Goal: Task Accomplishment & Management: Manage account settings

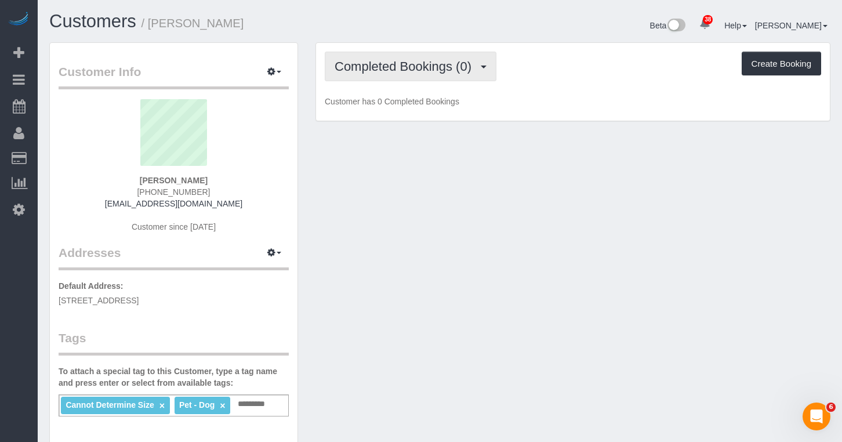
click at [391, 57] on button "Completed Bookings (0)" at bounding box center [411, 67] width 172 height 30
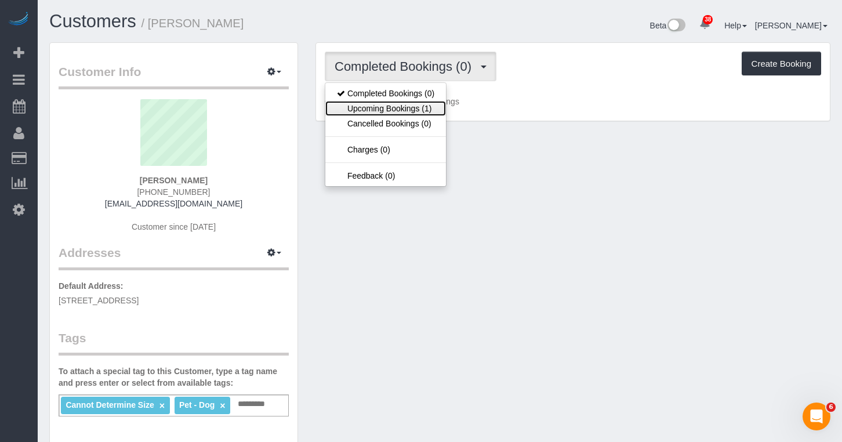
click at [387, 111] on link "Upcoming Bookings (1)" at bounding box center [385, 108] width 121 height 15
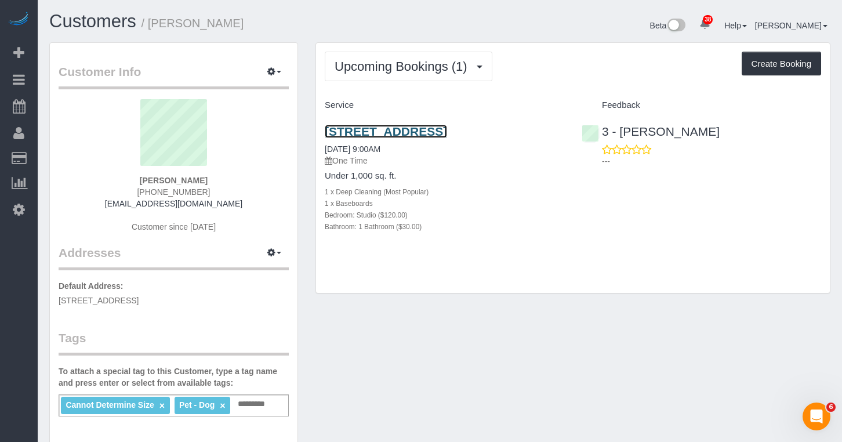
click at [368, 129] on link "475 Kent Avenue, Apt. 909, Brooklyn, NY 11249" at bounding box center [386, 131] width 122 height 13
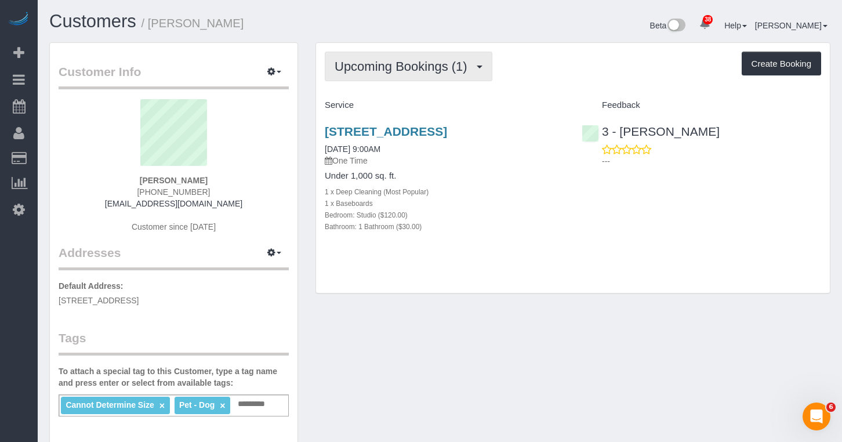
drag, startPoint x: 348, startPoint y: 57, endPoint x: 367, endPoint y: 75, distance: 25.8
click at [348, 57] on button "Upcoming Bookings (1)" at bounding box center [409, 67] width 168 height 30
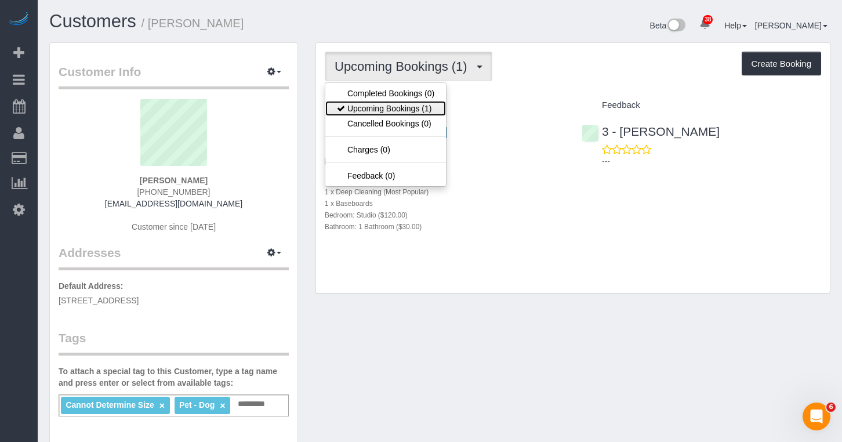
click at [369, 105] on link "Upcoming Bookings (1)" at bounding box center [385, 108] width 121 height 15
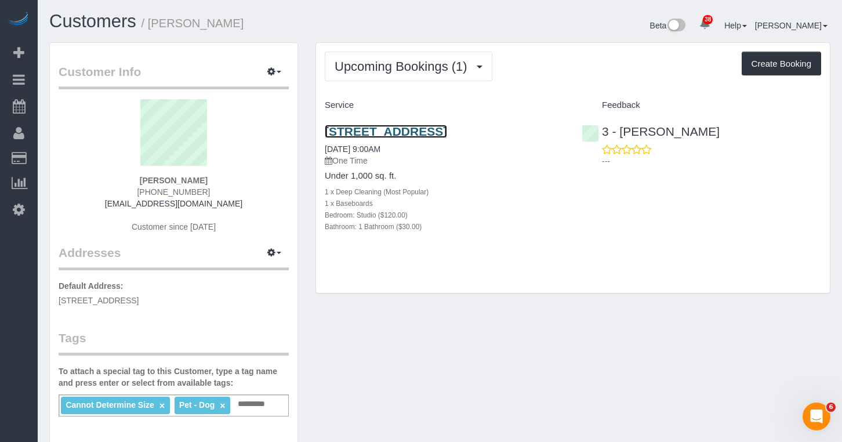
click at [353, 132] on link "475 Kent Avenue, Apt. 909, Brooklyn, NY 11249" at bounding box center [386, 131] width 122 height 13
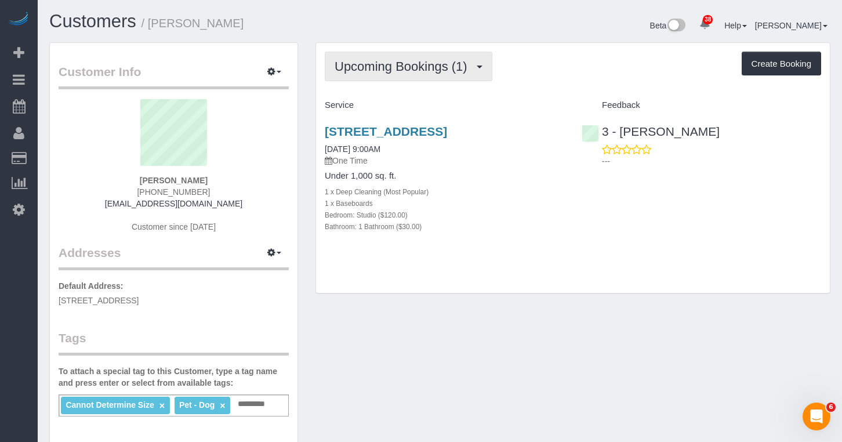
click at [442, 78] on button "Upcoming Bookings (1)" at bounding box center [409, 67] width 168 height 30
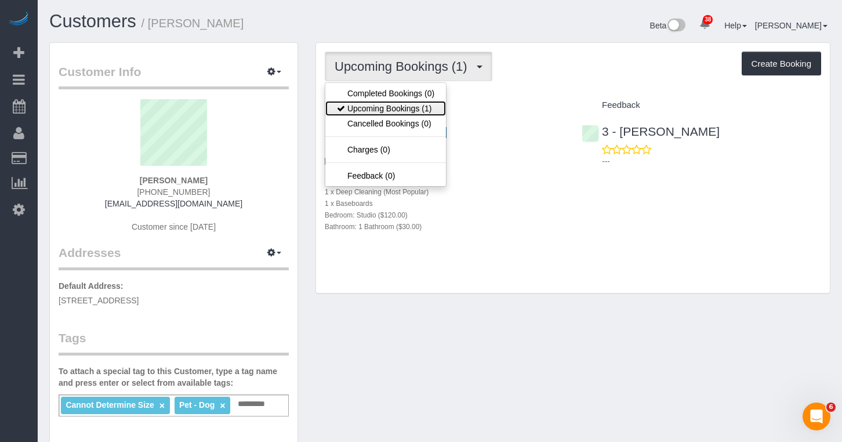
click at [407, 112] on link "Upcoming Bookings (1)" at bounding box center [385, 108] width 121 height 15
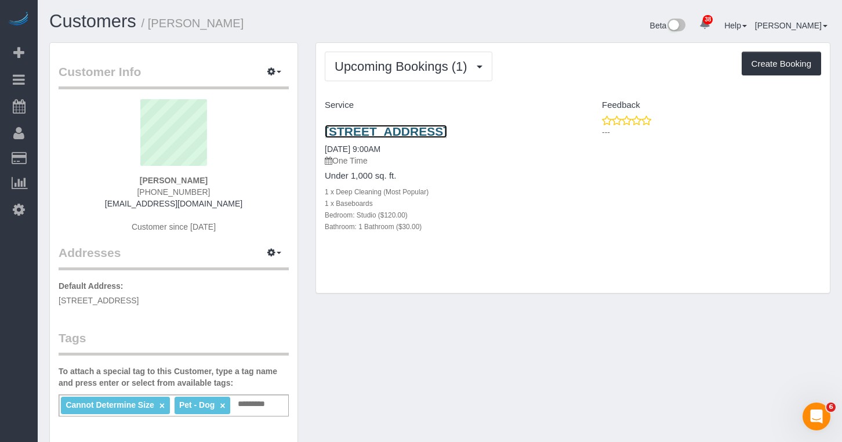
click at [372, 135] on link "475 Kent Avenue, Apt. 909, Brooklyn, NY 11249" at bounding box center [386, 131] width 122 height 13
drag, startPoint x: 345, startPoint y: 141, endPoint x: 326, endPoint y: 137, distance: 20.1
click at [326, 137] on h3 "475 Kent Avenue, Apt. 909, Brooklyn, NY 11249" at bounding box center [444, 131] width 239 height 13
copy link "475 Kent Avenue, Apt. 909, Brooklyn, NY 11249"
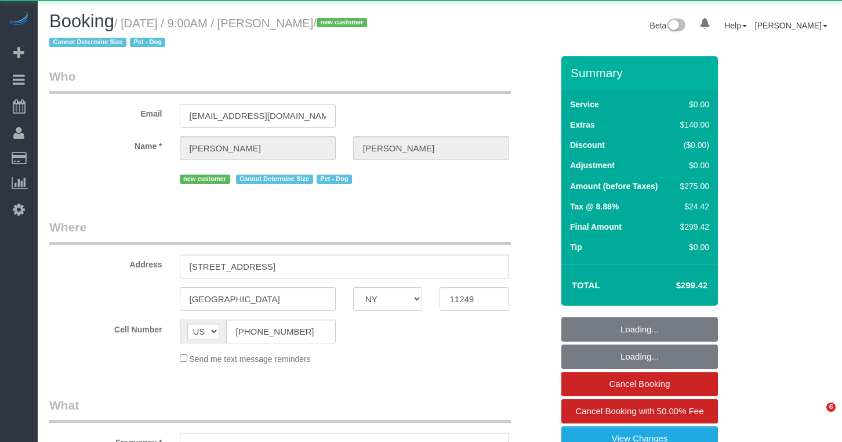
select select "NY"
select select "object:977"
select select "string:stripe-pm_1SHCZs4VGloSiKo7sPd9Ohag"
select select "spot1"
select select "number:57"
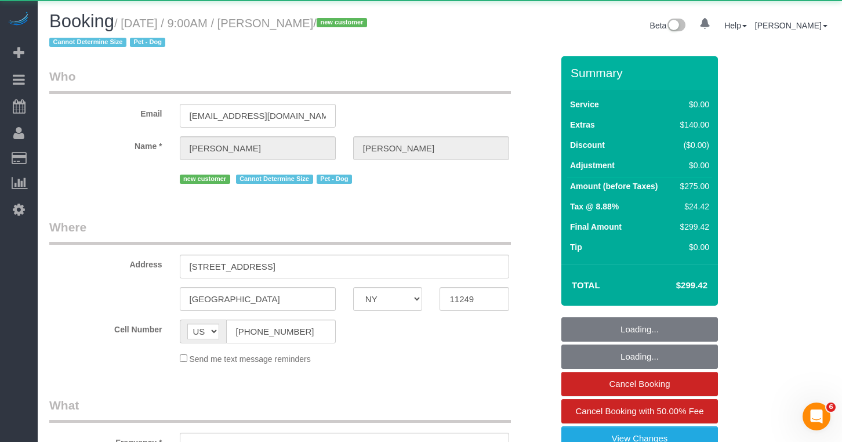
select select "number:71"
select select "number:13"
select select "number:5"
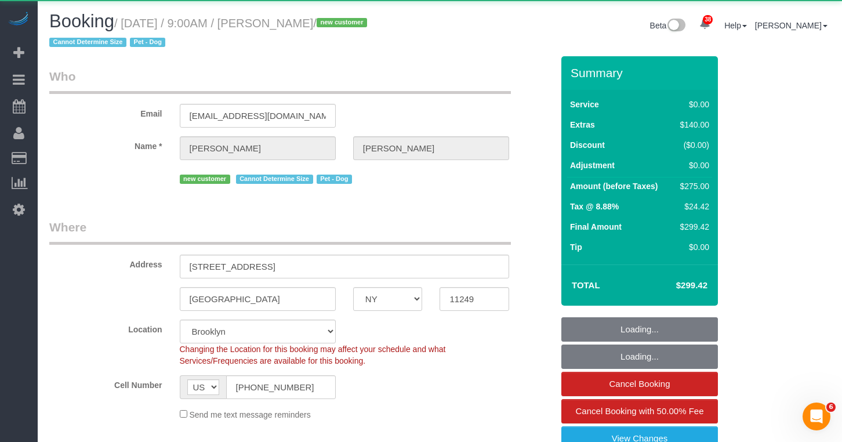
select select
select select "object:1086"
select select "spot57"
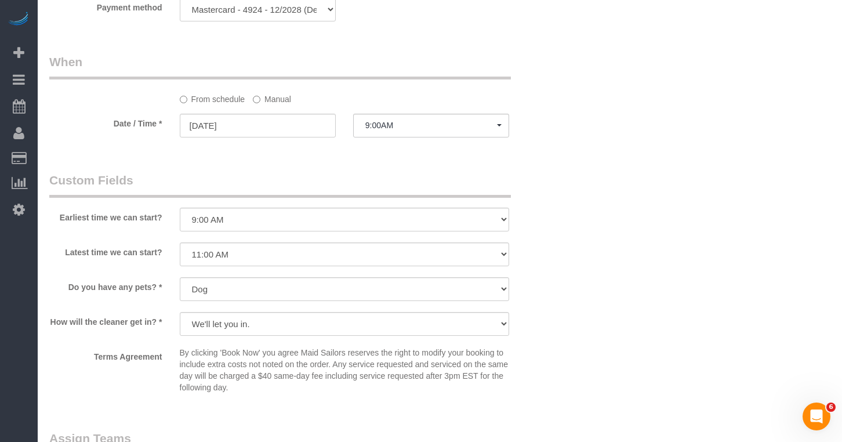
scroll to position [1130, 0]
click at [259, 128] on input "10/13/2025" at bounding box center [258, 128] width 156 height 24
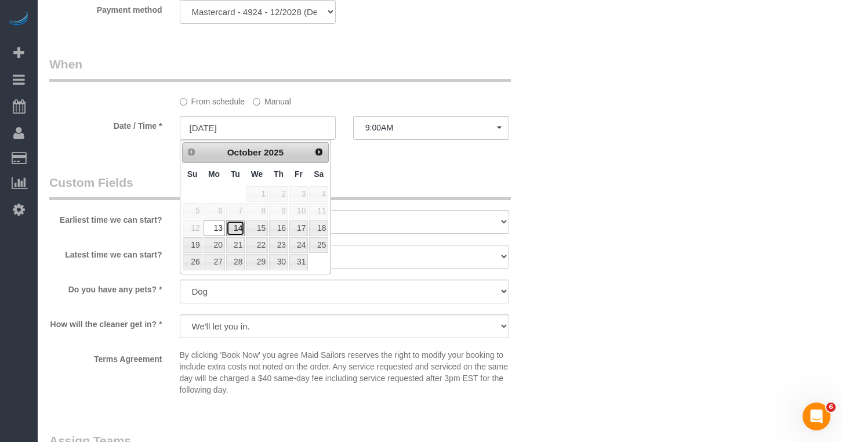
click at [235, 232] on link "14" at bounding box center [235, 228] width 19 height 16
type input "10/14/2025"
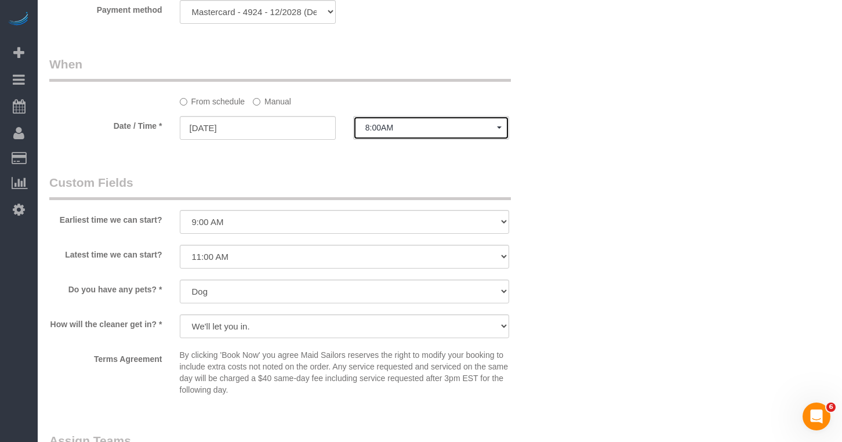
click at [392, 130] on span "8:00AM" at bounding box center [431, 127] width 132 height 9
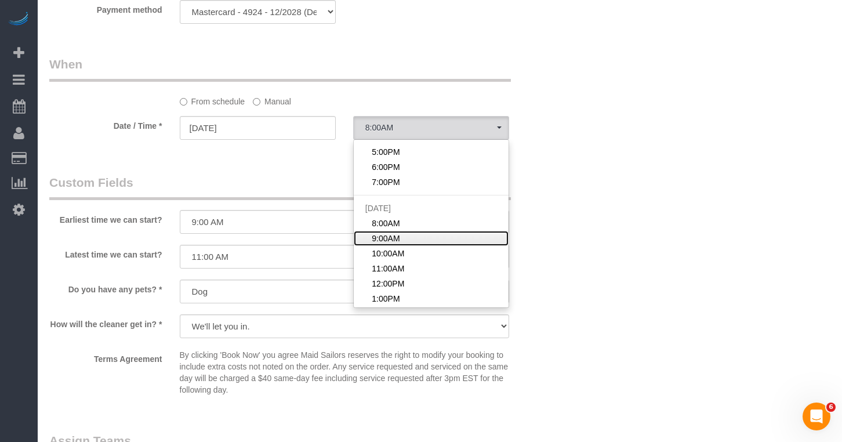
click at [426, 239] on link "9:00AM" at bounding box center [431, 238] width 155 height 15
select select "spot66"
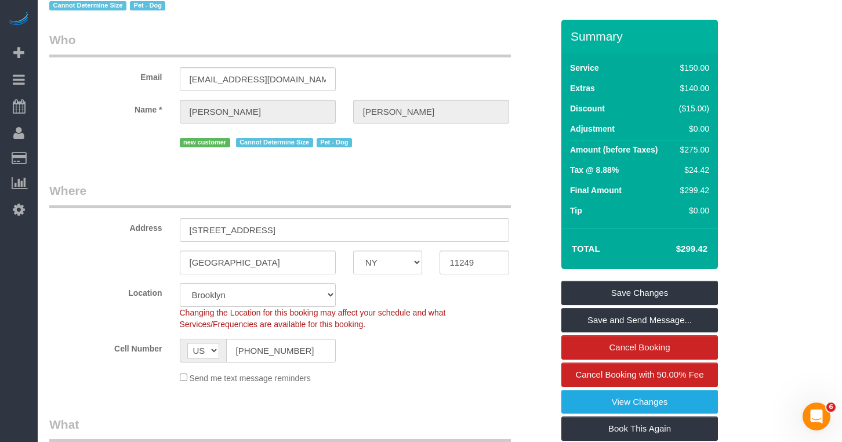
scroll to position [0, 0]
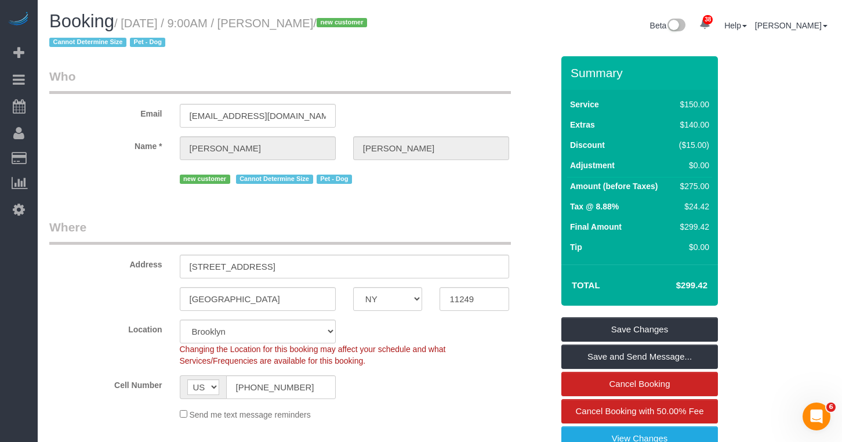
drag, startPoint x: 364, startPoint y: 22, endPoint x: 129, endPoint y: 21, distance: 235.3
click at [129, 21] on small "/ October 13, 2025 / 9:00AM / Caroline Peters / new customer Cannot Determine S…" at bounding box center [209, 33] width 321 height 32
drag, startPoint x: 170, startPoint y: 64, endPoint x: 297, endPoint y: 29, distance: 131.8
click at [343, 31] on h1 "Booking / October 13, 2025 / 9:00AM / Caroline Peters / new customer Cannot Det…" at bounding box center [240, 31] width 382 height 39
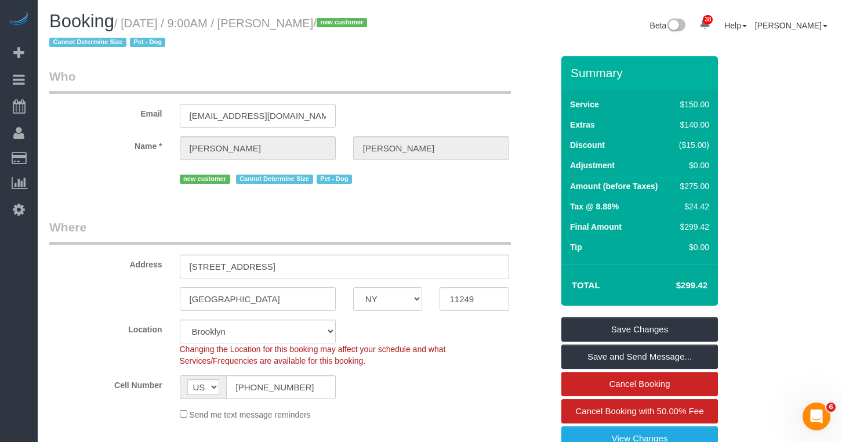
drag, startPoint x: 362, startPoint y: 21, endPoint x: 133, endPoint y: 27, distance: 229.0
click at [133, 27] on small "/ October 13, 2025 / 9:00AM / Caroline Peters / new customer Cannot Determine S…" at bounding box center [209, 33] width 321 height 32
copy small "October 13, 2025 / 9:00AM / Caroline Peters"
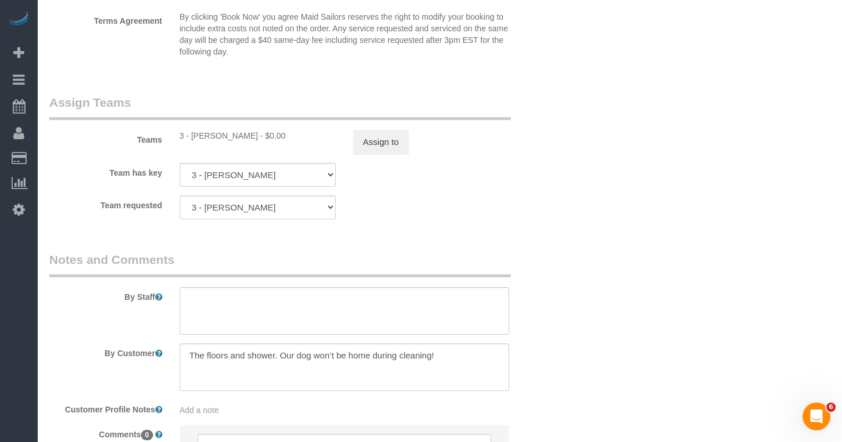
scroll to position [1438, 0]
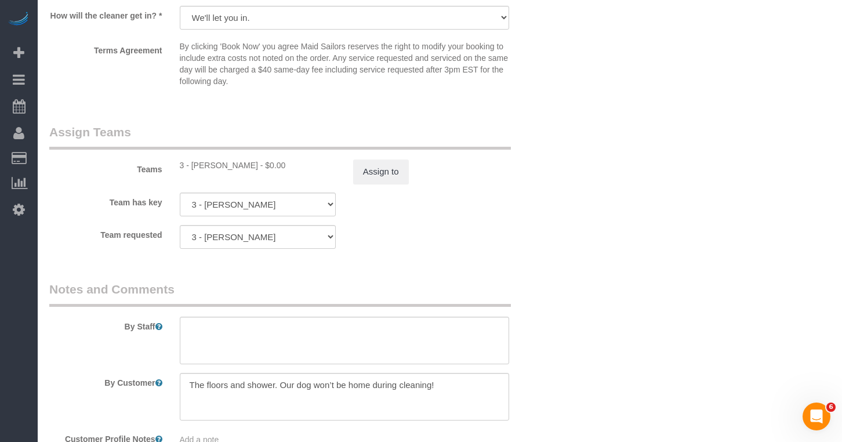
drag, startPoint x: 256, startPoint y: 166, endPoint x: 190, endPoint y: 168, distance: 66.1
click at [190, 168] on div "3 - [PERSON_NAME] - $0.00" at bounding box center [258, 165] width 156 height 12
copy div "Hecleny Gonzalez"
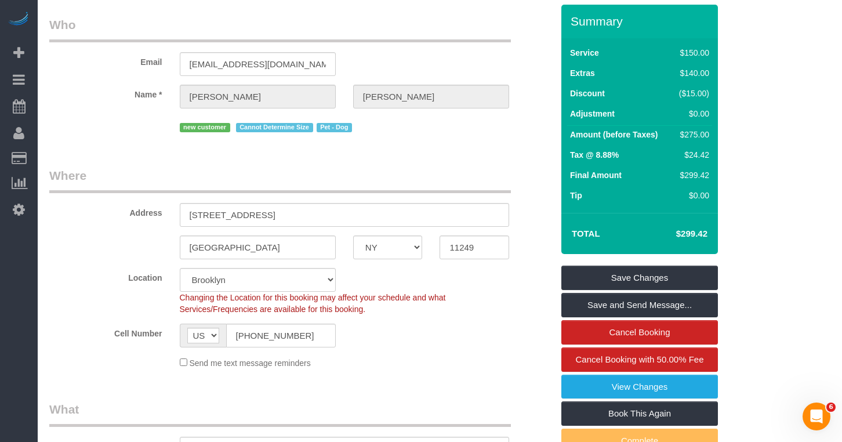
scroll to position [52, 0]
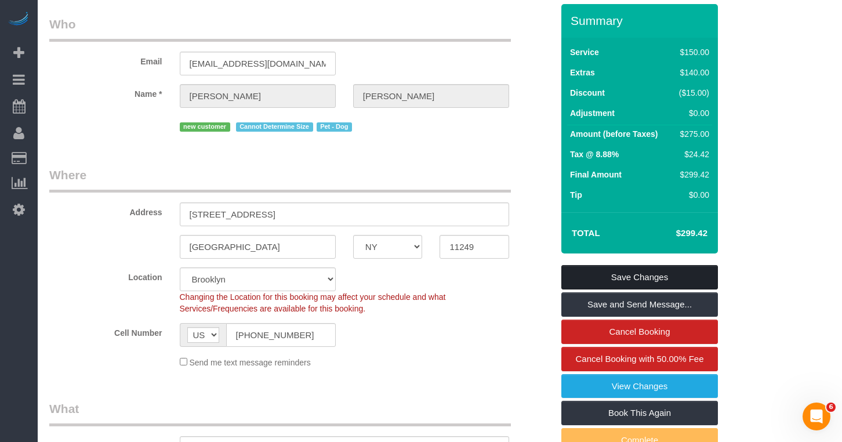
click at [578, 276] on link "Save Changes" at bounding box center [639, 277] width 156 height 24
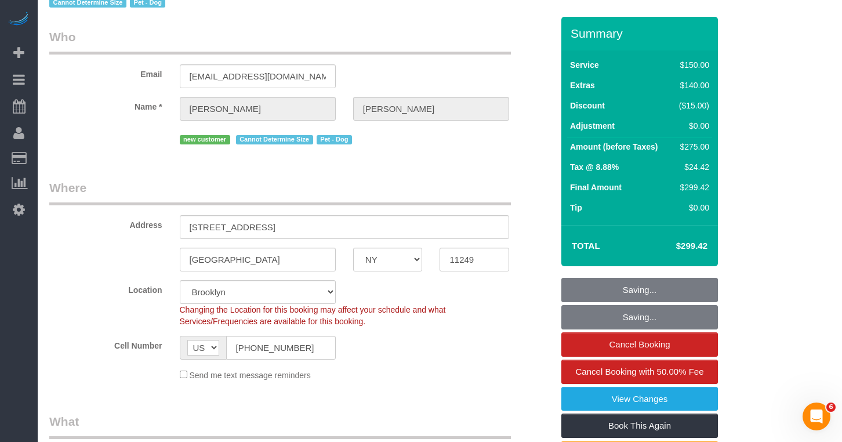
scroll to position [0, 0]
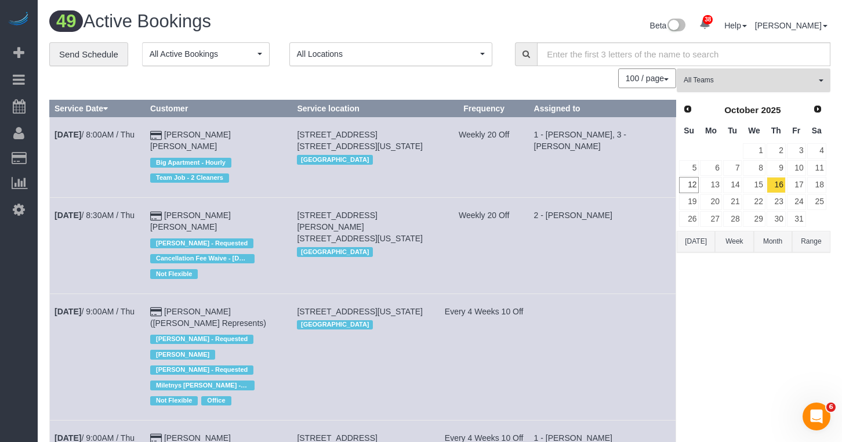
click at [704, 74] on button "All Teams" at bounding box center [753, 80] width 154 height 24
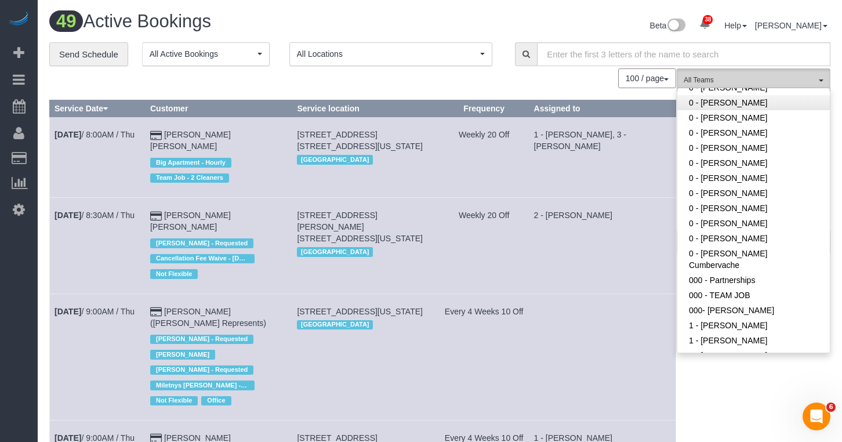
scroll to position [68, 0]
click at [707, 79] on span "All Teams" at bounding box center [749, 80] width 132 height 10
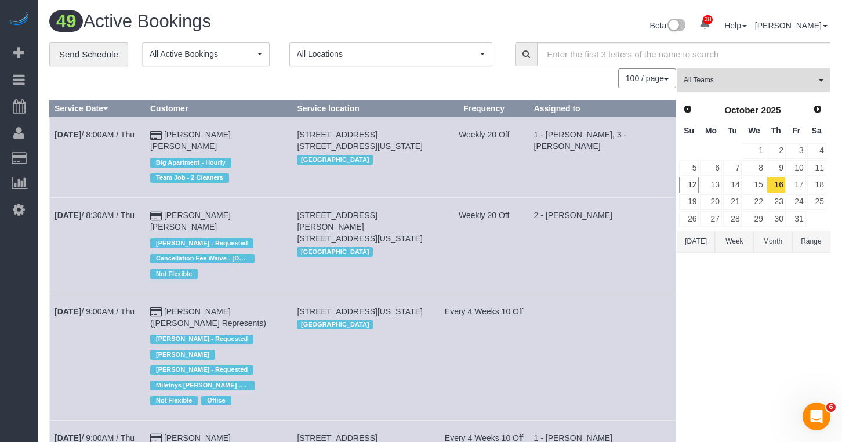
click at [707, 79] on span "All Teams" at bounding box center [749, 80] width 132 height 10
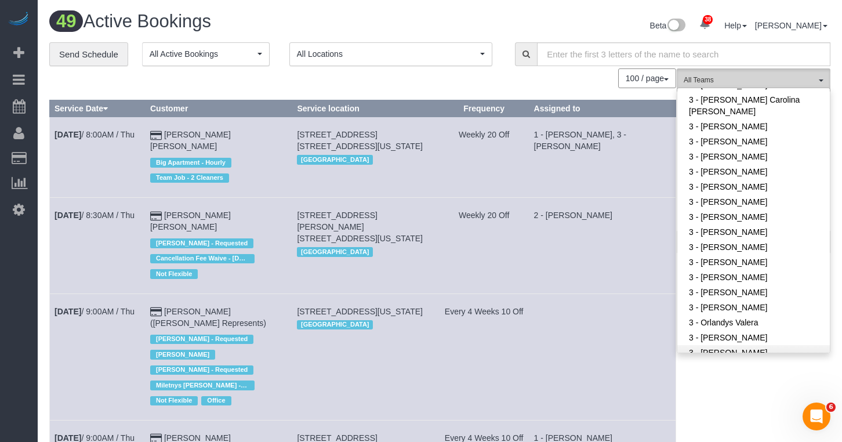
scroll to position [948, 0]
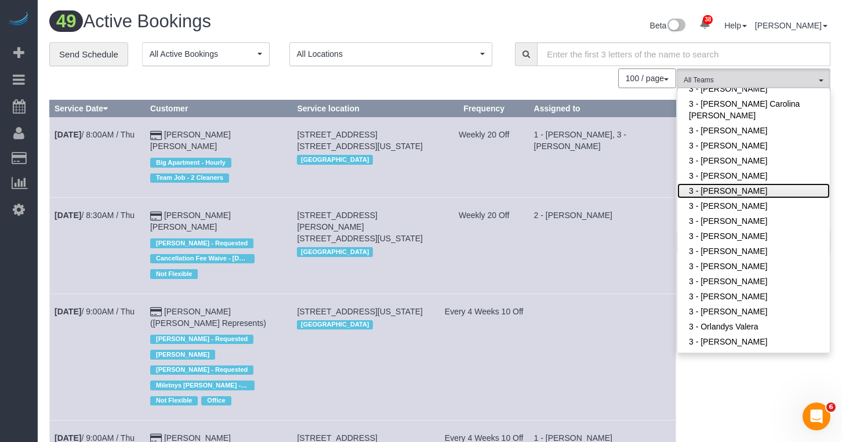
click at [721, 183] on link "3 - [PERSON_NAME]" at bounding box center [753, 190] width 152 height 15
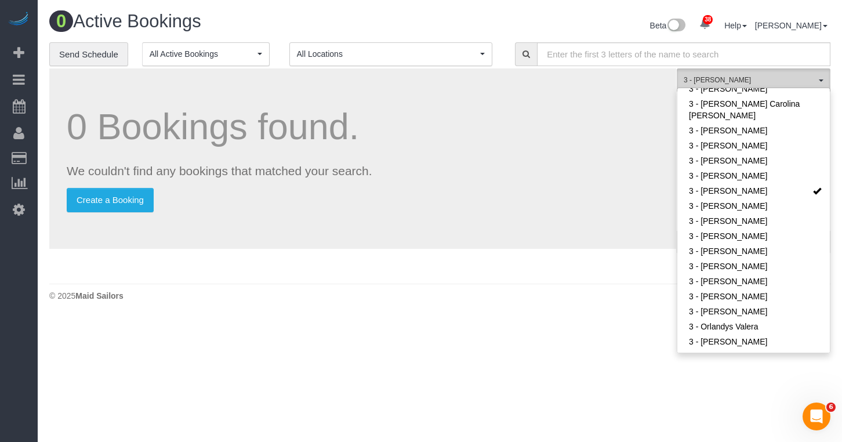
click at [708, 81] on span "3 - [PERSON_NAME]" at bounding box center [749, 80] width 132 height 10
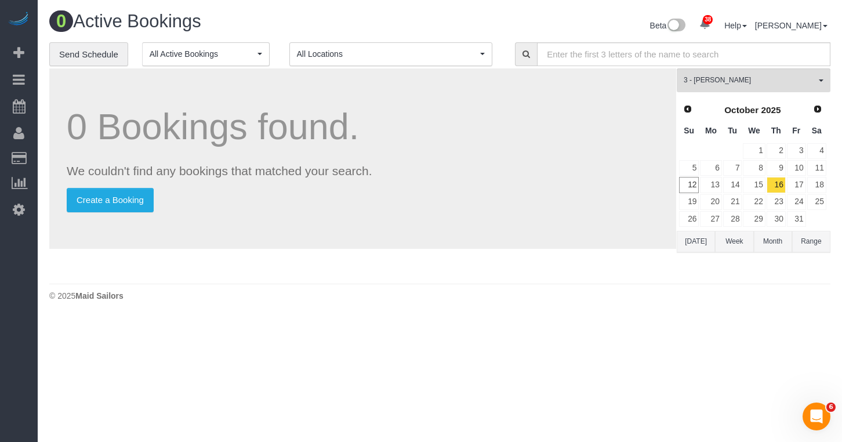
click at [704, 236] on button "Today" at bounding box center [695, 241] width 38 height 21
click at [709, 187] on link "13" at bounding box center [710, 185] width 21 height 16
click at [729, 185] on link "14" at bounding box center [732, 185] width 19 height 16
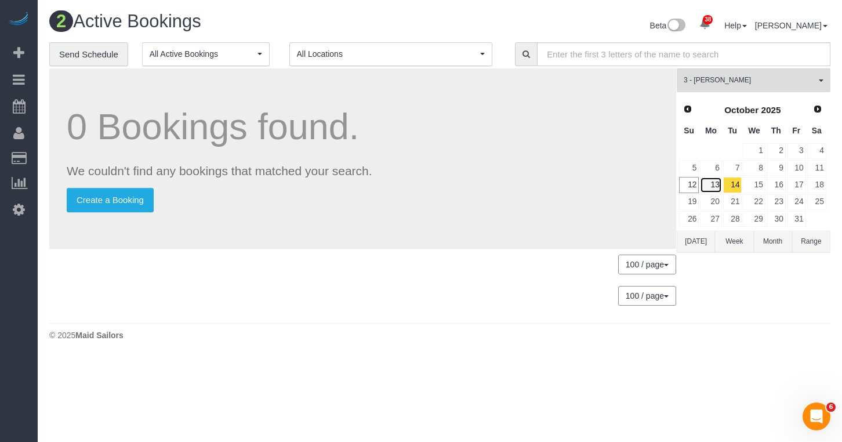
click at [712, 185] on link "13" at bounding box center [710, 185] width 21 height 16
click at [731, 183] on link "14" at bounding box center [732, 185] width 19 height 16
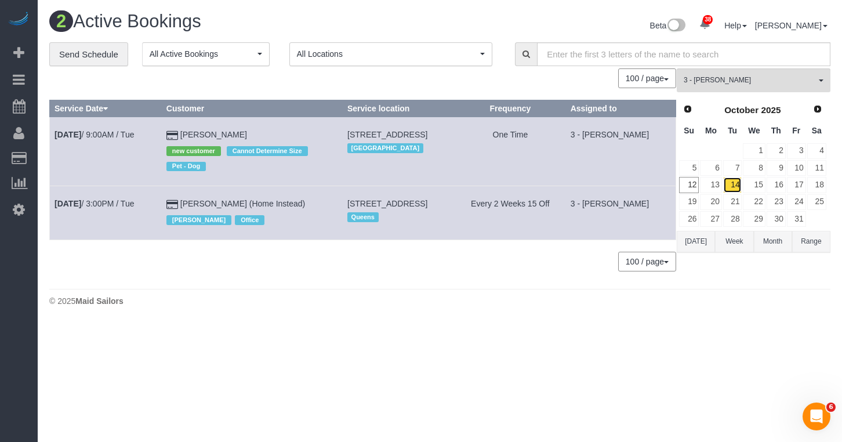
click at [733, 181] on link "14" at bounding box center [732, 185] width 19 height 16
click at [707, 183] on link "13" at bounding box center [710, 185] width 21 height 16
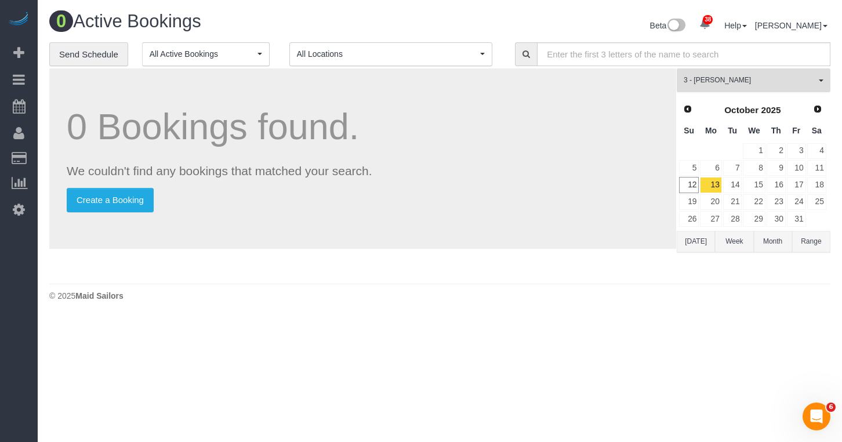
click at [727, 83] on span "3 - [PERSON_NAME]" at bounding box center [749, 80] width 132 height 10
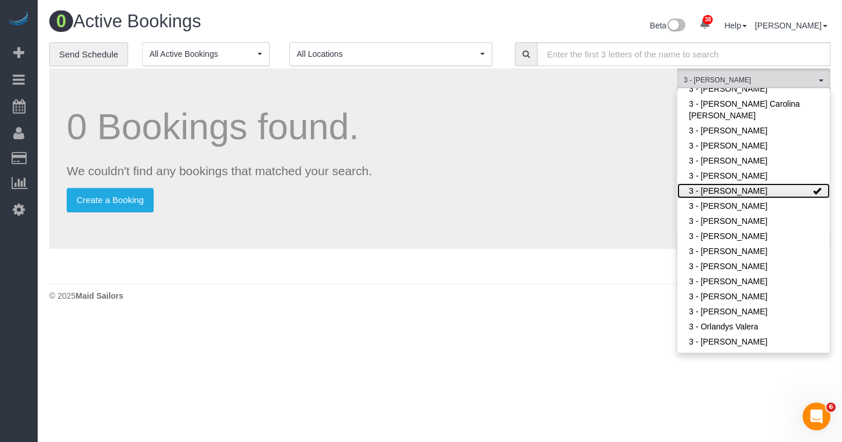
click at [740, 183] on link "3 - [PERSON_NAME]" at bounding box center [753, 190] width 152 height 15
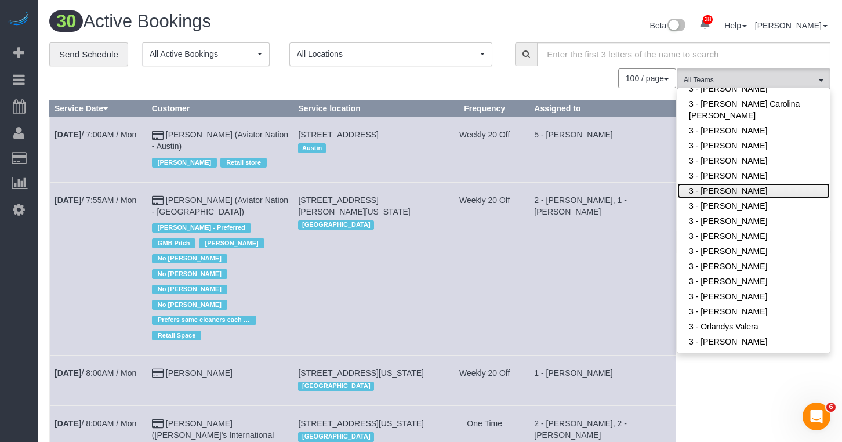
click at [744, 183] on link "3 - [PERSON_NAME]" at bounding box center [753, 190] width 152 height 15
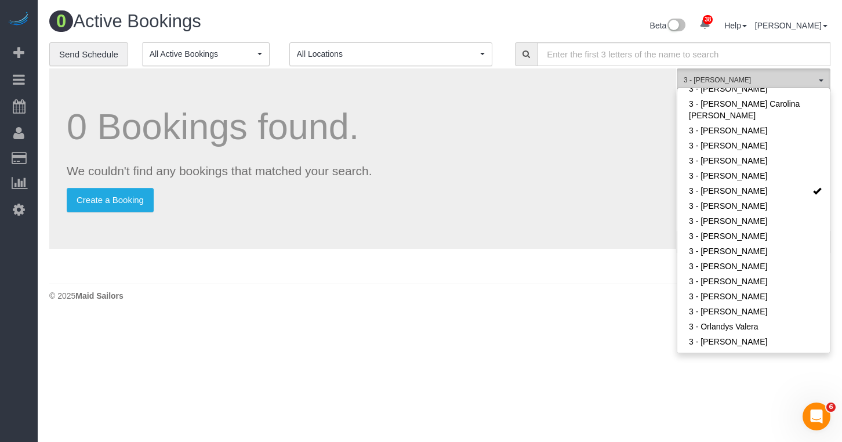
click at [722, 77] on span "3 - Hecleny Gonzalez" at bounding box center [749, 80] width 132 height 10
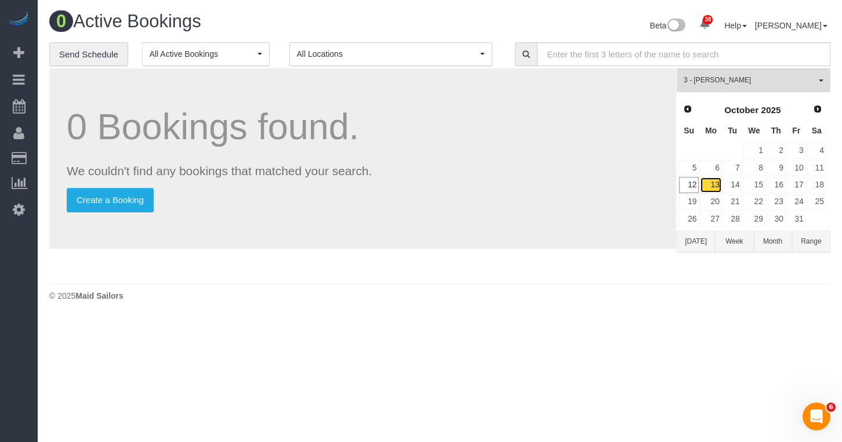
click at [711, 181] on link "13" at bounding box center [710, 185] width 21 height 16
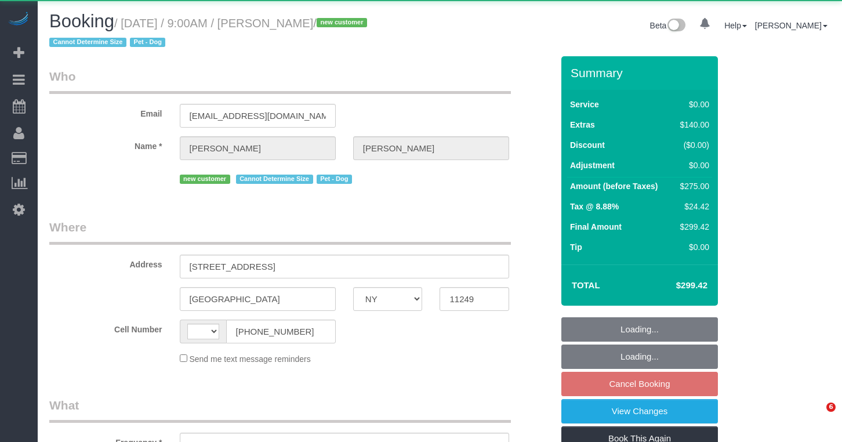
select select "NY"
select select "string:[GEOGRAPHIC_DATA]"
select select "object:830"
select select "spot2"
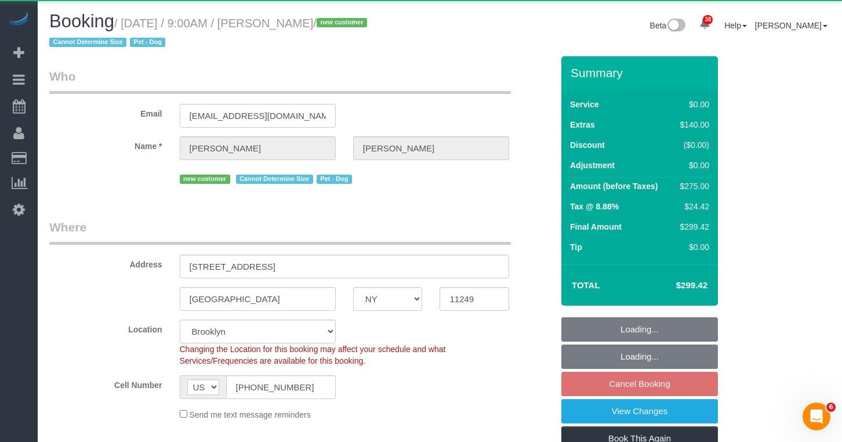
select select "object:1082"
select select "string:stripe-pm_1SHCZs4VGloSiKo7sPd9Ohag"
select select "number:57"
select select "number:71"
select select "number:13"
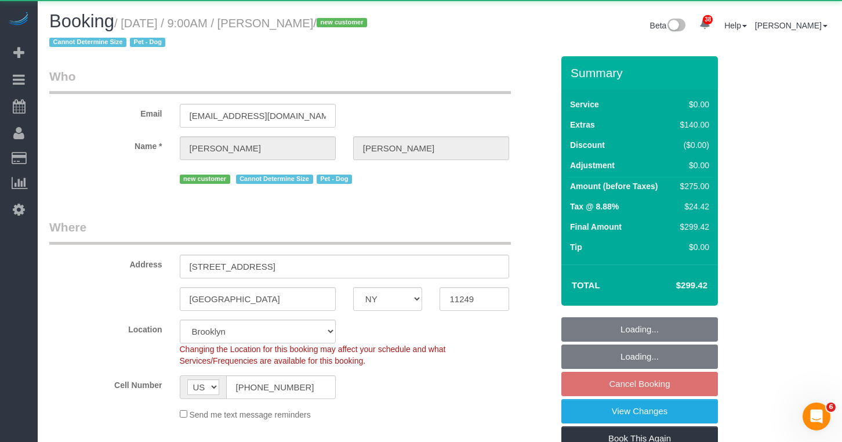
select select "number:5"
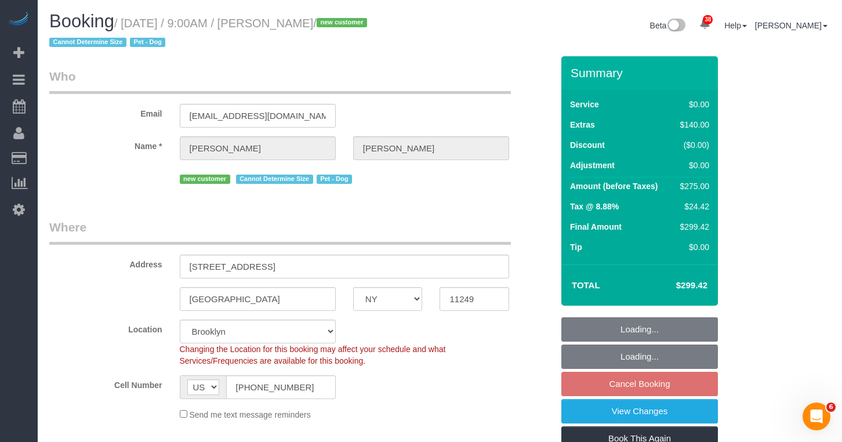
select select "spot62"
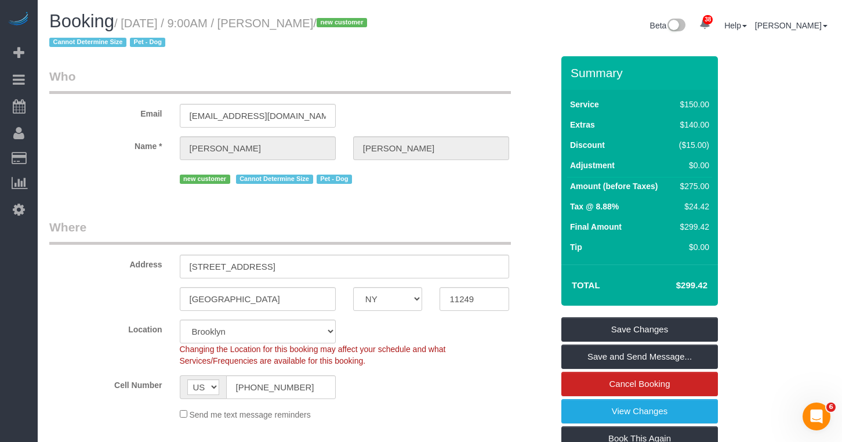
click at [421, 184] on div "new customer Cannot Determine Size Pet - Dog" at bounding box center [345, 178] width 330 height 18
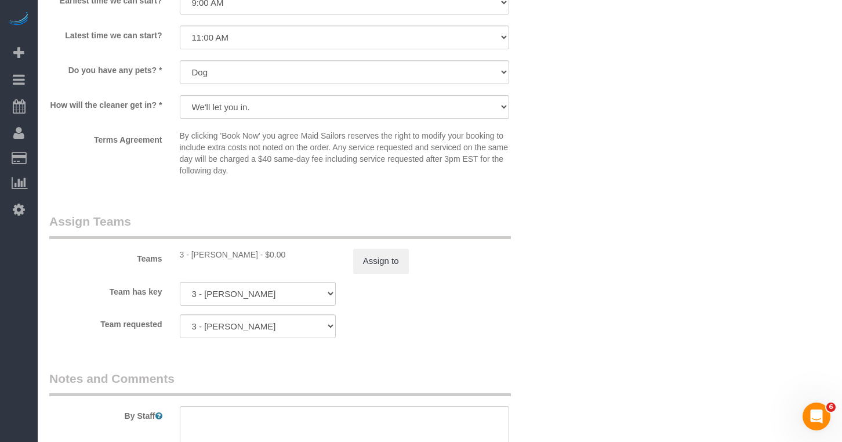
scroll to position [1351, 0]
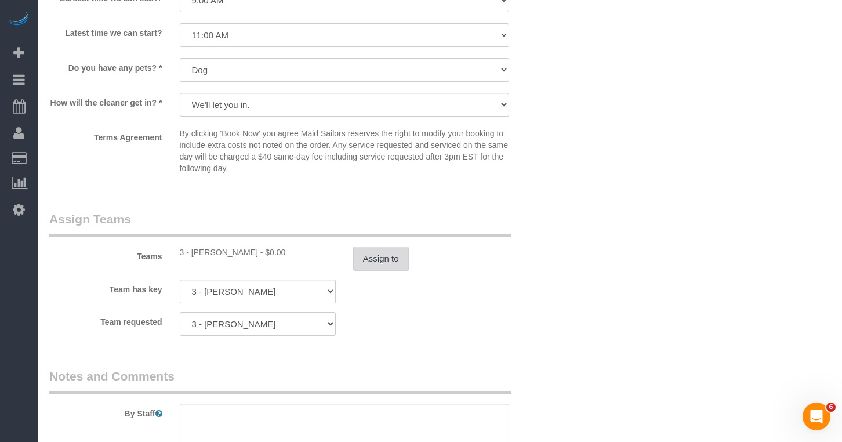
click at [380, 256] on button "Assign to" at bounding box center [381, 258] width 56 height 24
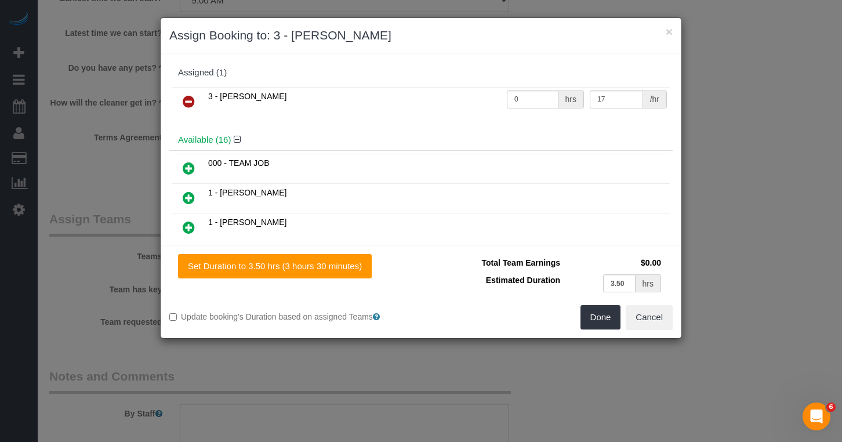
click at [190, 103] on icon at bounding box center [189, 101] width 12 height 14
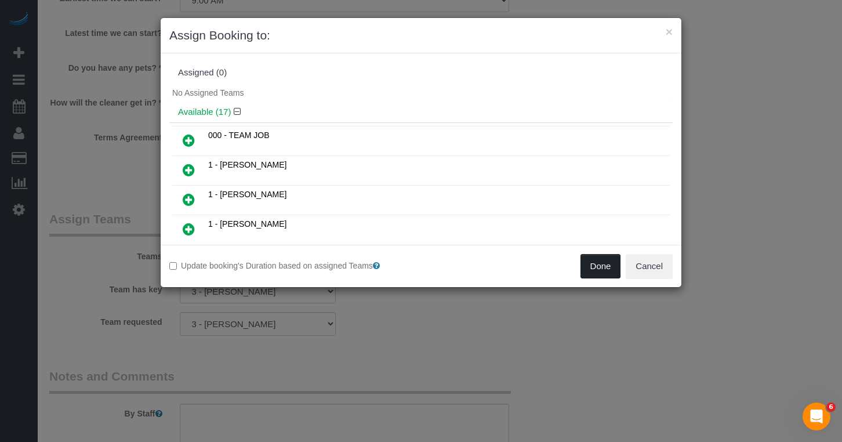
click at [600, 267] on button "Done" at bounding box center [600, 266] width 41 height 24
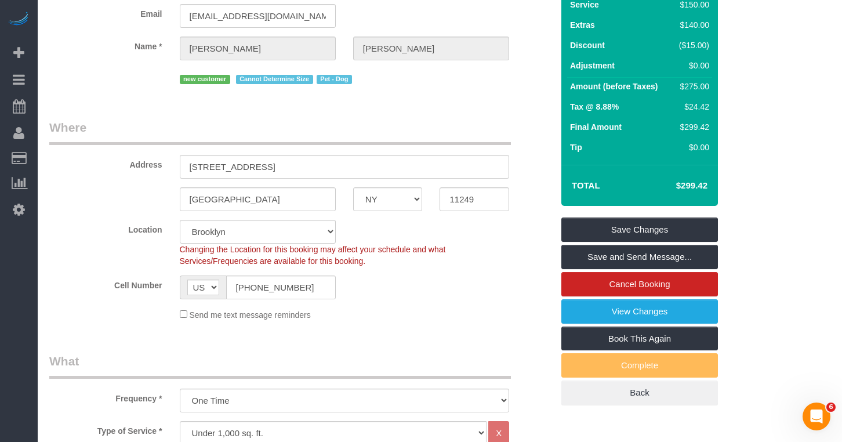
scroll to position [104, 0]
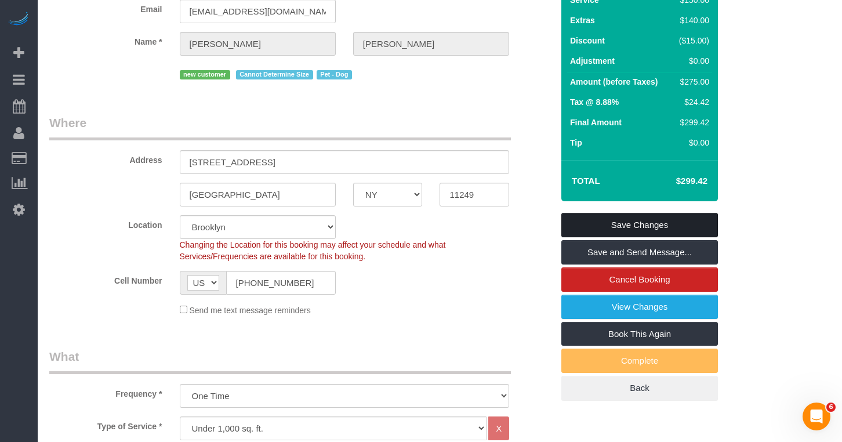
click at [568, 227] on link "Save Changes" at bounding box center [639, 225] width 156 height 24
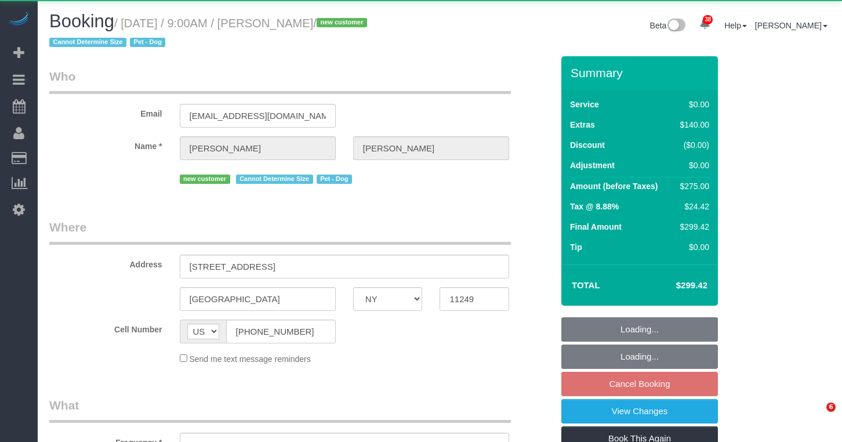
select select "NY"
select select "object:969"
select select "spot62"
select select "number:57"
select select "number:71"
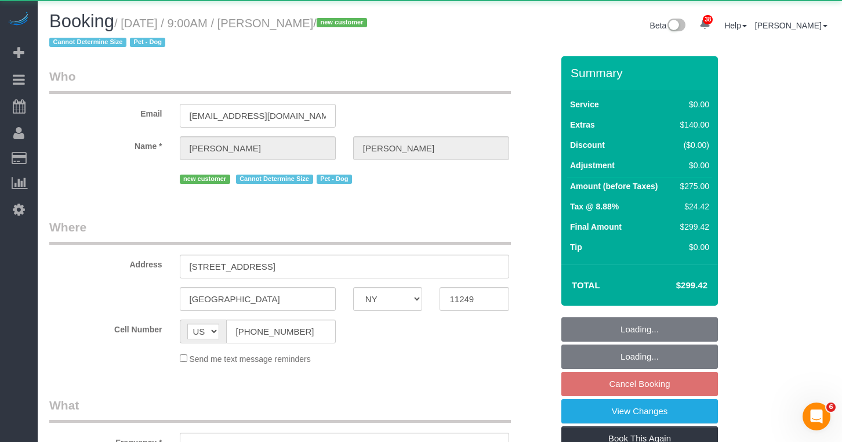
select select "number:13"
select select "number:5"
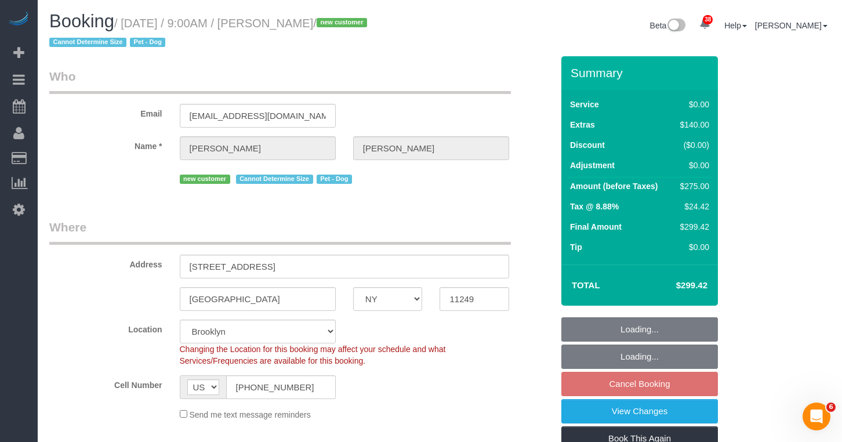
select select "object:1076"
select select "string:stripe-pm_1SHCZs4VGloSiKo7sPd9Ohag"
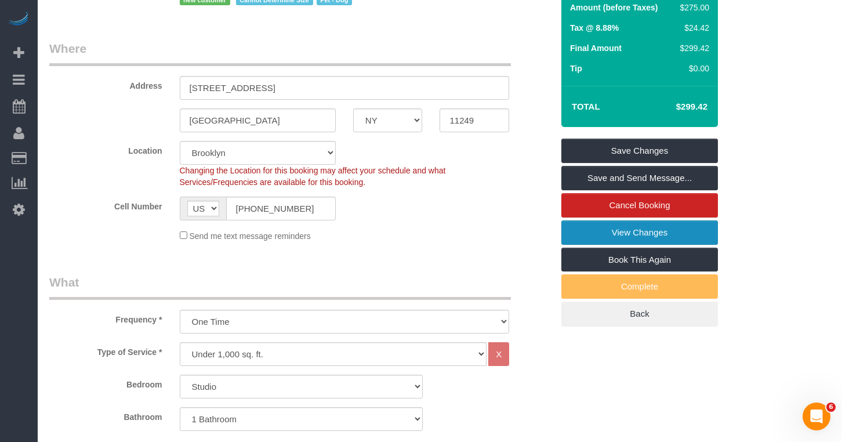
scroll to position [179, 0]
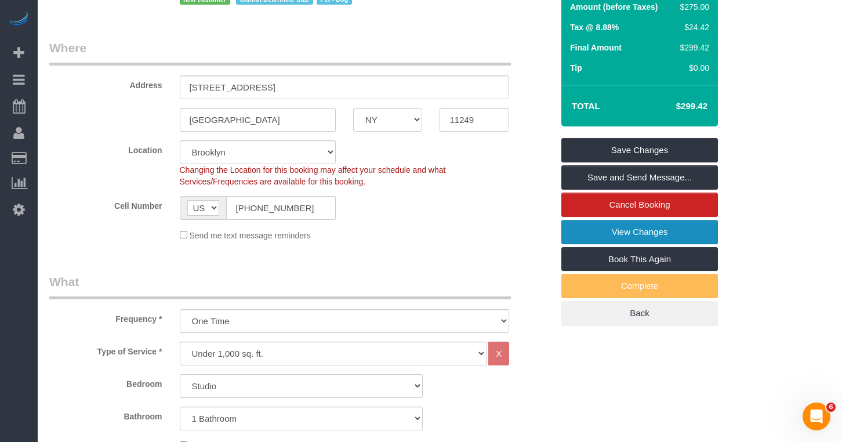
click at [600, 239] on link "View Changes" at bounding box center [639, 232] width 156 height 24
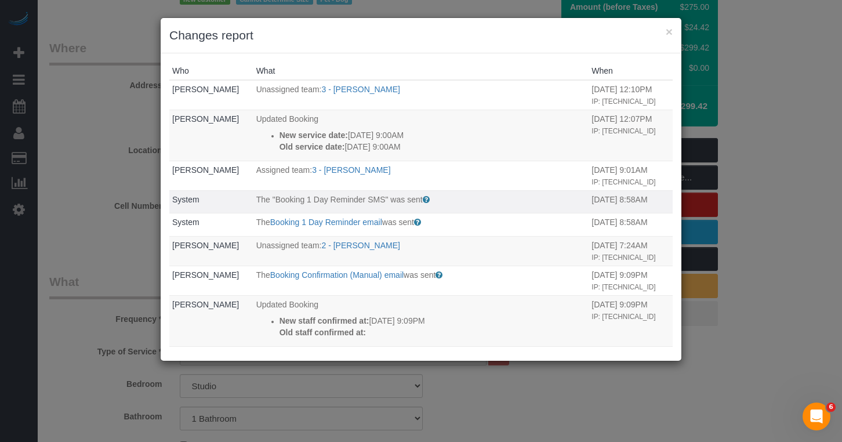
scroll to position [8, 0]
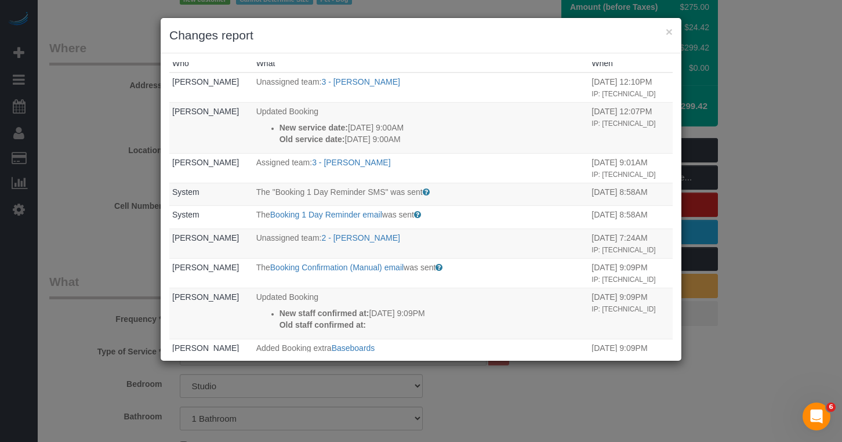
click at [673, 32] on div "× Changes report" at bounding box center [421, 35] width 521 height 35
click at [667, 33] on button "×" at bounding box center [668, 32] width 7 height 12
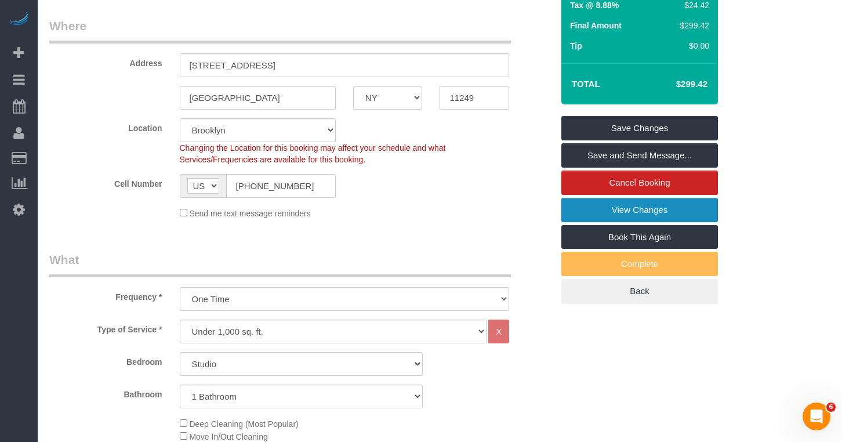
scroll to position [206, 0]
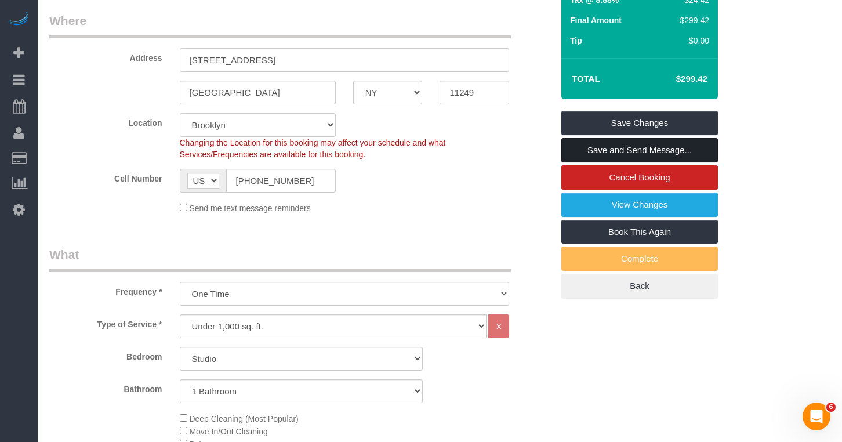
click at [606, 155] on link "Save and Send Message..." at bounding box center [639, 150] width 156 height 24
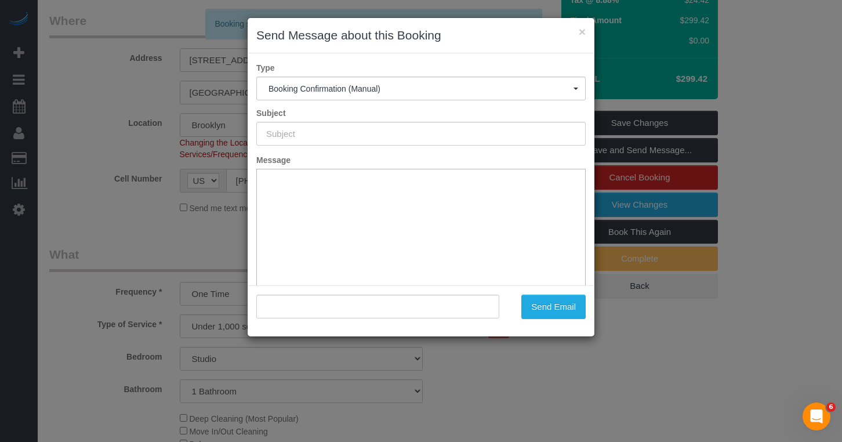
type input "Cleaning Confirmed for 10/14/2025 at 9:00am"
type input ""Caroline Peters" <marycarolinepeters@gmail.com>"
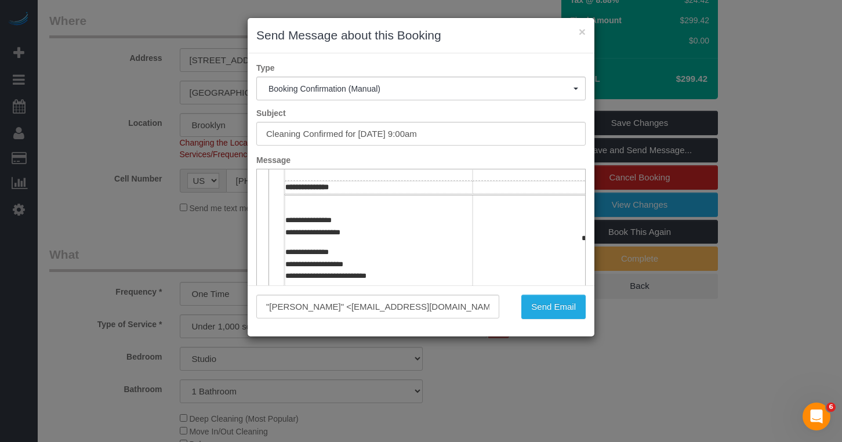
scroll to position [0, 0]
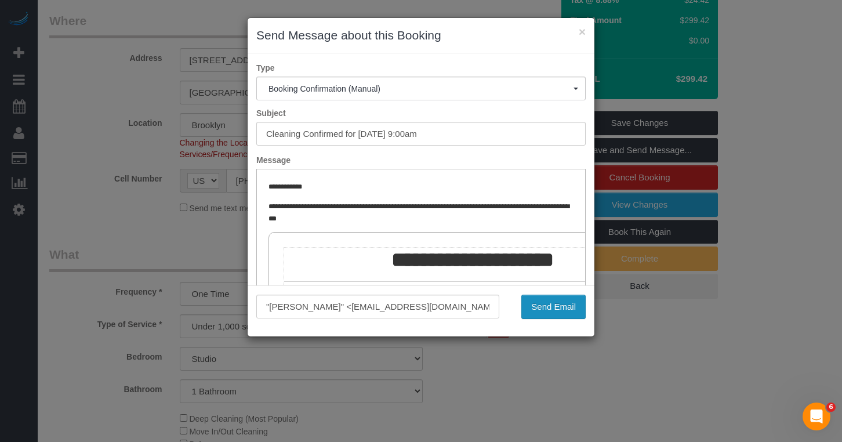
click at [535, 305] on button "Send Email" at bounding box center [553, 306] width 64 height 24
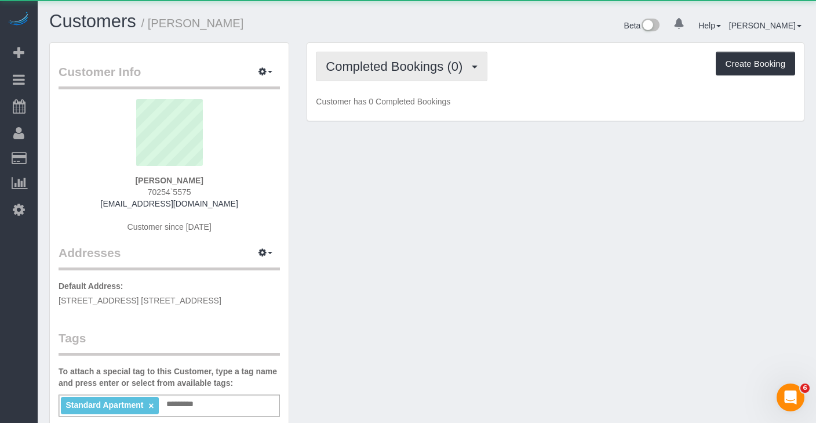
drag, startPoint x: 411, startPoint y: 66, endPoint x: 414, endPoint y: 76, distance: 10.3
click at [411, 66] on span "Completed Bookings (0)" at bounding box center [397, 66] width 143 height 14
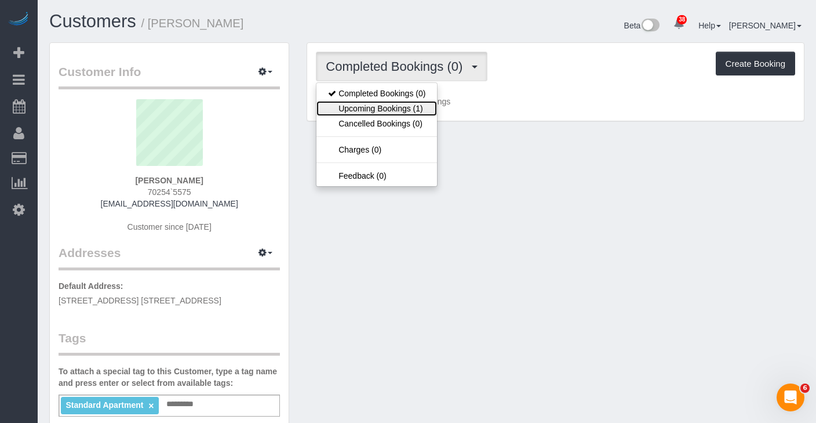
click at [403, 101] on link "Upcoming Bookings (1)" at bounding box center [376, 108] width 121 height 15
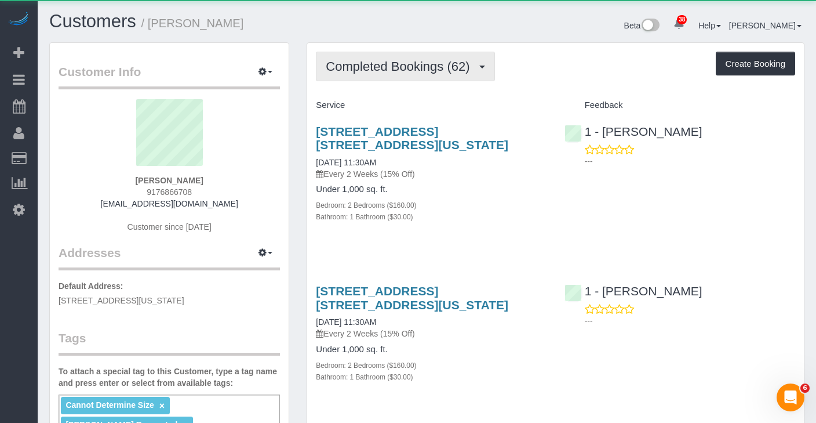
click at [403, 67] on span "Completed Bookings (62)" at bounding box center [401, 66] width 150 height 14
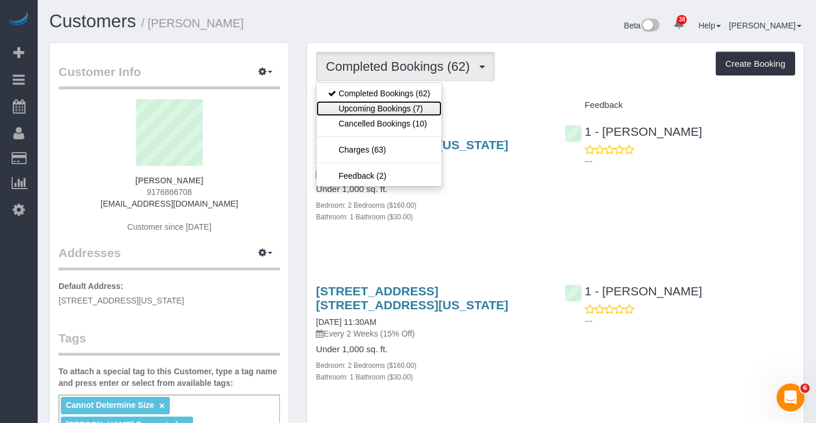
click at [383, 108] on link "Upcoming Bookings (7)" at bounding box center [378, 108] width 125 height 15
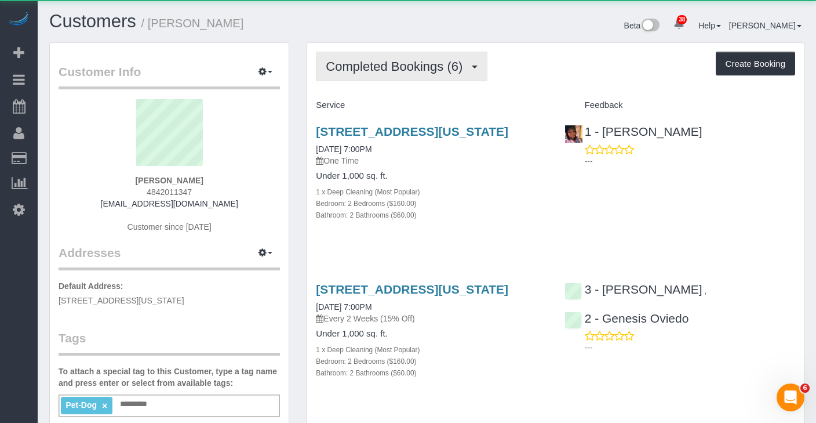
click at [367, 66] on span "Completed Bookings (6)" at bounding box center [397, 66] width 143 height 14
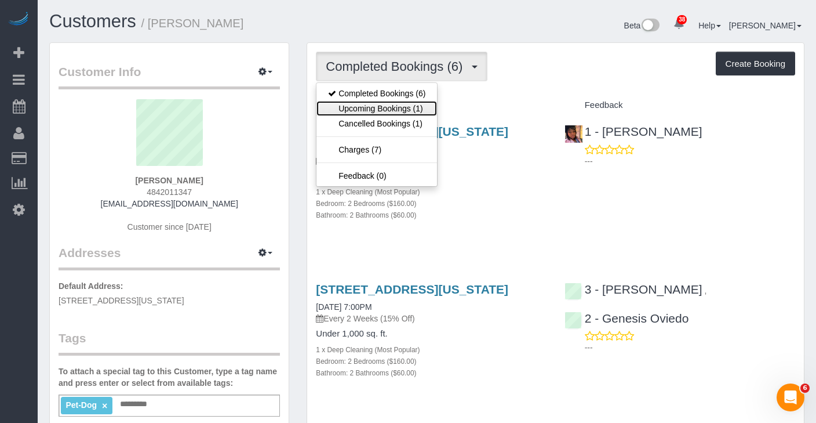
click at [374, 105] on link "Upcoming Bookings (1)" at bounding box center [376, 108] width 121 height 15
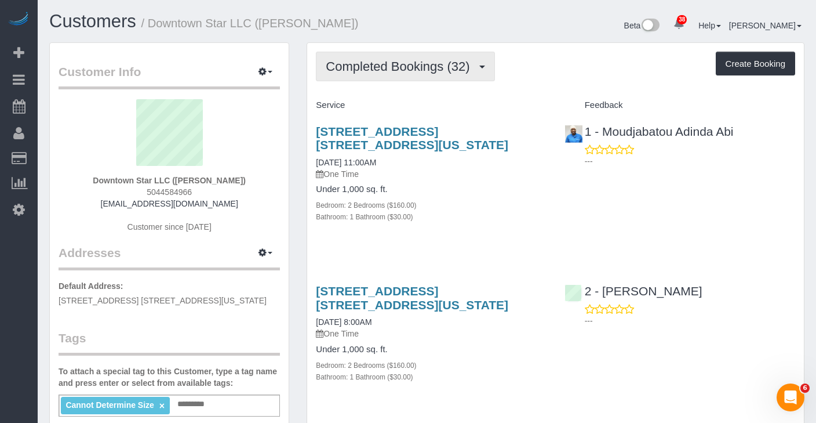
click at [344, 60] on span "Completed Bookings (32)" at bounding box center [401, 66] width 150 height 14
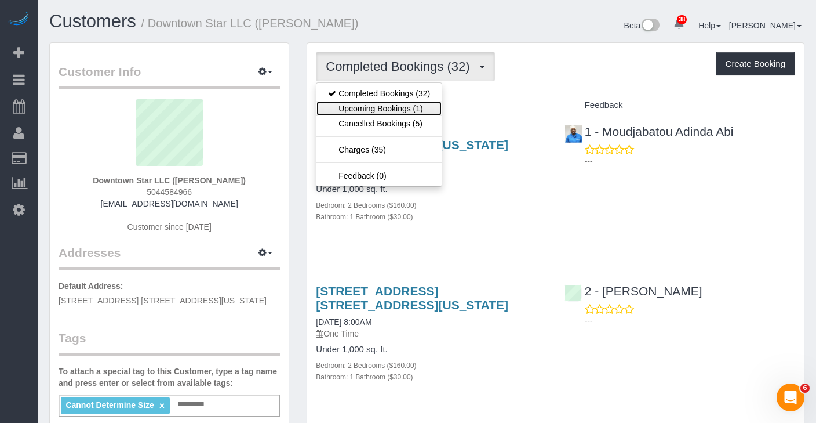
click at [359, 114] on link "Upcoming Bookings (1)" at bounding box center [378, 108] width 125 height 15
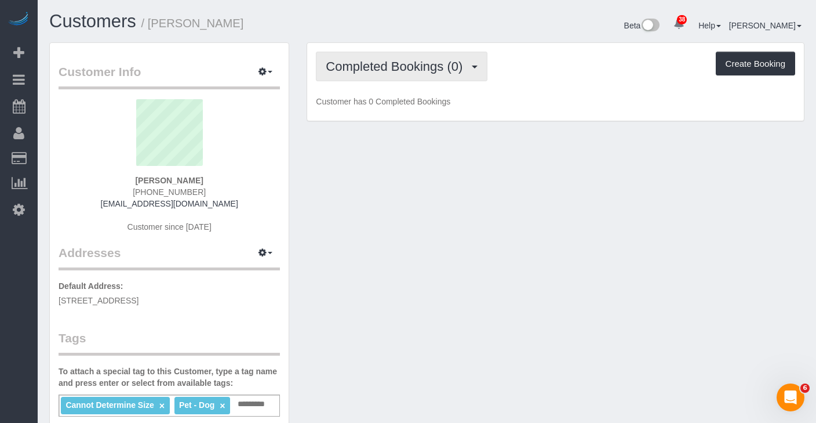
click at [396, 63] on span "Completed Bookings (0)" at bounding box center [397, 66] width 143 height 14
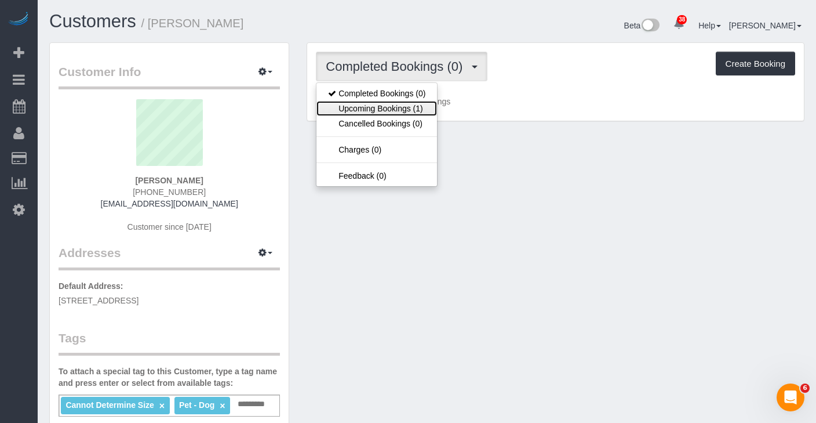
click at [396, 104] on link "Upcoming Bookings (1)" at bounding box center [376, 108] width 121 height 15
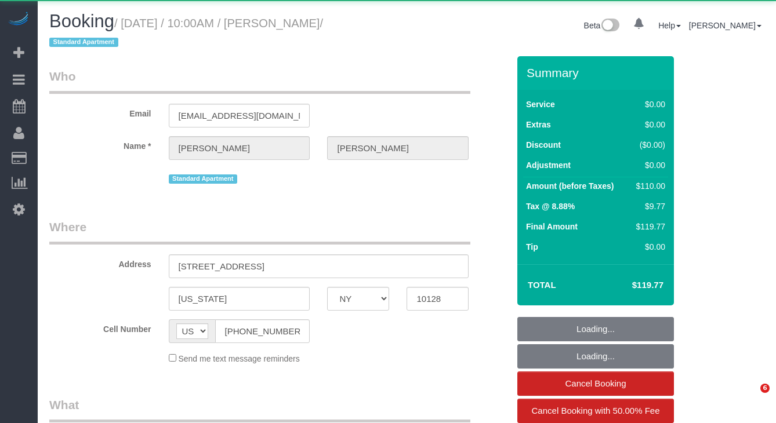
select select "NY"
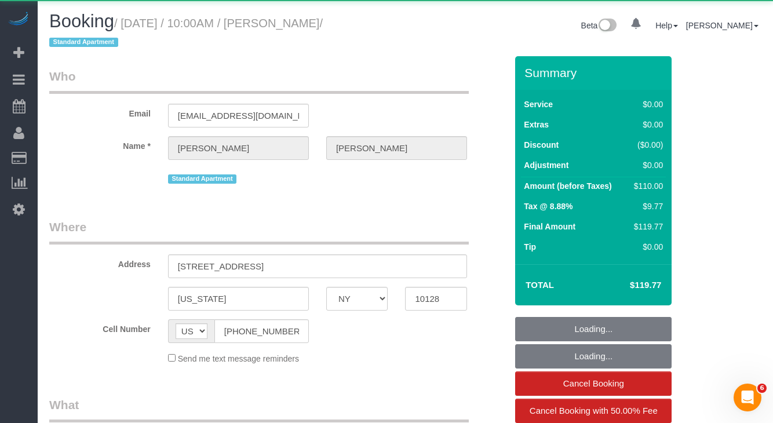
select select "object:993"
select select "1"
select select "number:56"
select select "number:74"
select select "number:15"
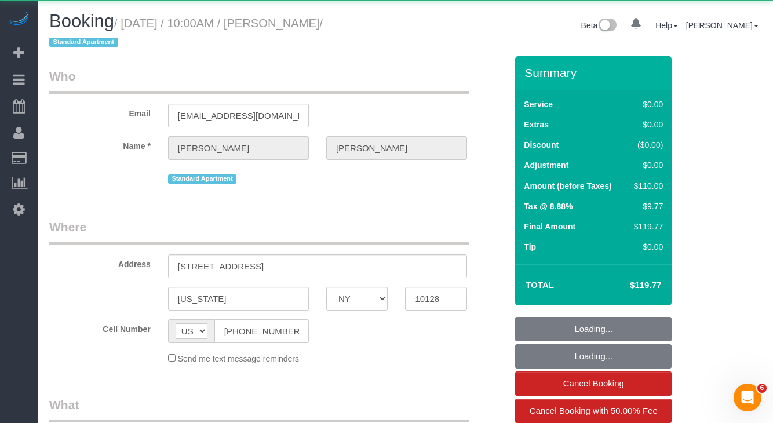
select select "number:6"
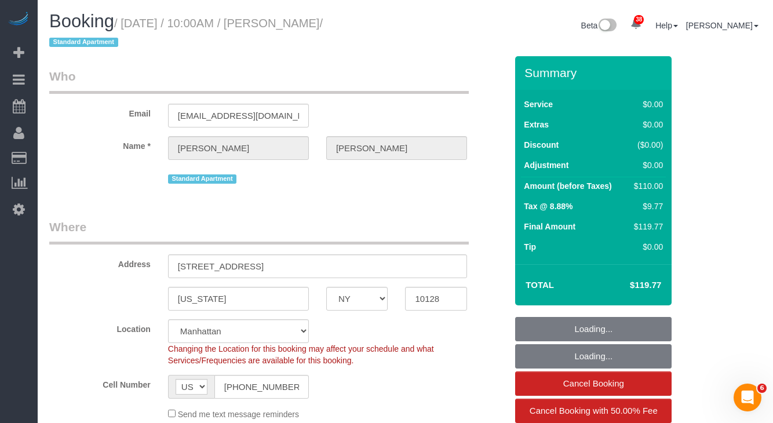
select select "string:stripe-pm_1MZqqo4VGloSiKo75P6DRcfG"
select select "spot1"
select select "1"
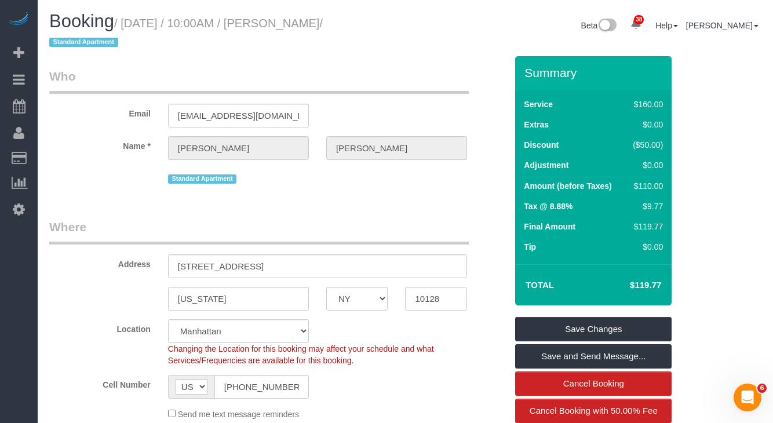
drag, startPoint x: 316, startPoint y: 22, endPoint x: 132, endPoint y: 27, distance: 184.4
click at [132, 27] on small "/ October 12, 2025 / 10:00AM / Carol Wu / Standard Apartment" at bounding box center [186, 33] width 274 height 32
copy small "October 12, 2025 / 10:00AM / Carol Wu"
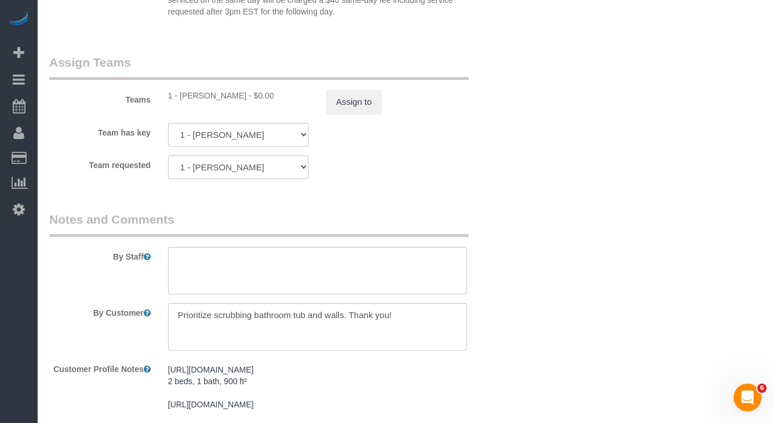
scroll to position [1465, 0]
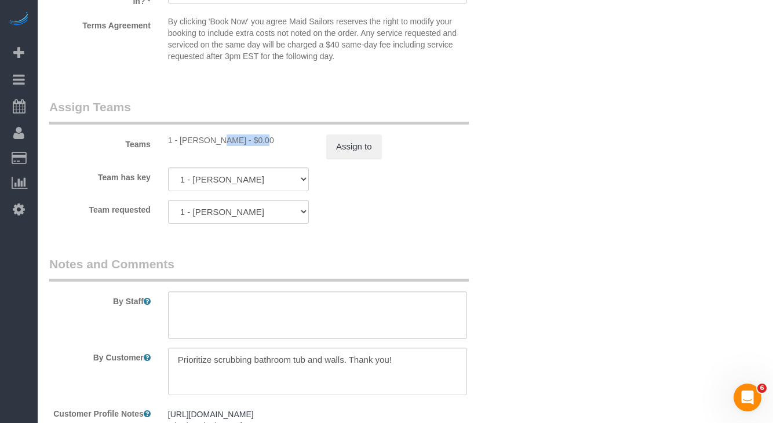
drag, startPoint x: 221, startPoint y: 141, endPoint x: 181, endPoint y: 142, distance: 39.4
click at [181, 142] on div "1 - John Harris - $0.00" at bounding box center [238, 140] width 141 height 12
copy div "John Harris"
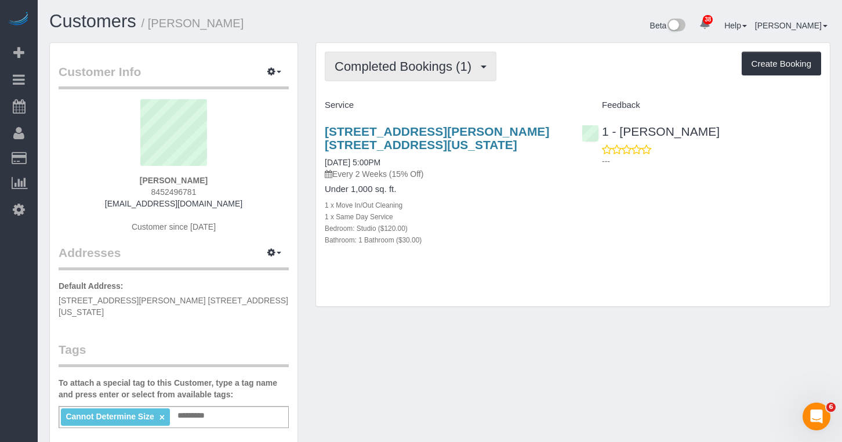
click at [383, 77] on button "Completed Bookings (1)" at bounding box center [411, 67] width 172 height 30
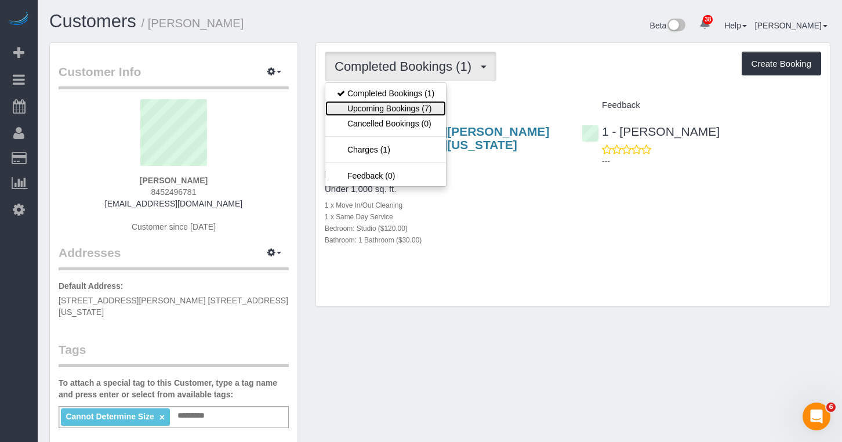
click at [384, 106] on link "Upcoming Bookings (7)" at bounding box center [385, 108] width 121 height 15
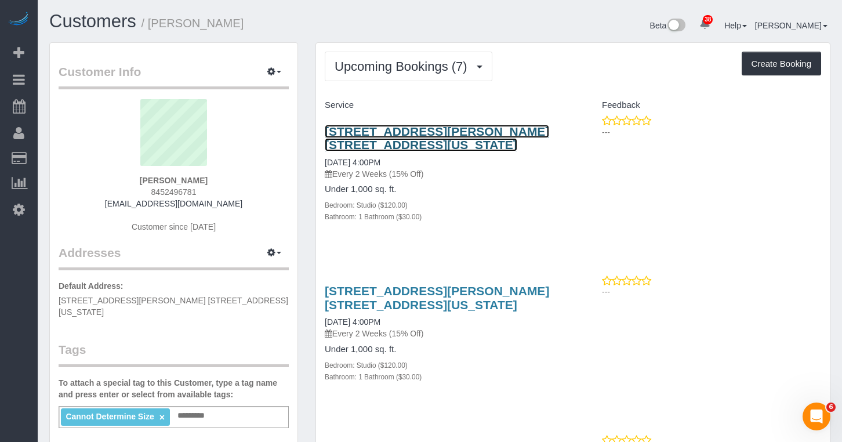
click at [353, 139] on link "[STREET_ADDRESS][PERSON_NAME] [STREET_ADDRESS][US_STATE]" at bounding box center [437, 138] width 224 height 27
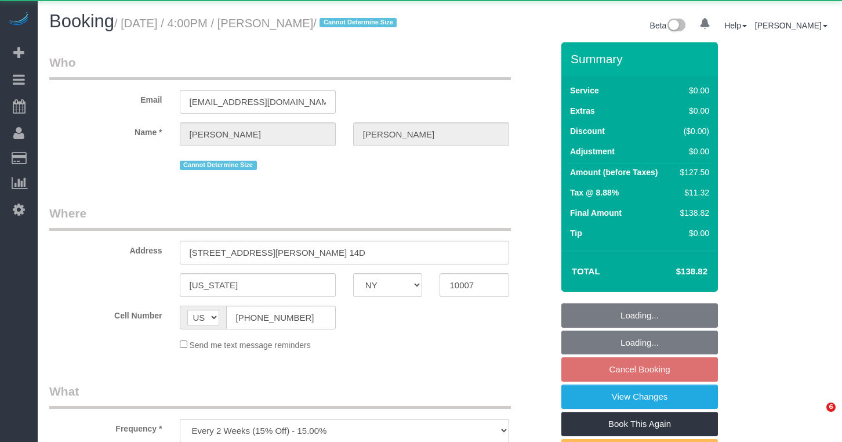
select select "NY"
select select "object:918"
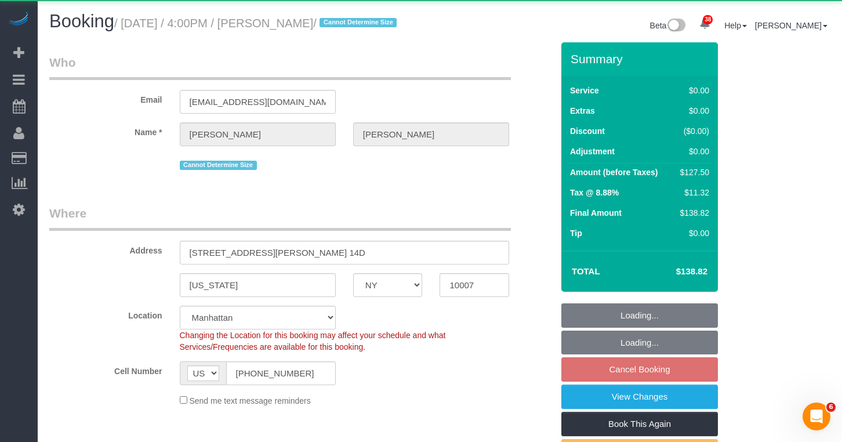
select select "string:stripe-pm_1SDTMr4VGloSiKo712u6Q7Mc"
select select "spot9"
select select "number:89"
select select "number:90"
select select "number:15"
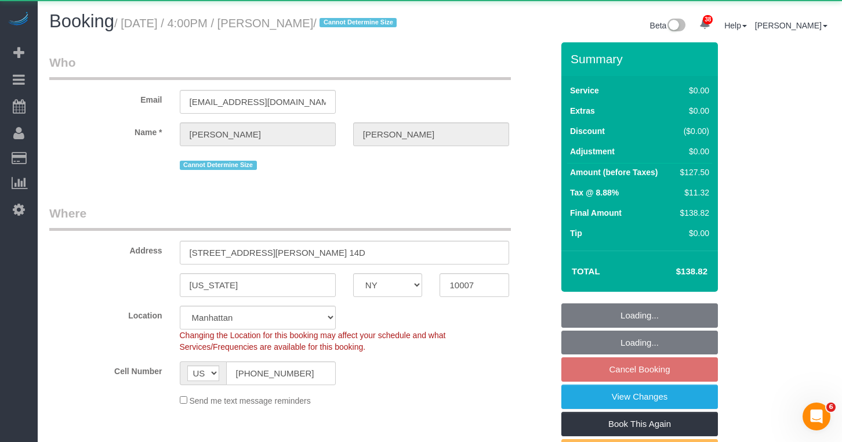
select select "number:6"
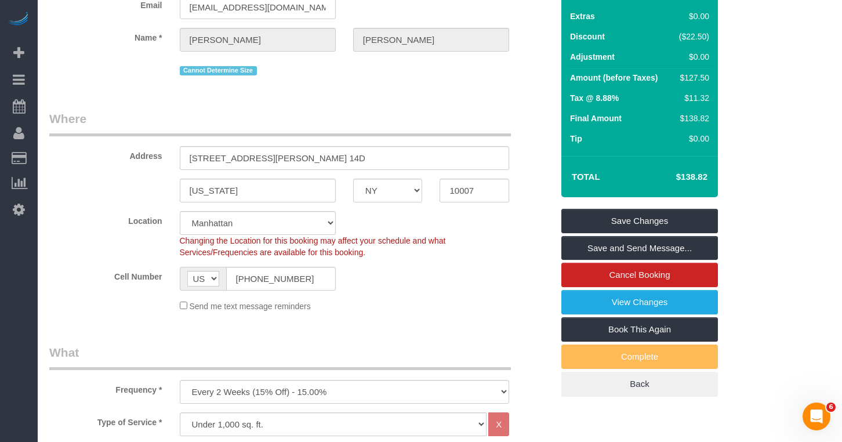
scroll to position [101, 0]
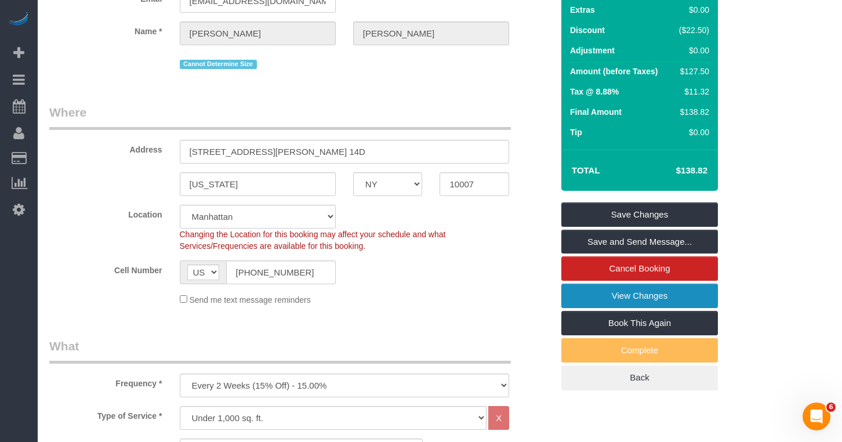
click at [591, 308] on link "View Changes" at bounding box center [639, 295] width 156 height 24
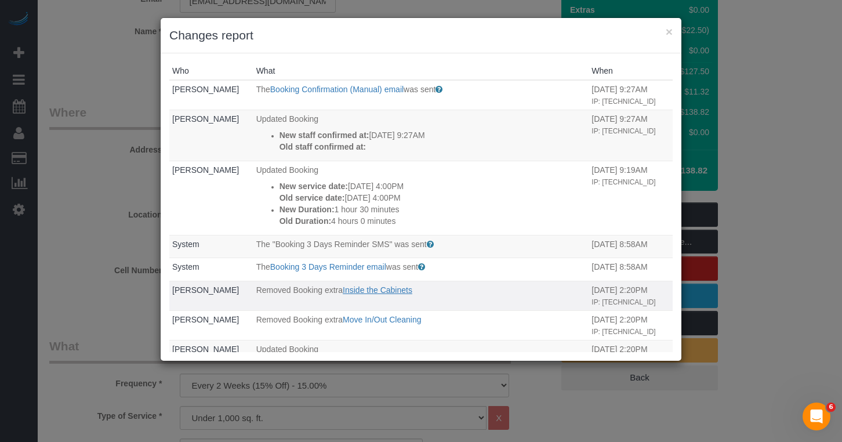
scroll to position [10, 0]
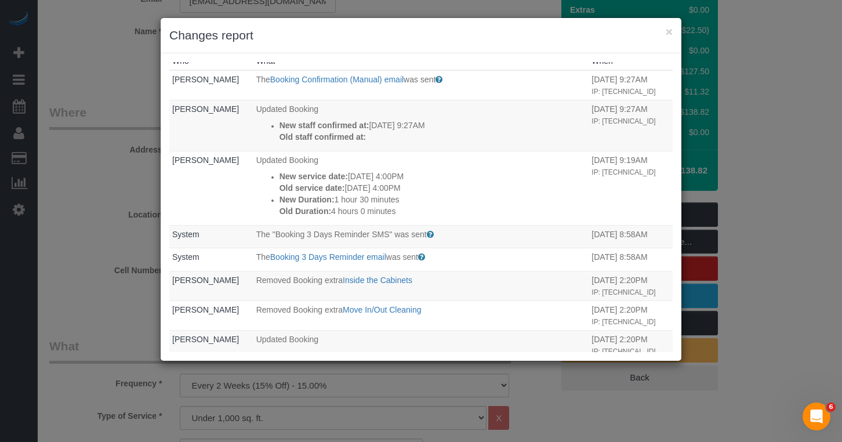
click at [69, 98] on div "× Changes report Who What When Nikko Gutierrez The Booking Confirmation (Manual…" at bounding box center [421, 221] width 842 height 442
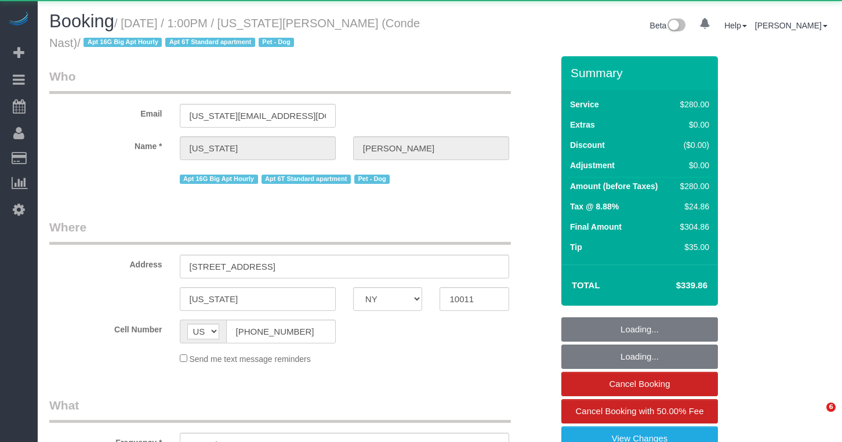
select select "NY"
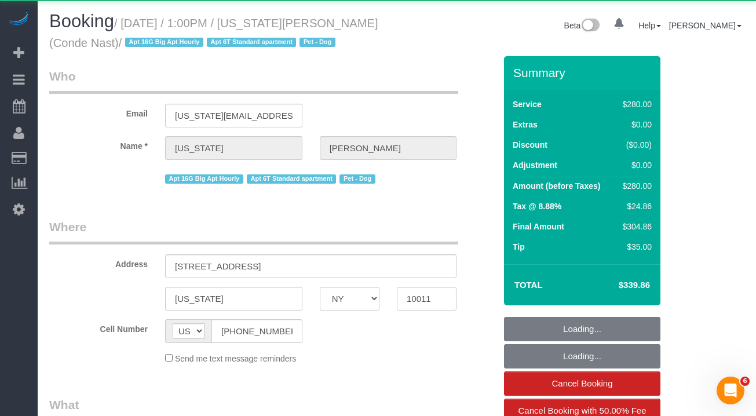
select select "string:stripe-pm_1R4ht54VGloSiKo72HDr2sM7"
select select "210"
select select "number:59"
select select "number:73"
select select "number:13"
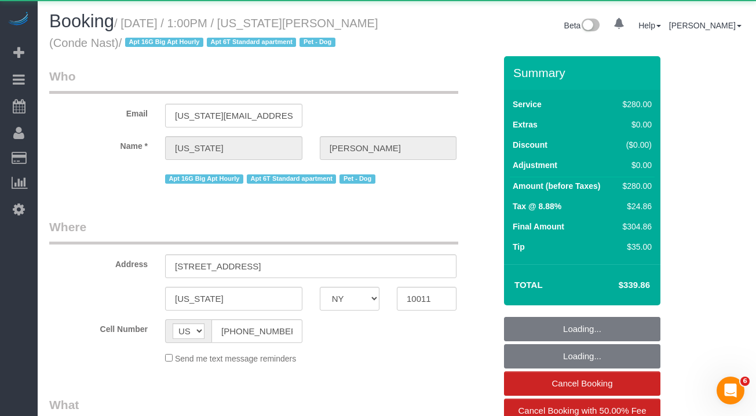
select select "number:6"
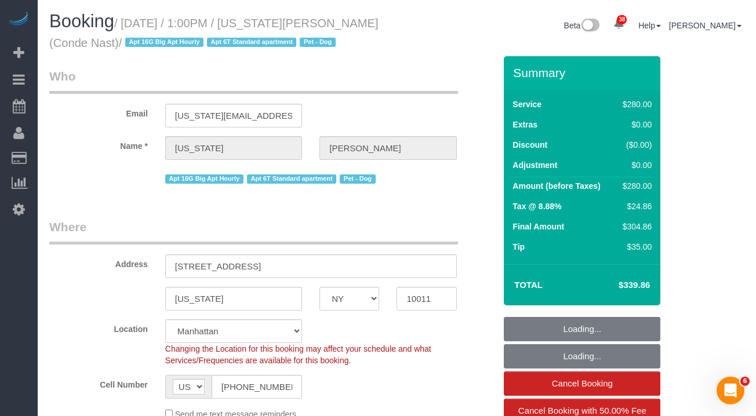
select select "object:1064"
select select "spot1"
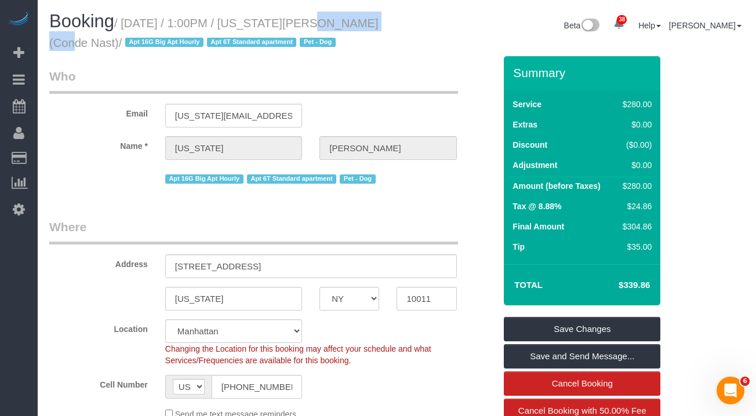
drag, startPoint x: 354, startPoint y: 20, endPoint x: 287, endPoint y: 24, distance: 67.3
click at [287, 24] on h1 "Booking / October 12, 2025 / 1:00PM / Virginia Smith (Conde Nast) / Apt 16G Big…" at bounding box center [218, 31] width 339 height 39
click at [210, 123] on input "virginia_smith@condenast.com" at bounding box center [233, 116] width 137 height 24
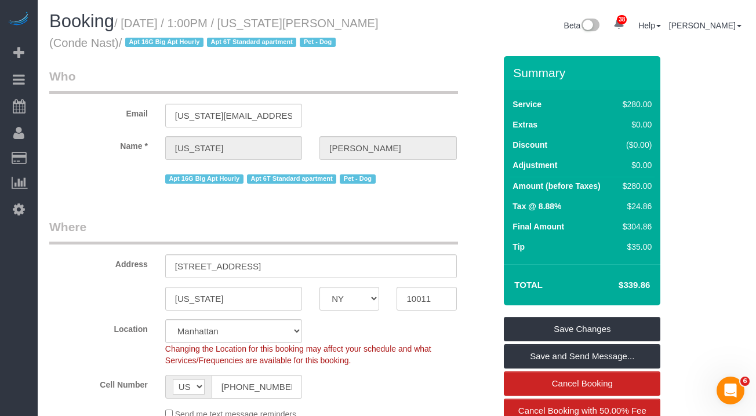
click at [180, 45] on span "Apt 16G Big Apt Hourly" at bounding box center [164, 42] width 78 height 9
click at [184, 45] on span "Apt 16G Big Apt Hourly" at bounding box center [164, 42] width 78 height 9
drag, startPoint x: 132, startPoint y: 24, endPoint x: 117, endPoint y: 45, distance: 25.3
click at [117, 45] on small "/ October 12, 2025 / 1:00PM / Virginia Smith (Conde Nast) / Apt 16G Big Apt Hou…" at bounding box center [213, 33] width 329 height 32
copy small "October 12, 2025 / 1:00PM / Virginia Smith (Conde Nast)"
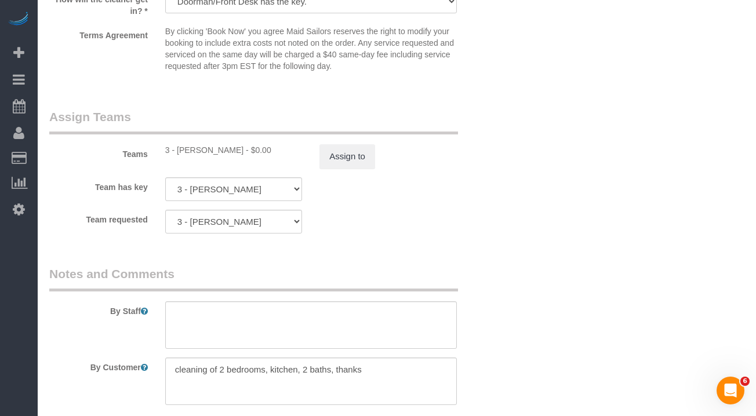
scroll to position [1227, 0]
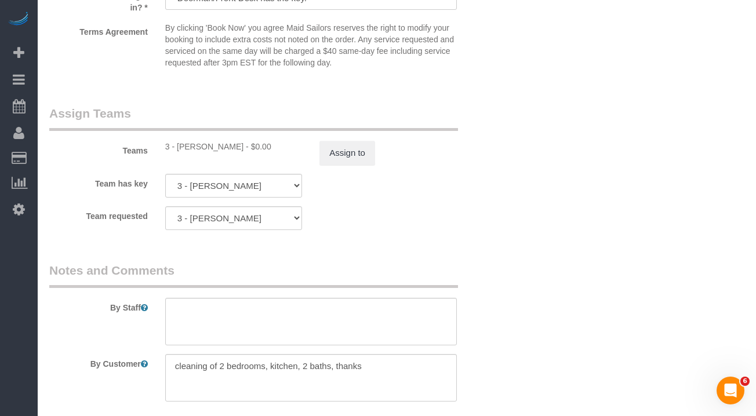
drag, startPoint x: 234, startPoint y: 146, endPoint x: 178, endPoint y: 151, distance: 56.4
click at [178, 151] on div "3 - Diana Gonzalez - $0.00" at bounding box center [233, 147] width 137 height 12
copy div "Diana Gonzalez"
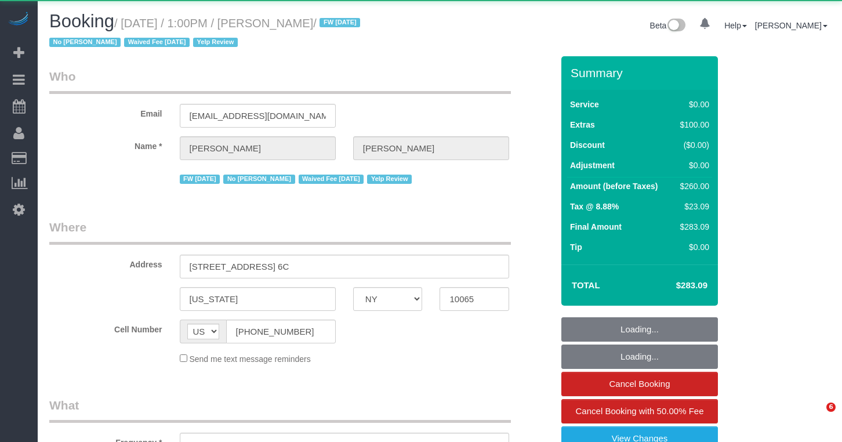
select select "NY"
select select "object:936"
select select "1"
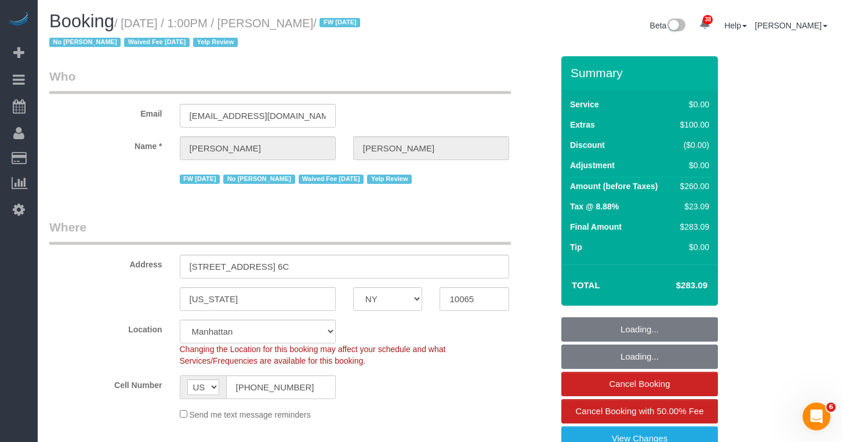
select select "object:1378"
select select "string:stripe-pm_1IilJ74VGloSiKo7yjH4kSKu"
select select "spot1"
select select "number:89"
select select "number:90"
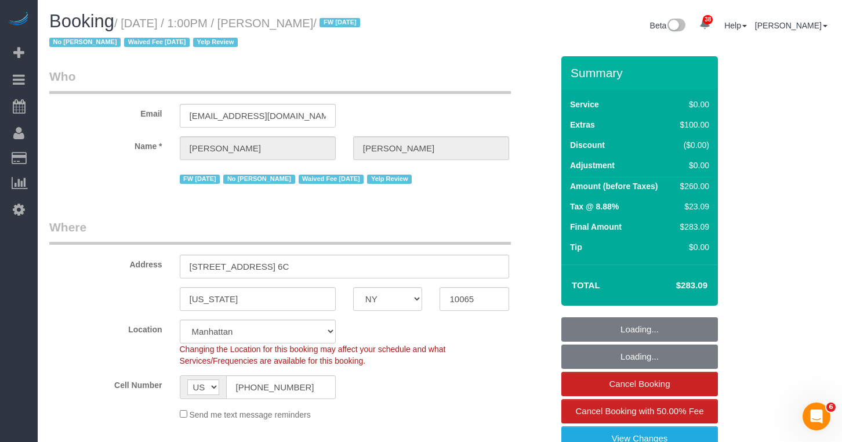
select select "number:15"
select select "number:5"
select select "1"
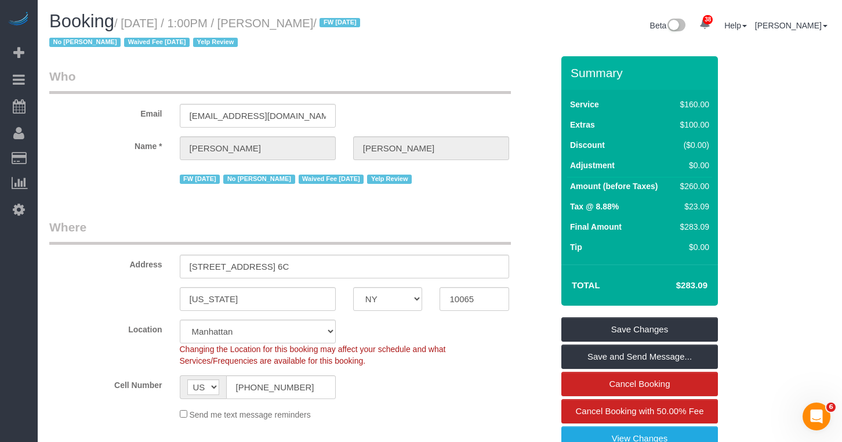
drag, startPoint x: 325, startPoint y: 26, endPoint x: 130, endPoint y: 28, distance: 194.8
click at [130, 28] on small "/ [DATE] / 1:00PM / [PERSON_NAME] / FW [DATE] No [PERSON_NAME] Waived Fee [DATE…" at bounding box center [206, 33] width 314 height 32
copy small "[DATE] / 1:00PM / [PERSON_NAME]"
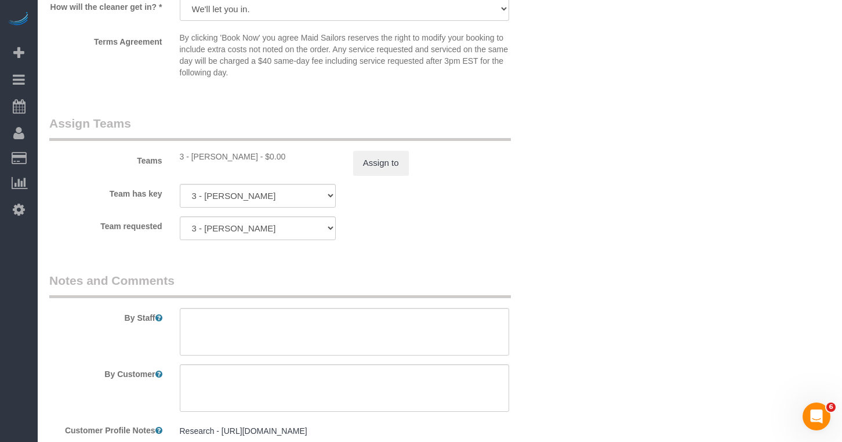
scroll to position [1448, 0]
copy div "Maribel Campos"
drag, startPoint x: 251, startPoint y: 155, endPoint x: 192, endPoint y: 155, distance: 59.1
click at [192, 155] on div "3 - Maribel Campos - $0.00" at bounding box center [258, 156] width 156 height 12
copy div "Maribel Campos"
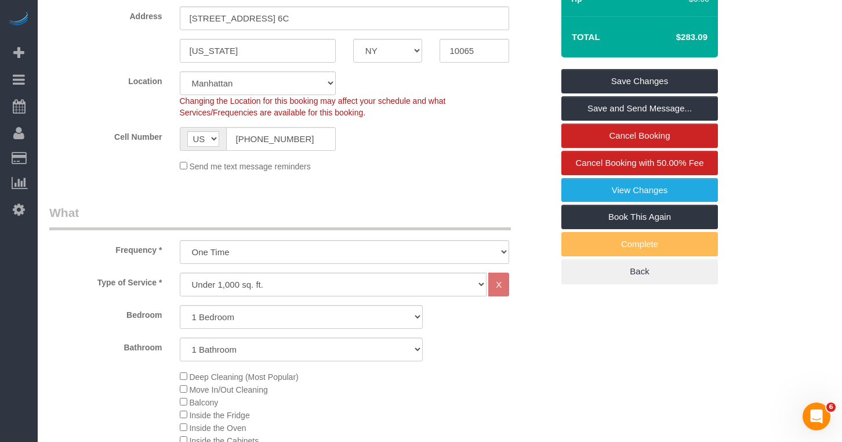
scroll to position [0, 0]
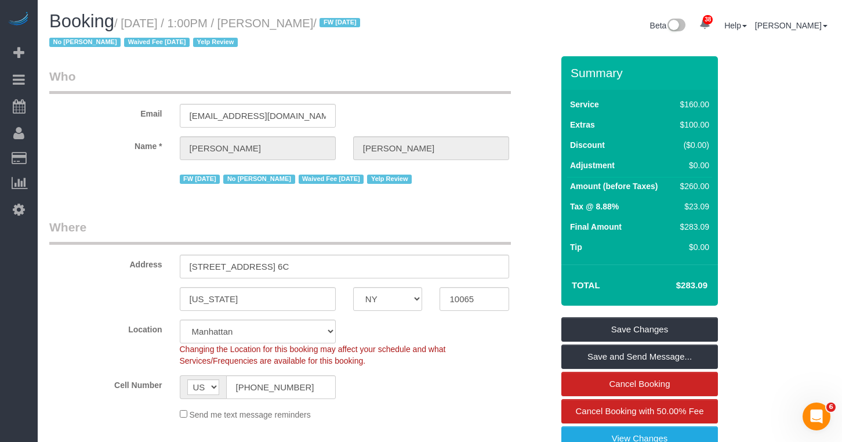
click at [206, 101] on div "Email teddiannej@gmail.com" at bounding box center [301, 98] width 521 height 60
click at [209, 111] on input "teddiannej@gmail.com" at bounding box center [258, 116] width 156 height 24
click at [213, 112] on input "teddiannej@gmail.com" at bounding box center [258, 116] width 156 height 24
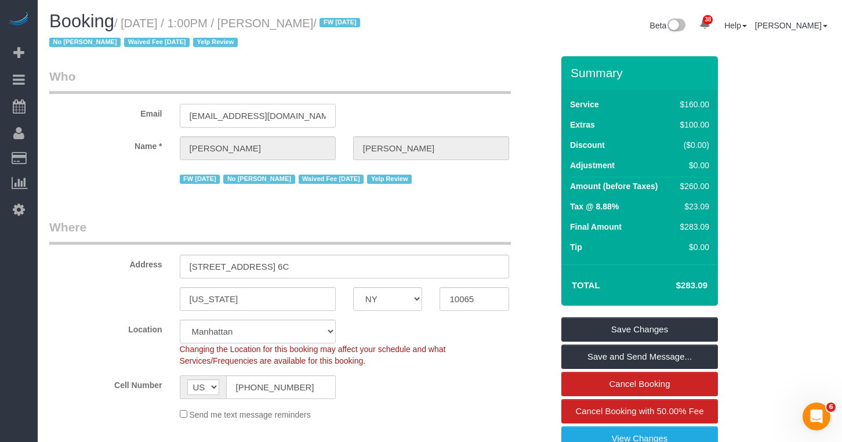
click at [213, 112] on input "teddiannej@gmail.com" at bounding box center [258, 116] width 156 height 24
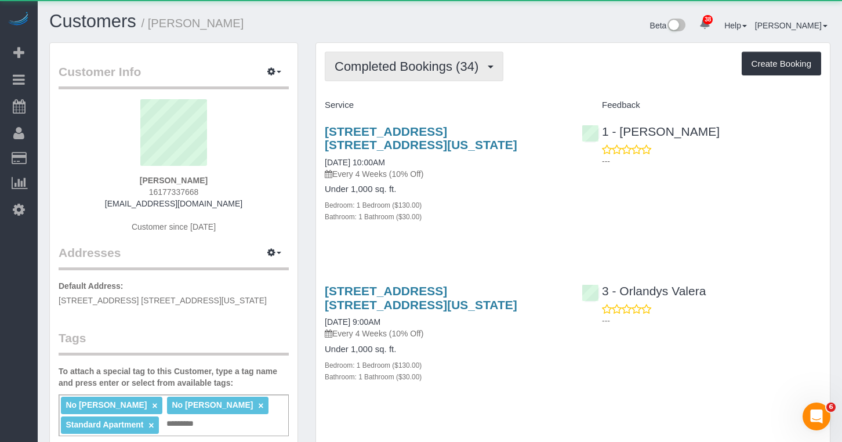
click at [417, 71] on span "Completed Bookings (34)" at bounding box center [409, 66] width 150 height 14
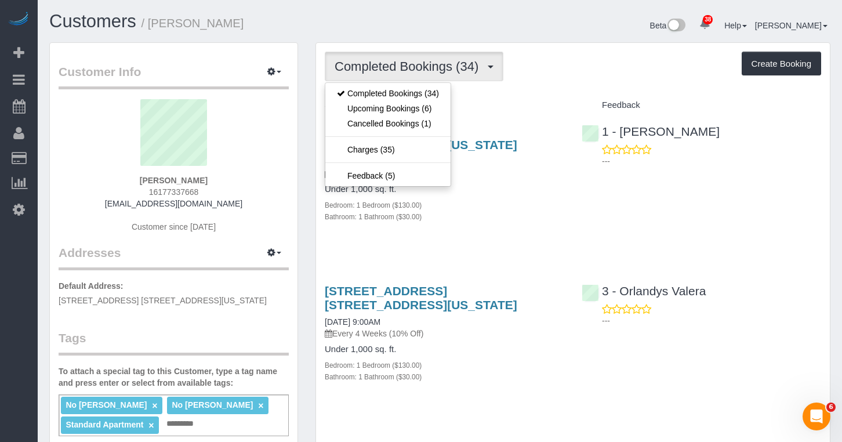
click at [515, 169] on p "Every 4 Weeks (10% Off)" at bounding box center [444, 174] width 239 height 12
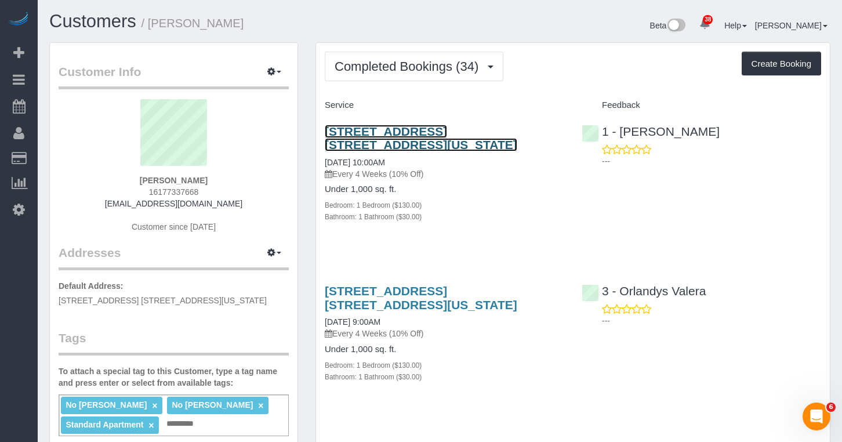
click at [416, 134] on link "[STREET_ADDRESS] [STREET_ADDRESS][US_STATE]" at bounding box center [421, 138] width 192 height 27
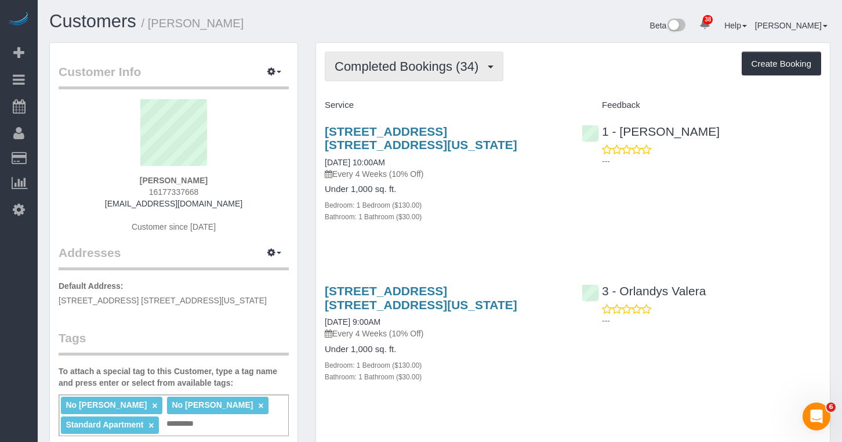
click at [393, 65] on span "Completed Bookings (34)" at bounding box center [409, 66] width 150 height 14
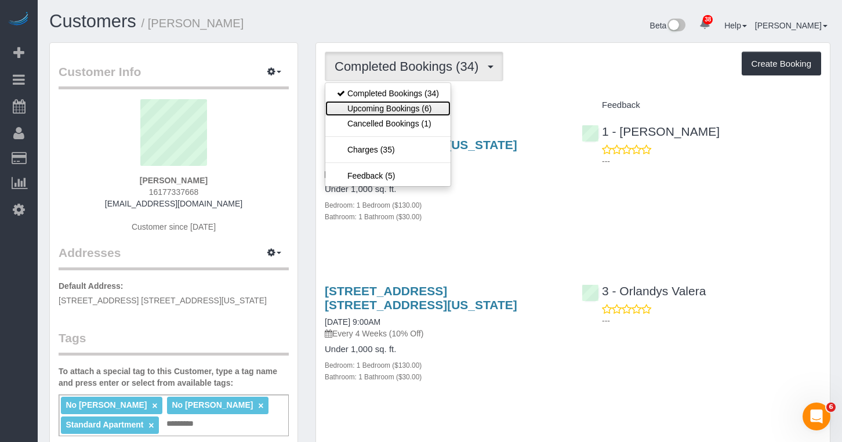
click at [390, 102] on link "Upcoming Bookings (6)" at bounding box center [387, 108] width 125 height 15
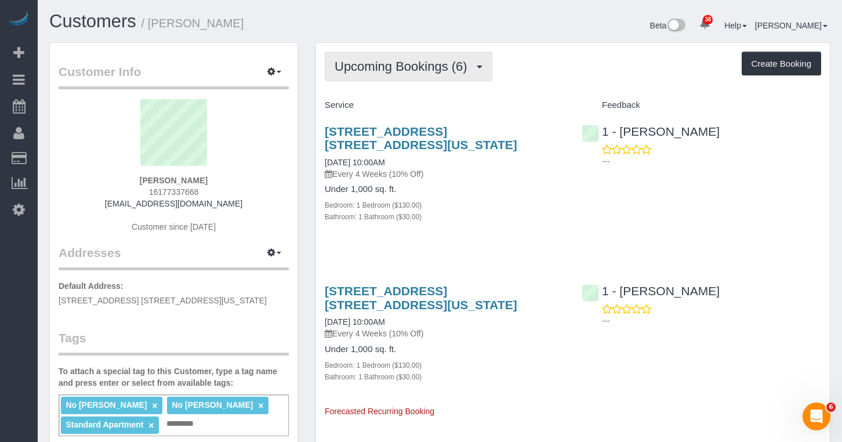
click at [384, 73] on span "Upcoming Bookings (6)" at bounding box center [403, 66] width 139 height 14
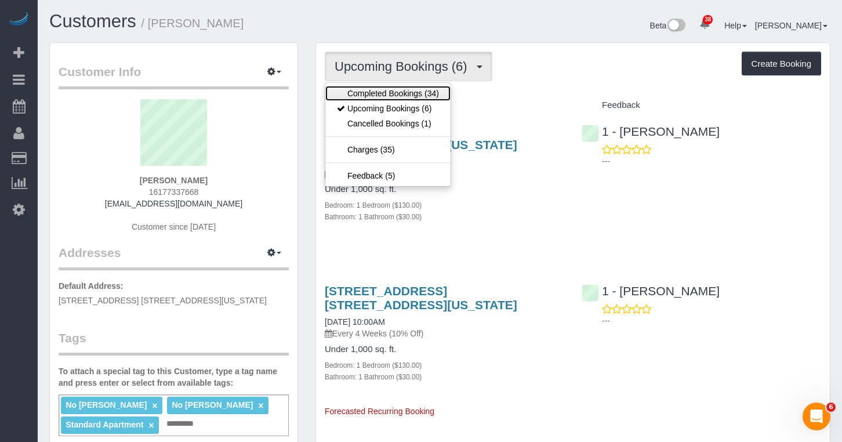
click at [395, 96] on link "Completed Bookings (34)" at bounding box center [387, 93] width 125 height 15
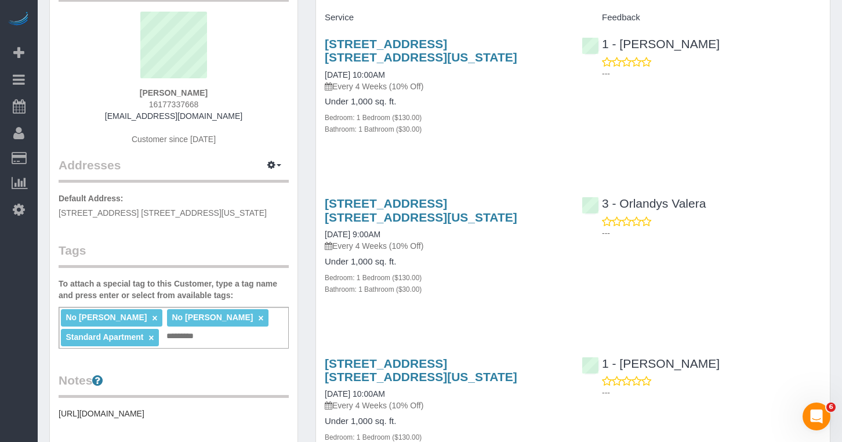
scroll to position [92, 0]
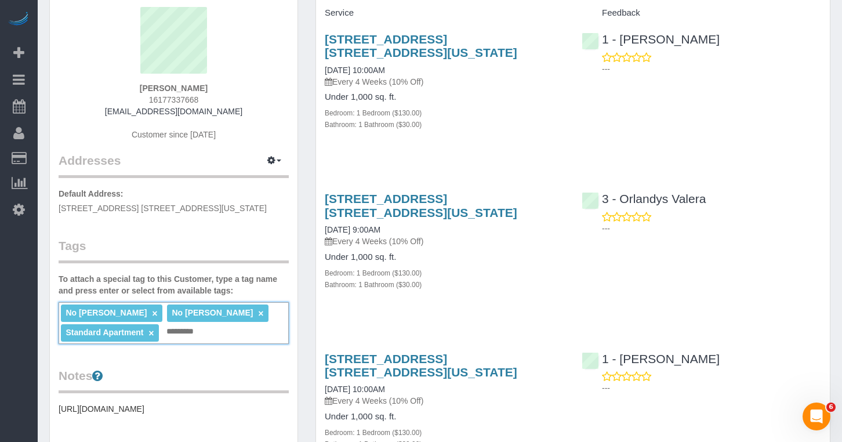
click at [190, 337] on input "text" at bounding box center [183, 331] width 40 height 15
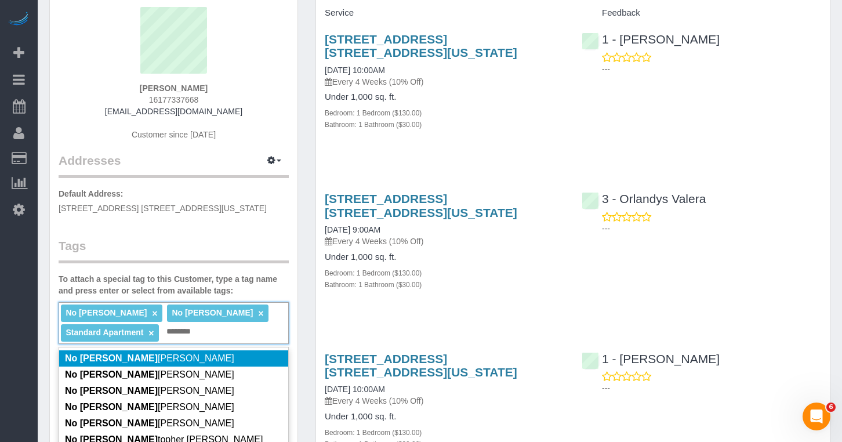
type input "********"
click at [181, 361] on li "No [PERSON_NAME]" at bounding box center [173, 358] width 229 height 16
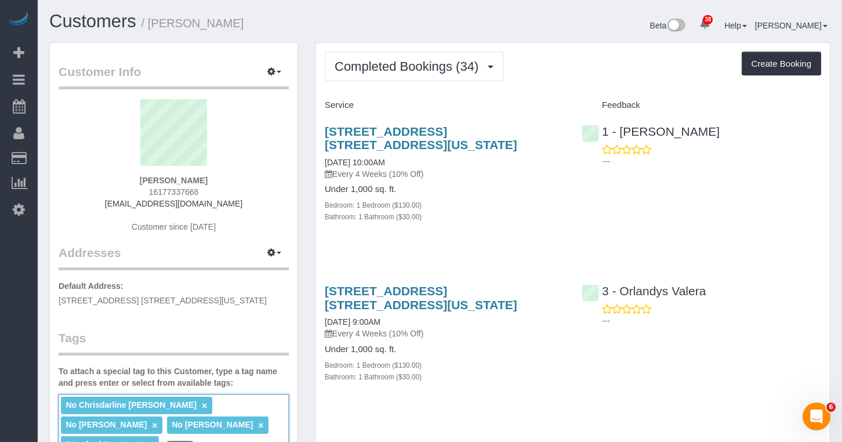
scroll to position [4, 0]
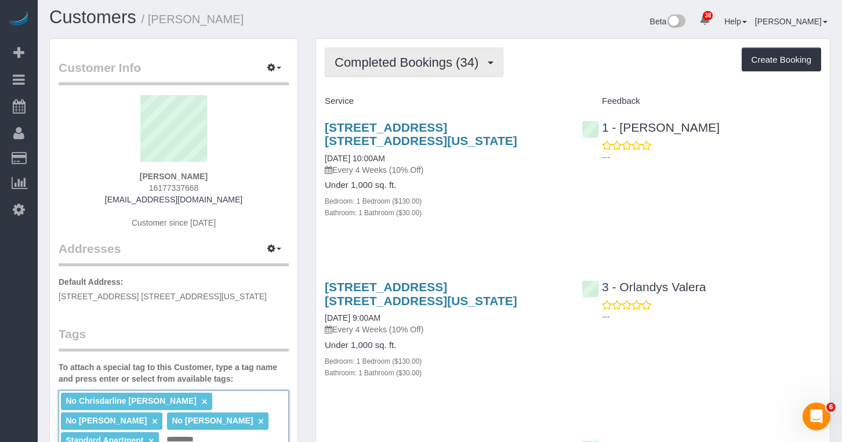
click at [358, 68] on span "Completed Bookings (34)" at bounding box center [409, 62] width 150 height 14
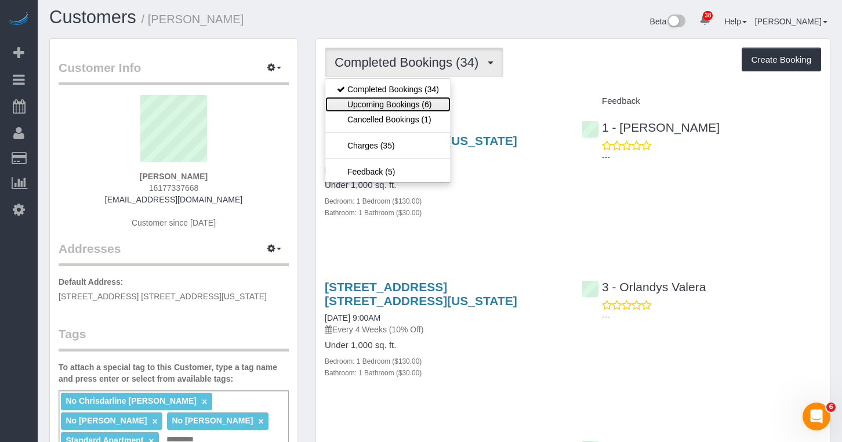
click at [372, 102] on link "Upcoming Bookings (6)" at bounding box center [387, 104] width 125 height 15
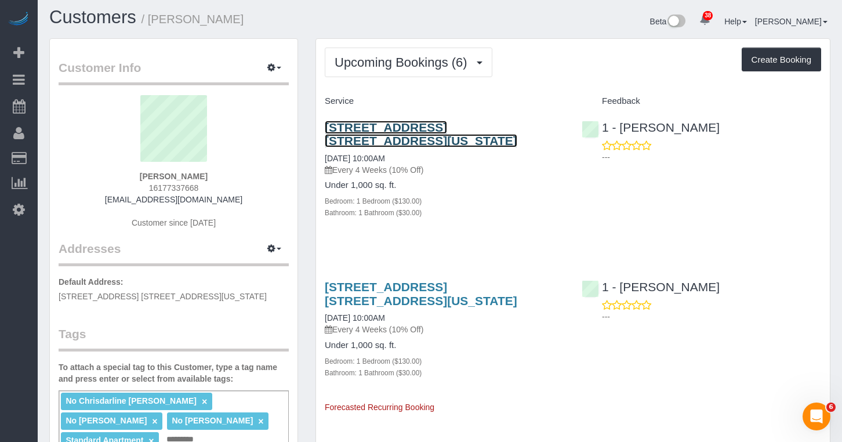
drag, startPoint x: 377, startPoint y: 128, endPoint x: 293, endPoint y: 29, distance: 129.5
click at [377, 128] on link "211 West 56th Street, Apt. 22a, New York, NY 10019" at bounding box center [421, 134] width 192 height 27
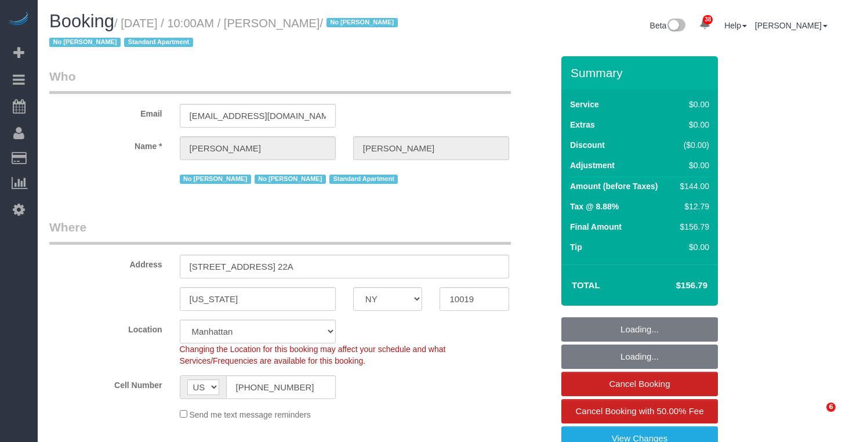
select select "NY"
select select "spot1"
select select "number:89"
select select "number:90"
select select "number:15"
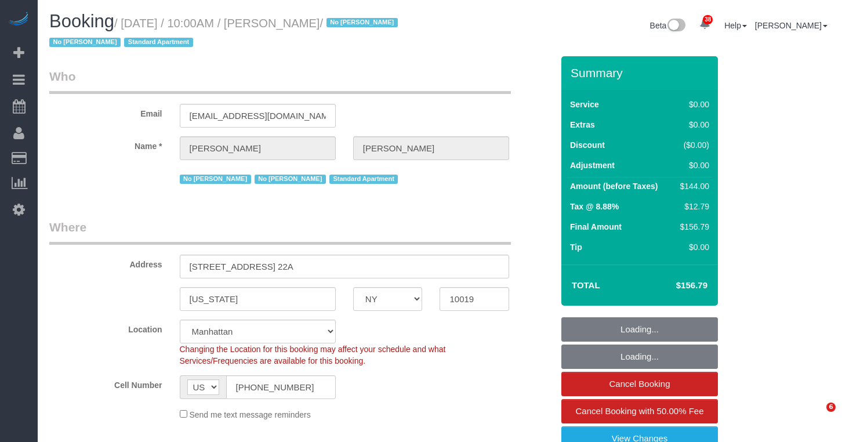
select select "number:5"
select select "object:1534"
select select "1"
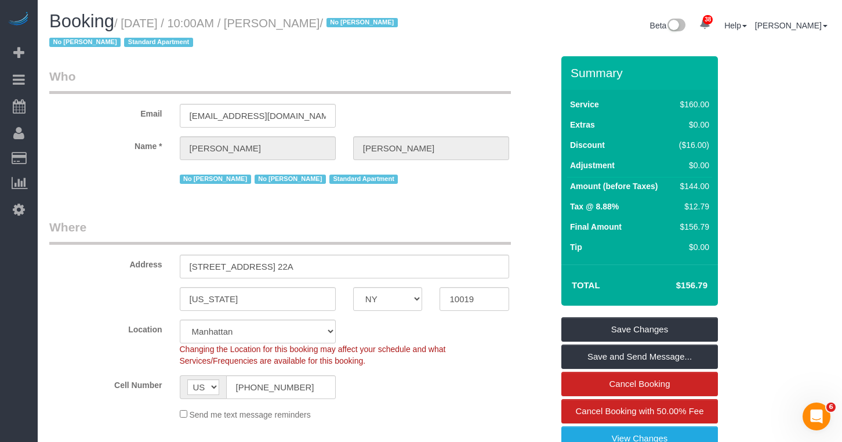
drag, startPoint x: 364, startPoint y: 20, endPoint x: 132, endPoint y: 27, distance: 232.5
click at [132, 27] on small "/ October 10, 2025 / 10:00AM / Darren Opland / No Porchee Musler No Shantasia F…" at bounding box center [225, 33] width 352 height 32
copy small "October 10, 2025 / 10:00AM / Darren Opland"
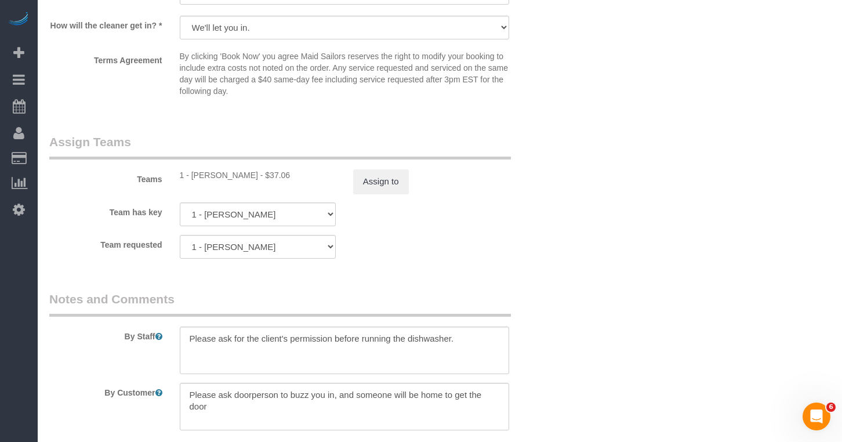
scroll to position [1490, 0]
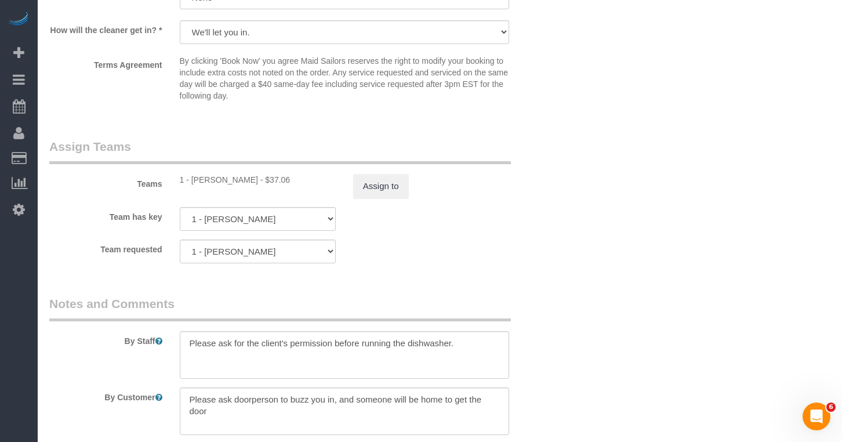
drag, startPoint x: 292, startPoint y: 181, endPoint x: 191, endPoint y: 182, distance: 100.9
click at [191, 182] on div "1 - [PERSON_NAME] - $37.06" at bounding box center [258, 180] width 156 height 12
copy div "Chrisdarline Gedeus Cineas"
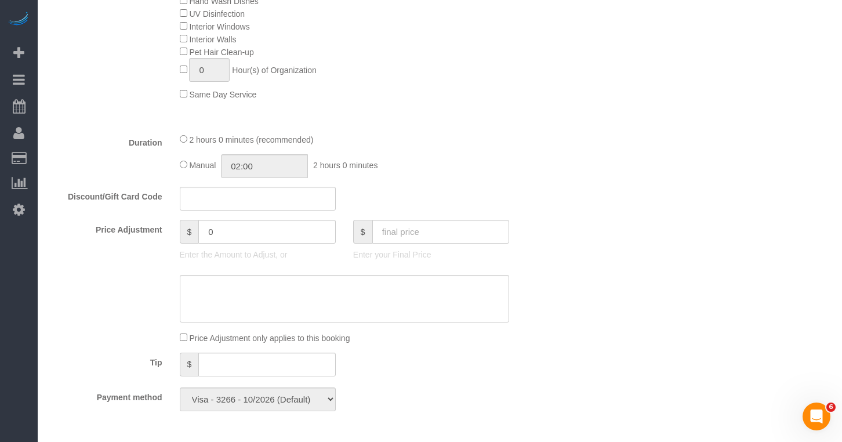
scroll to position [762, 0]
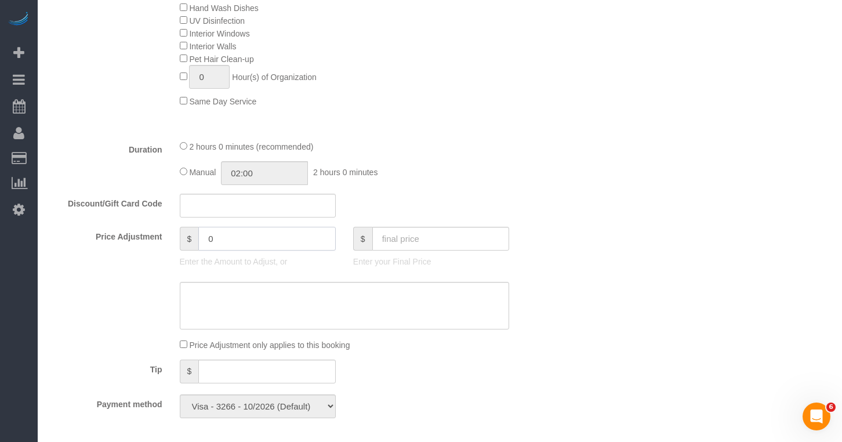
drag, startPoint x: 231, startPoint y: 244, endPoint x: 161, endPoint y: 242, distance: 70.2
click at [161, 242] on div "Price Adjustment $ 0 Enter the Amount to Adjust, or $ Enter your Final Price" at bounding box center [301, 250] width 521 height 46
click at [213, 236] on input "75" at bounding box center [266, 239] width 137 height 24
click at [208, 239] on input "75" at bounding box center [266, 238] width 137 height 24
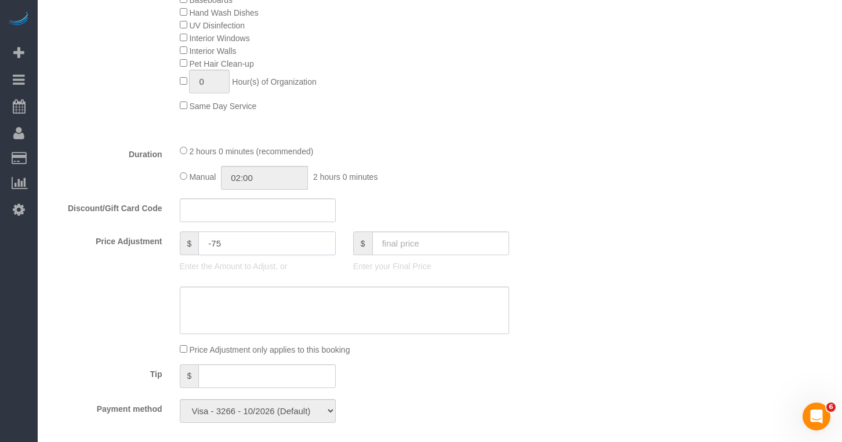
type input "-75"
click at [661, 187] on div "Who Email dopland@gmail.com Name * Darren Opland No Porchee Musler No Shantasia…" at bounding box center [439, 302] width 781 height 2006
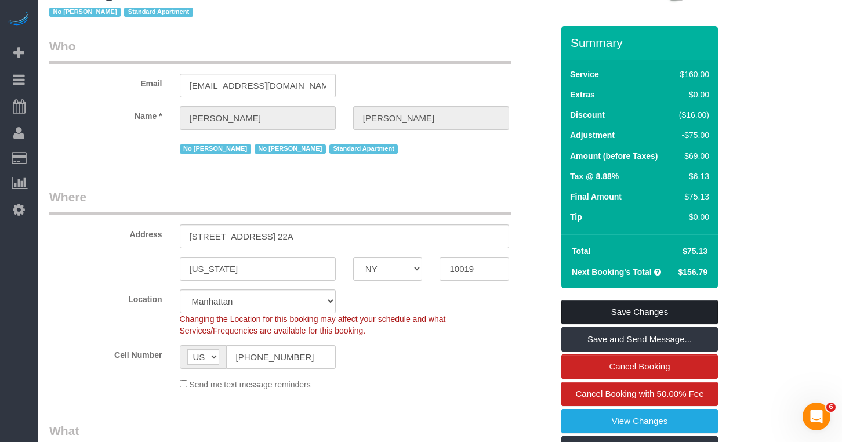
scroll to position [31, 0]
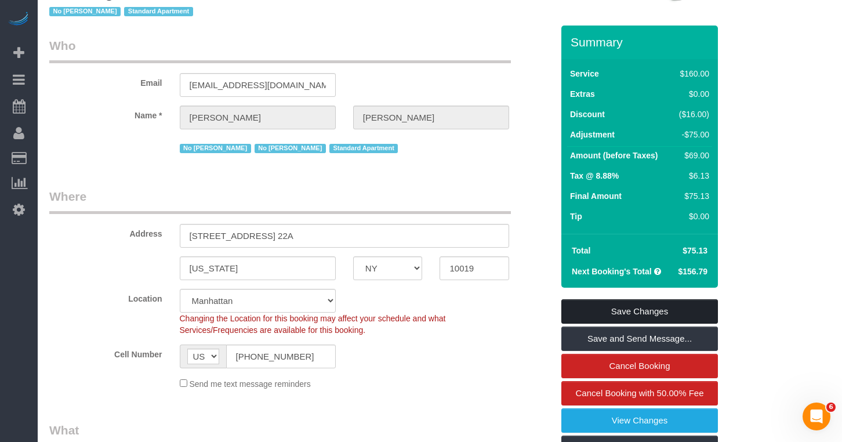
click at [601, 311] on link "Save Changes" at bounding box center [639, 311] width 156 height 24
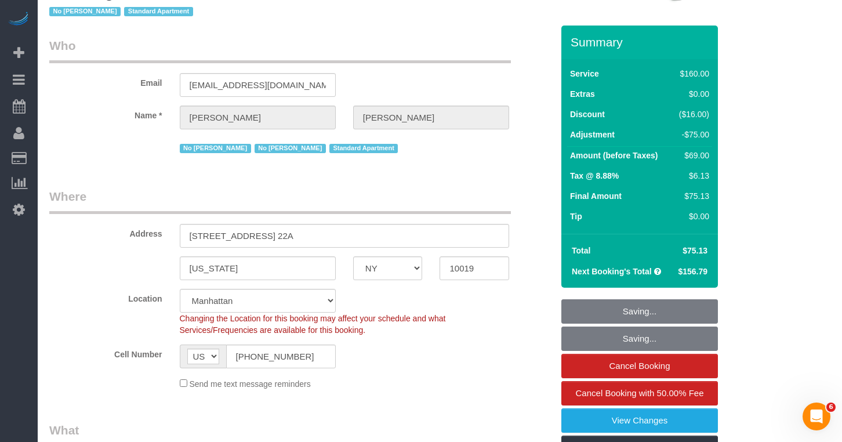
scroll to position [0, 0]
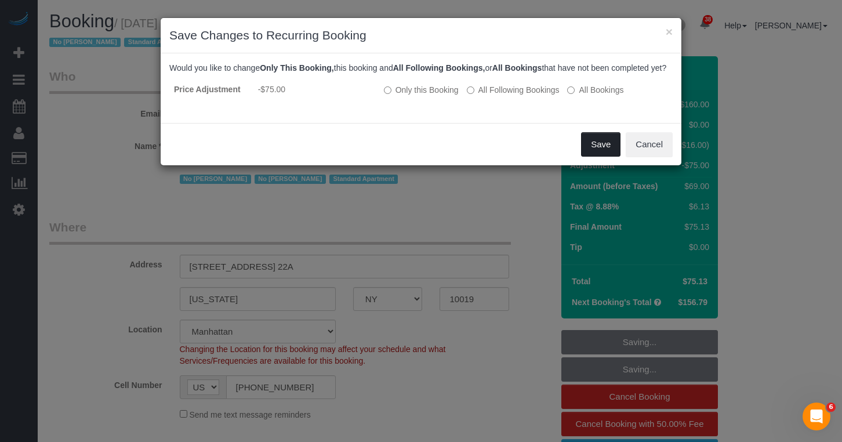
click at [600, 156] on button "Save" at bounding box center [600, 144] width 39 height 24
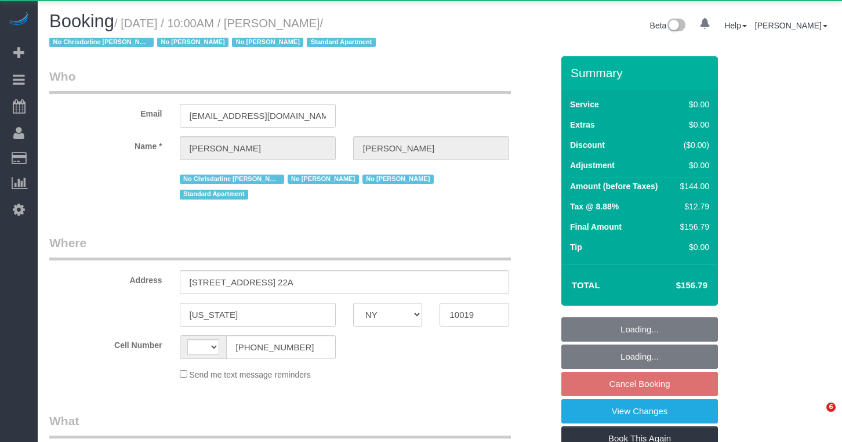
select select "NY"
select select "string:[GEOGRAPHIC_DATA]"
select select "object:936"
select select "1"
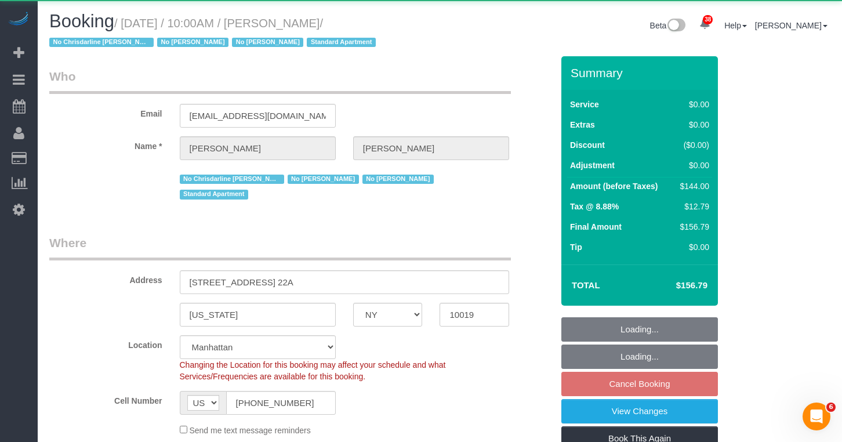
select select "string:stripe-pm_1MiOhd4VGloSiKo7u6aFK8UC"
select select "spot3"
select select "number:89"
select select "number:90"
select select "number:15"
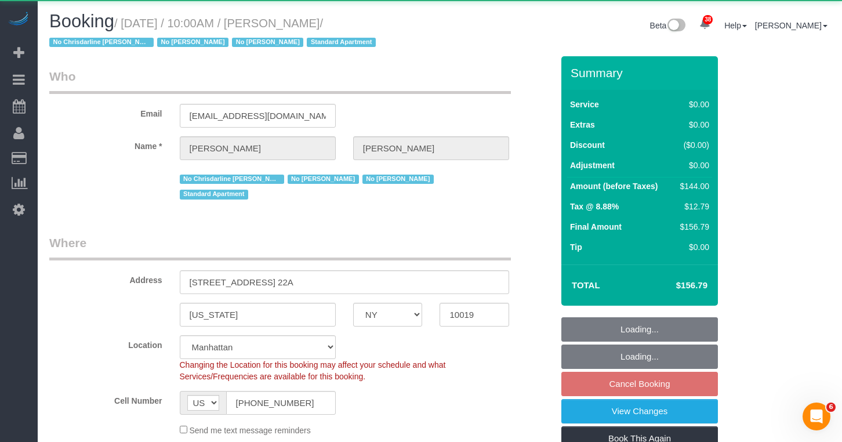
select select "number:5"
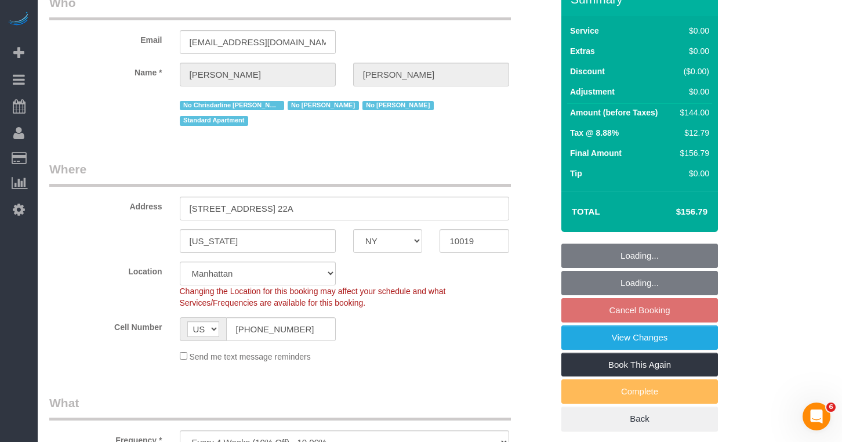
select select "1"
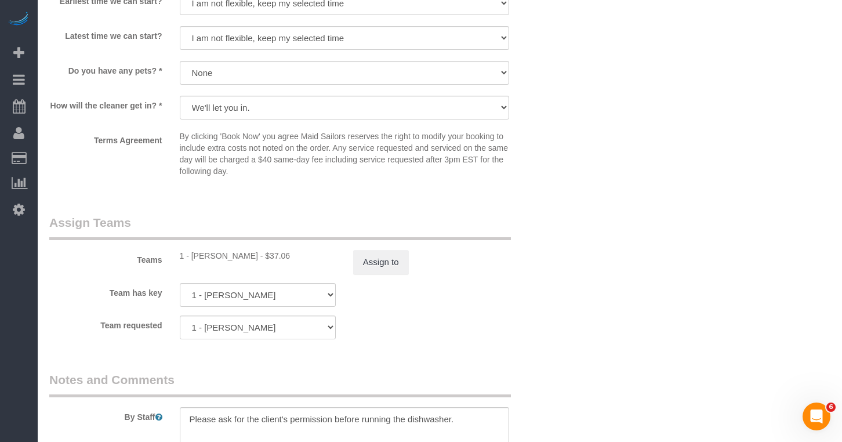
scroll to position [1390, 0]
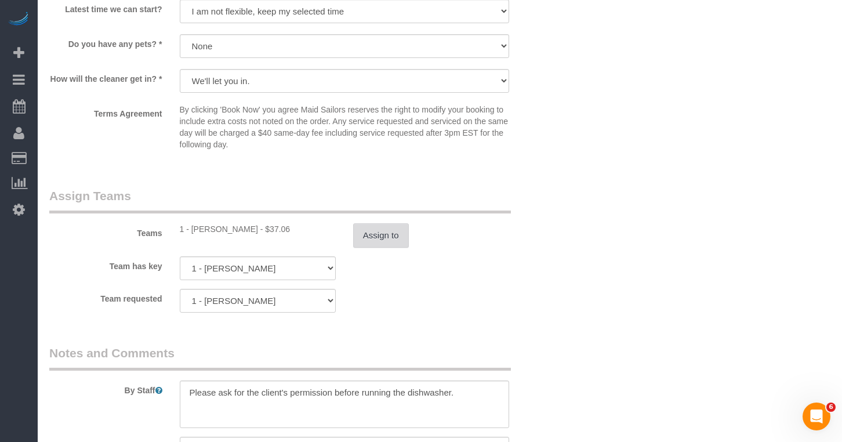
click at [377, 225] on button "Assign to" at bounding box center [381, 235] width 56 height 24
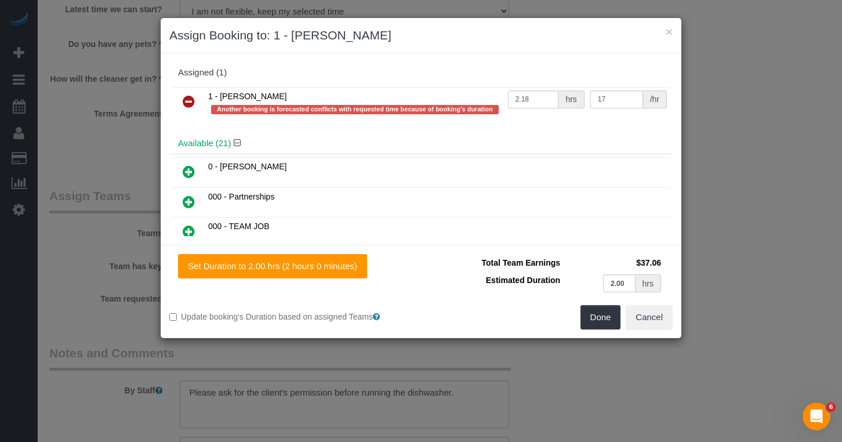
click at [189, 106] on icon at bounding box center [189, 101] width 12 height 14
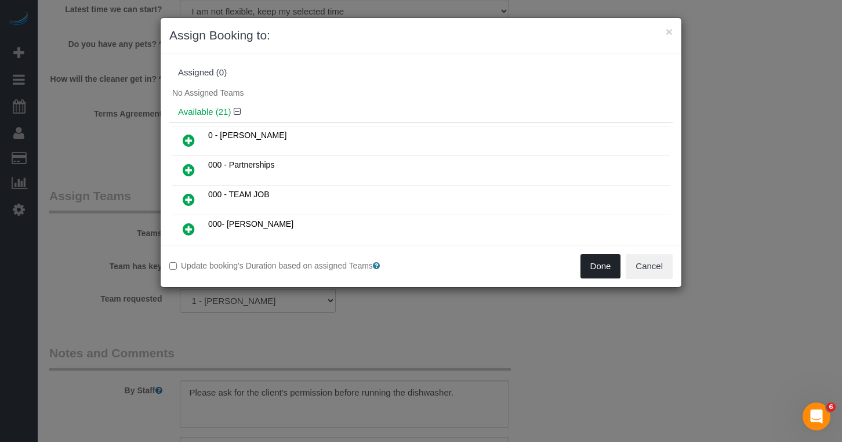
click at [597, 263] on button "Done" at bounding box center [600, 266] width 41 height 24
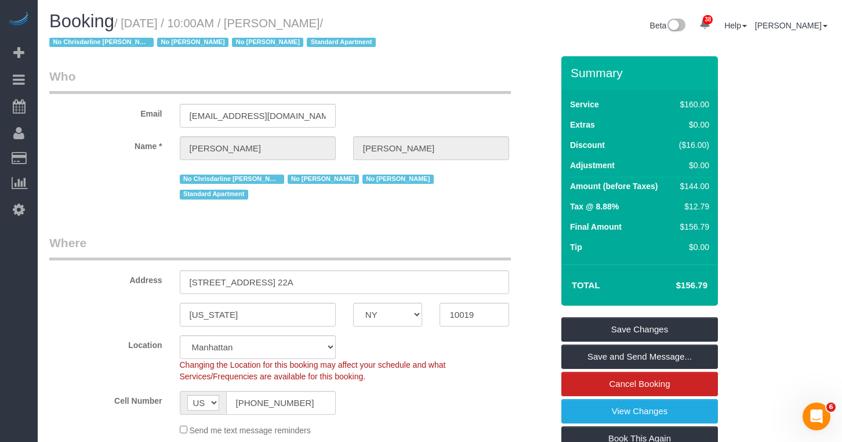
scroll to position [26, 0]
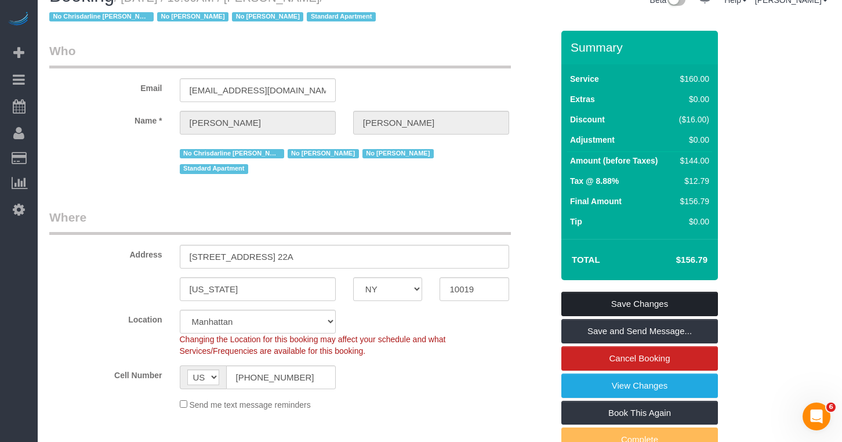
click at [596, 304] on link "Save Changes" at bounding box center [639, 304] width 156 height 24
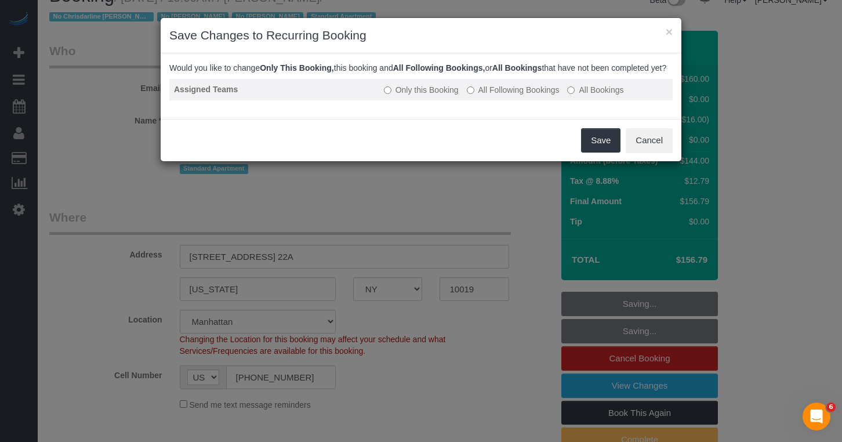
click at [402, 96] on label "Only this Booking" at bounding box center [421, 90] width 75 height 12
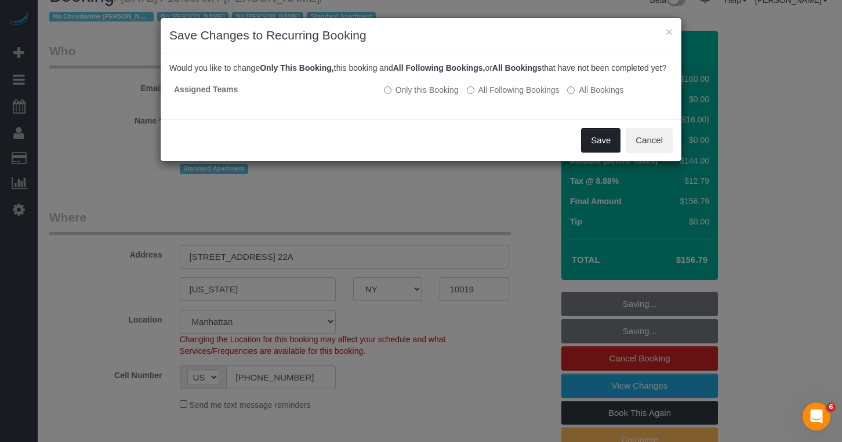
click at [589, 145] on button "Save" at bounding box center [600, 140] width 39 height 24
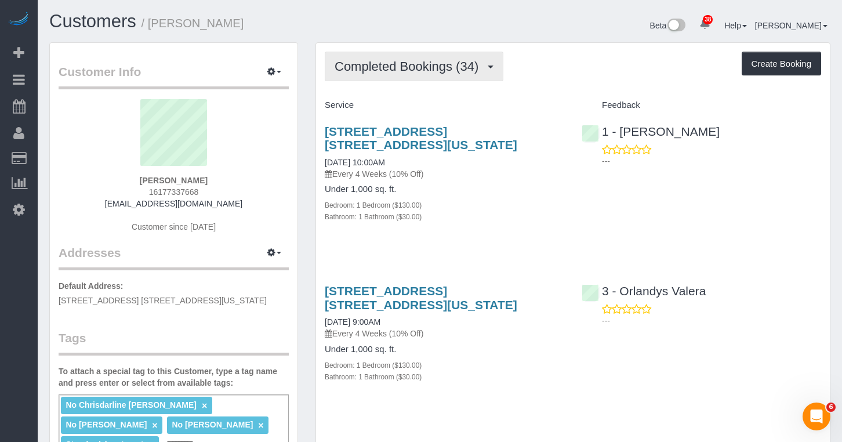
click at [442, 78] on button "Completed Bookings (34)" at bounding box center [414, 67] width 179 height 30
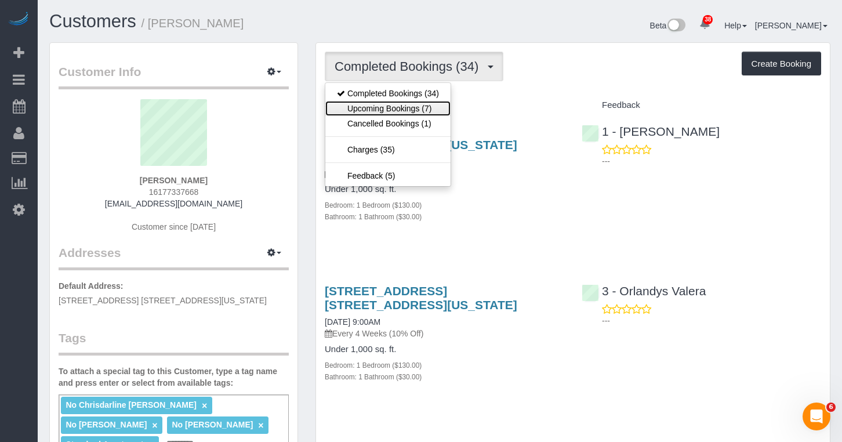
click at [421, 104] on link "Upcoming Bookings (7)" at bounding box center [387, 108] width 125 height 15
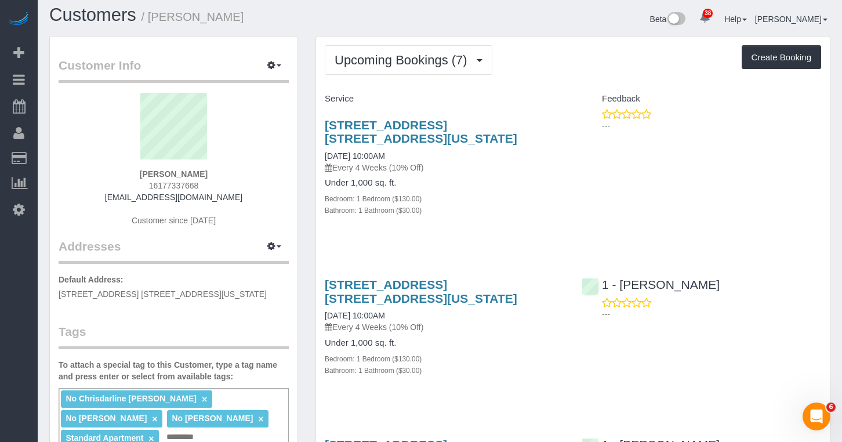
scroll to position [27, 0]
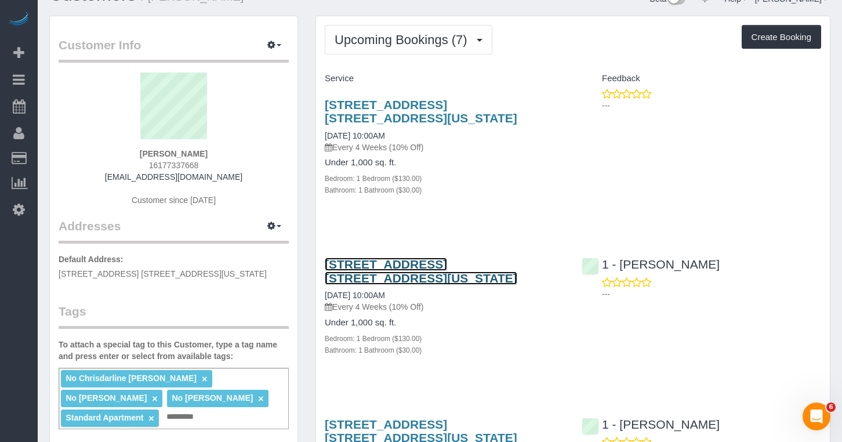
click at [493, 267] on link "211 West 56th Street, Apt. 22a, New York, NY 10019" at bounding box center [421, 270] width 192 height 27
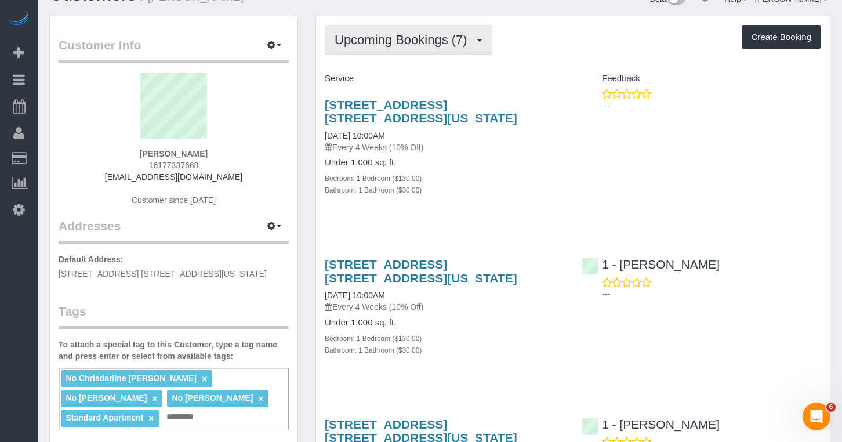
click at [396, 39] on span "Upcoming Bookings (7)" at bounding box center [403, 39] width 139 height 14
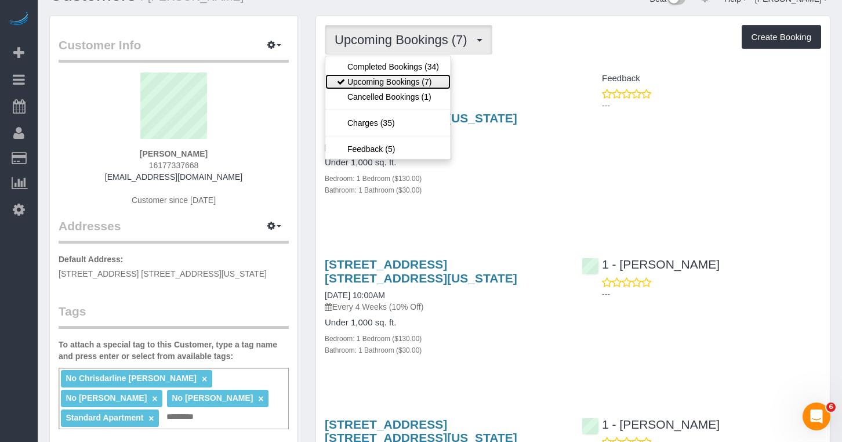
click at [399, 85] on link "Upcoming Bookings (7)" at bounding box center [387, 81] width 125 height 15
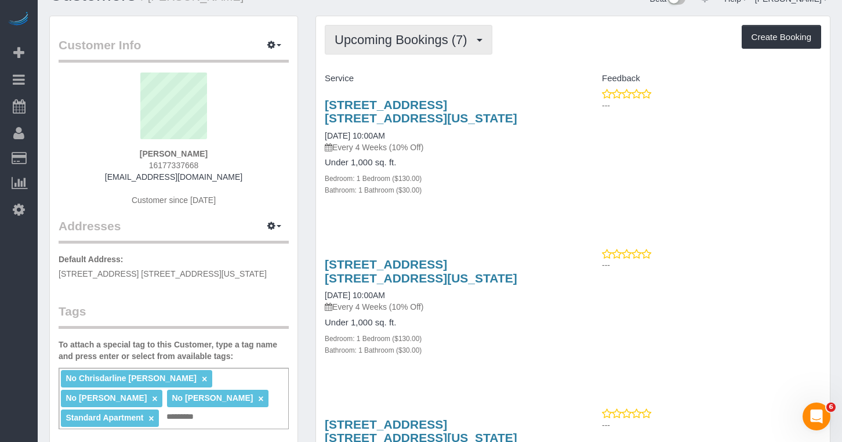
click at [366, 38] on span "Upcoming Bookings (7)" at bounding box center [403, 39] width 139 height 14
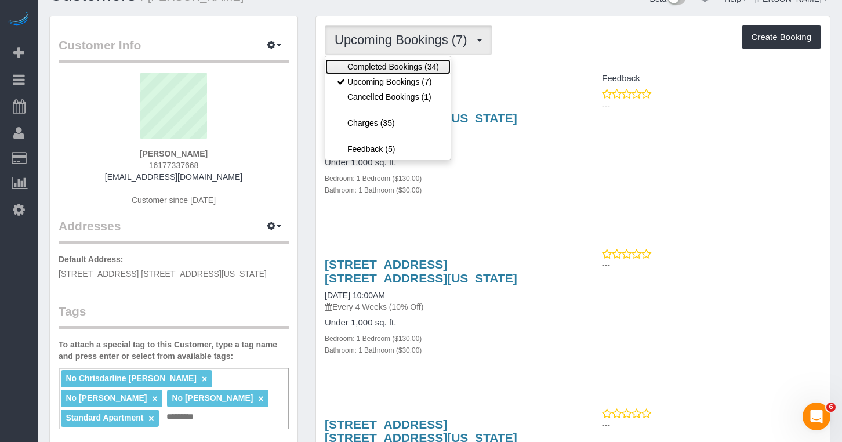
click at [382, 65] on link "Completed Bookings (34)" at bounding box center [387, 66] width 125 height 15
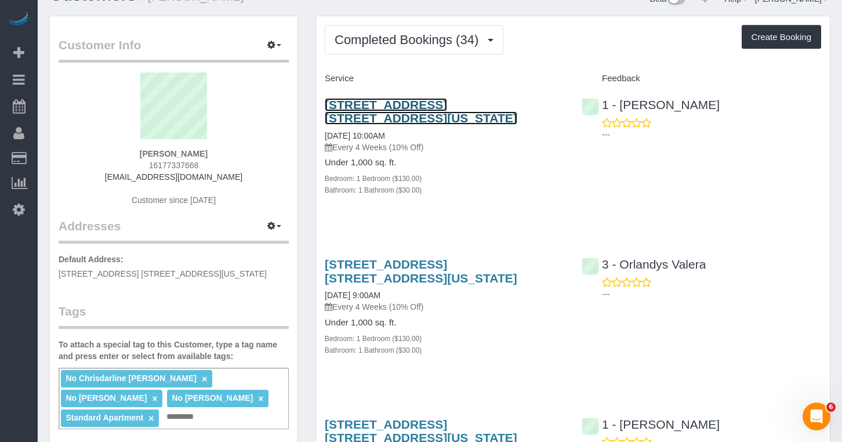
click at [356, 110] on link "[STREET_ADDRESS] [STREET_ADDRESS][US_STATE]" at bounding box center [421, 111] width 192 height 27
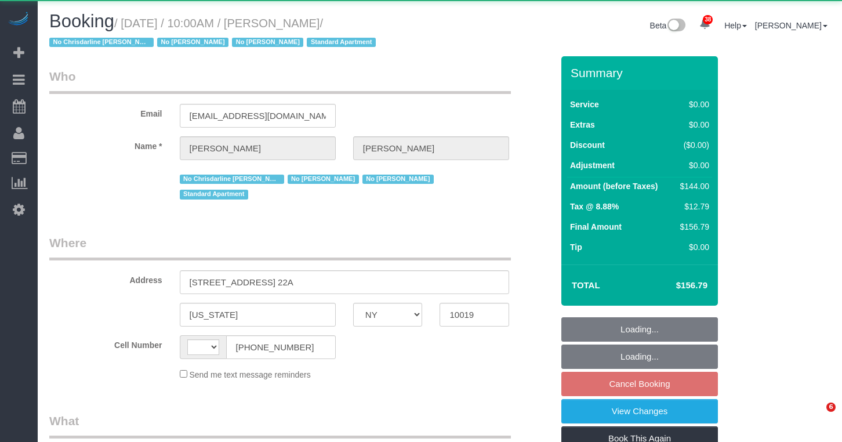
select select "NY"
select select "string:[GEOGRAPHIC_DATA]"
select select "object:505"
select select "1"
select select "spot3"
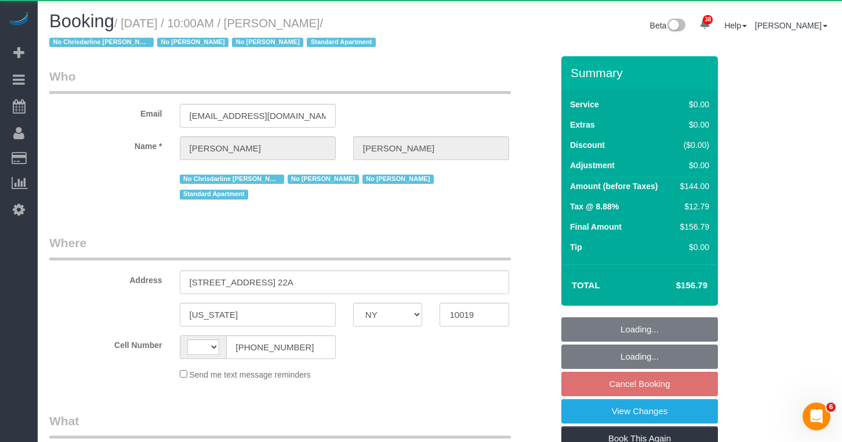
select select "number:89"
select select "number:90"
select select "number:15"
select select "number:5"
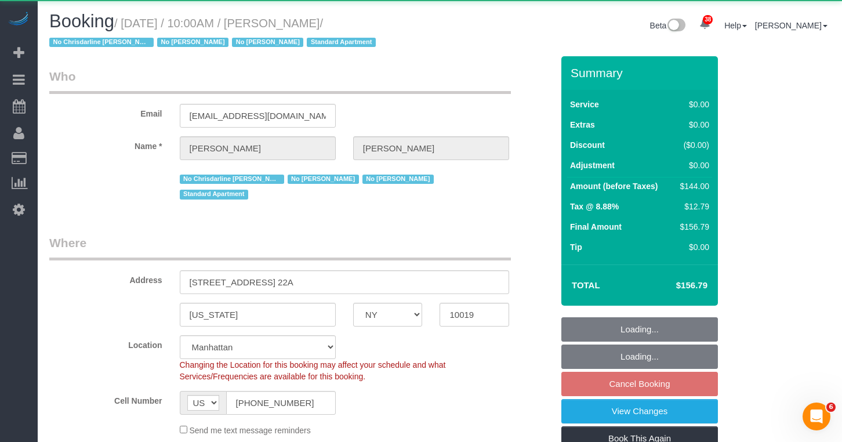
select select "spot63"
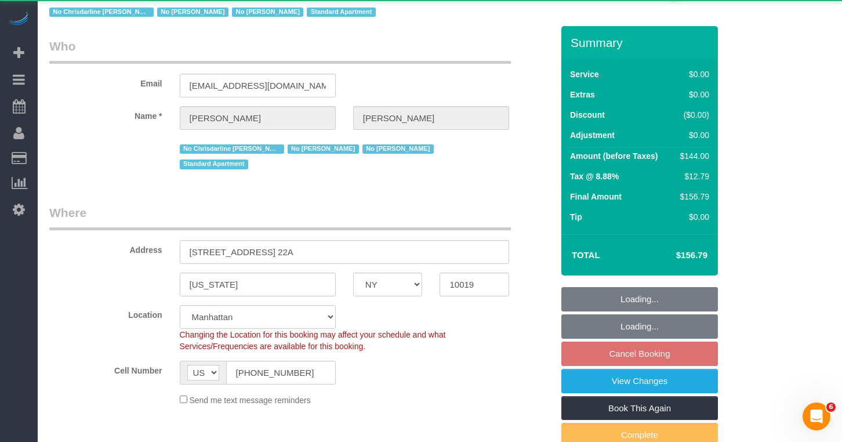
select select "string:stripe-pm_1MiOhd4VGloSiKo7u6aFK8UC"
select select "1"
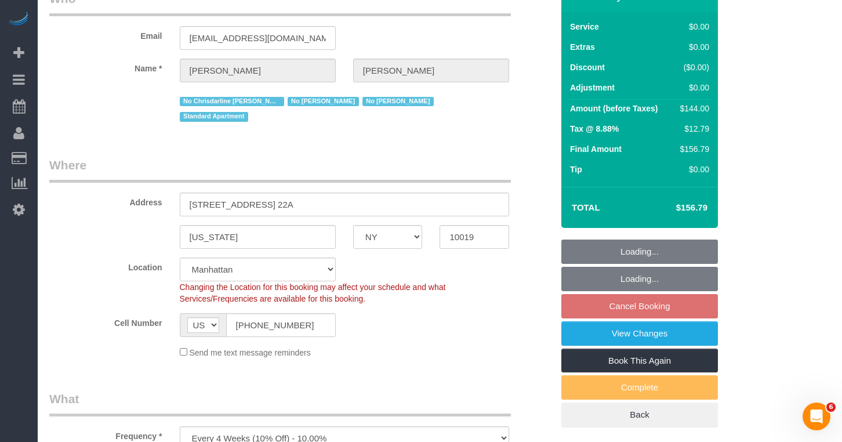
select select "object:1560"
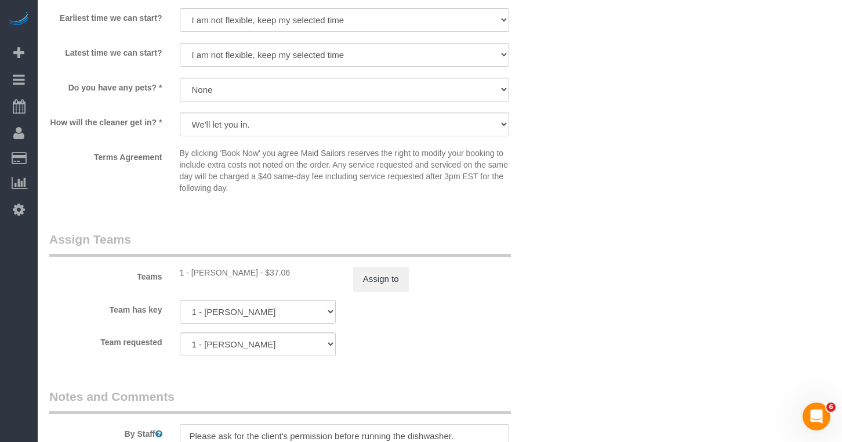
scroll to position [1352, 0]
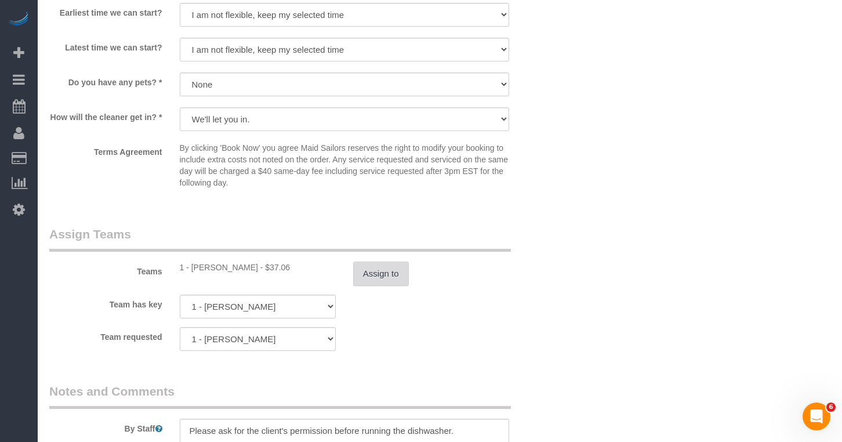
click at [370, 261] on button "Assign to" at bounding box center [381, 273] width 56 height 24
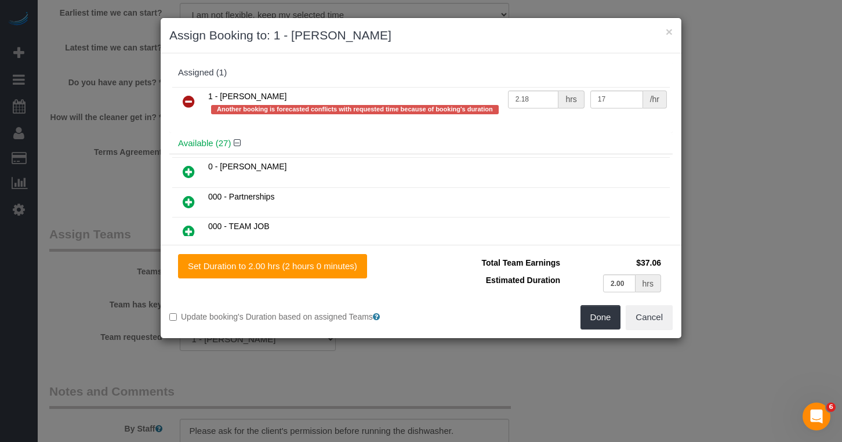
click at [184, 100] on icon at bounding box center [189, 101] width 12 height 14
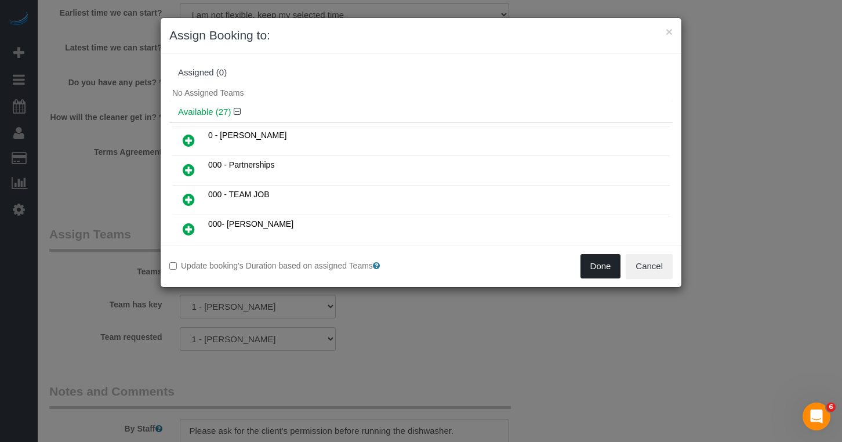
click at [591, 266] on button "Done" at bounding box center [600, 266] width 41 height 24
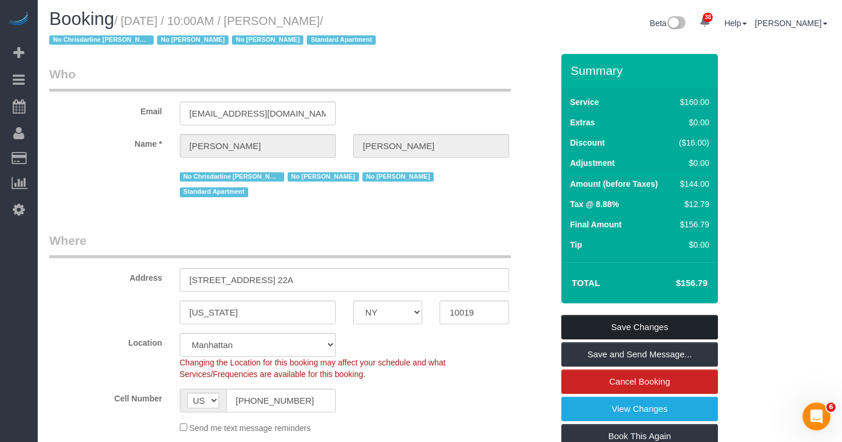
scroll to position [81, 0]
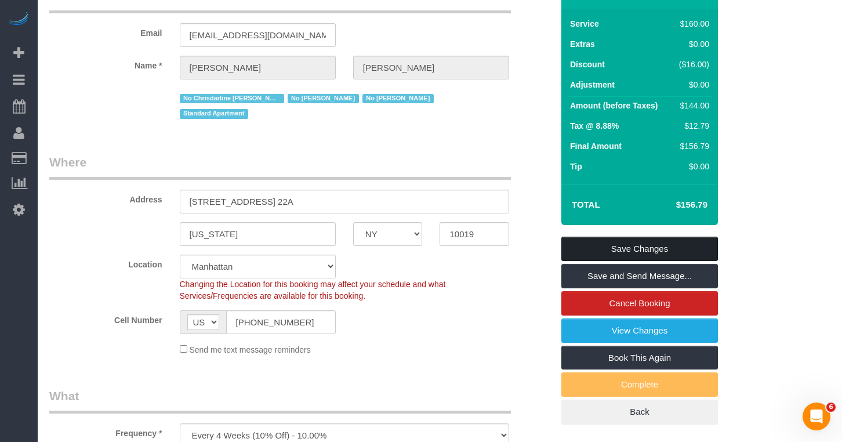
click at [586, 246] on link "Save Changes" at bounding box center [639, 248] width 156 height 24
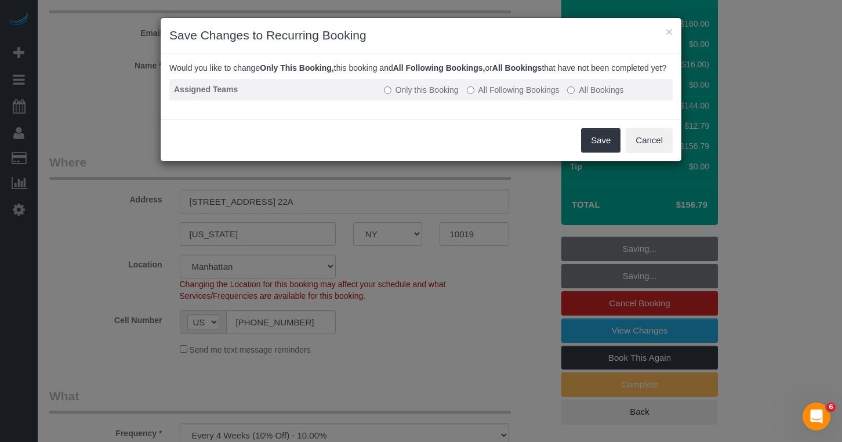
click at [479, 96] on label "All Following Bookings" at bounding box center [513, 90] width 93 height 12
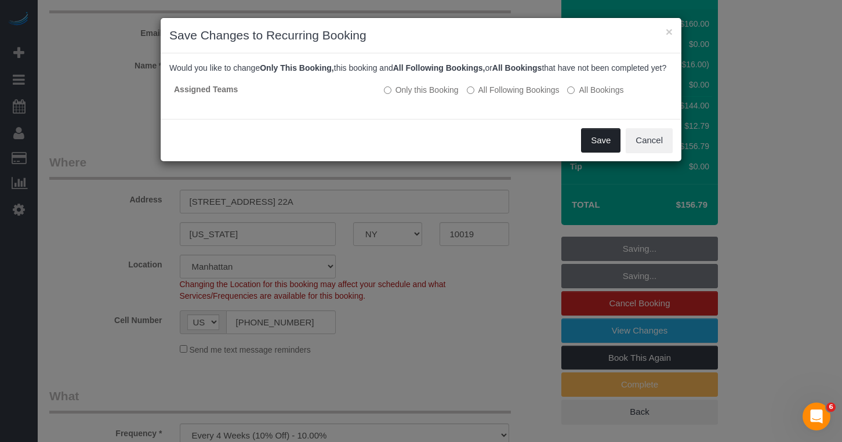
click at [596, 152] on button "Save" at bounding box center [600, 140] width 39 height 24
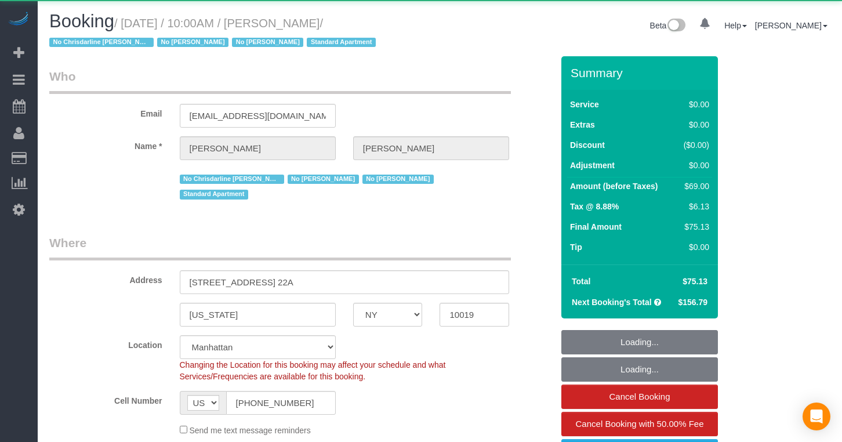
select select "NY"
select select "object:1435"
select select "spot1"
select select "1"
select select "number:89"
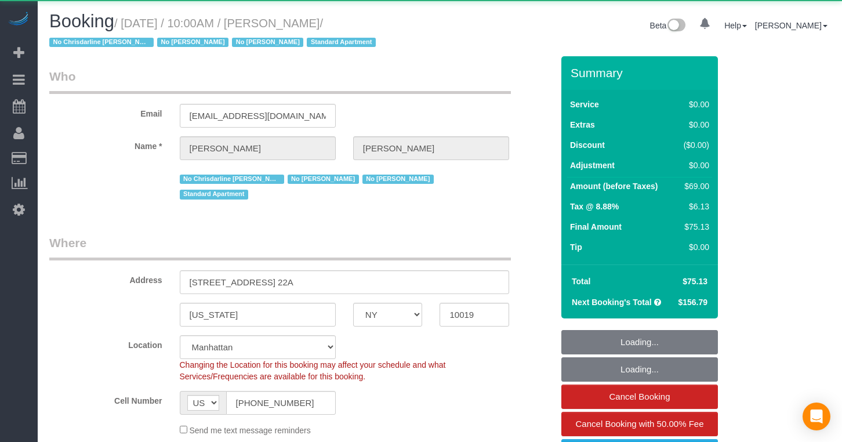
select select "number:90"
select select "number:15"
select select "number:5"
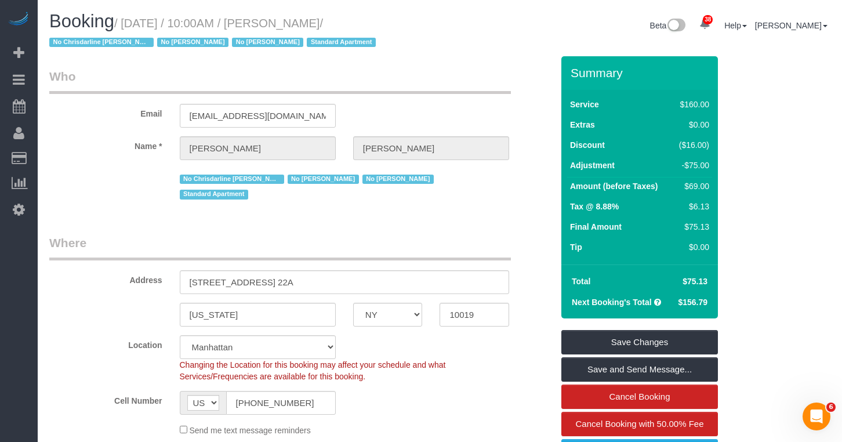
click at [458, 47] on div "Booking / October 10, 2025 / 10:00AM / Darren Opland / No Chrisdarline Cineas N…" at bounding box center [440, 34] width 798 height 45
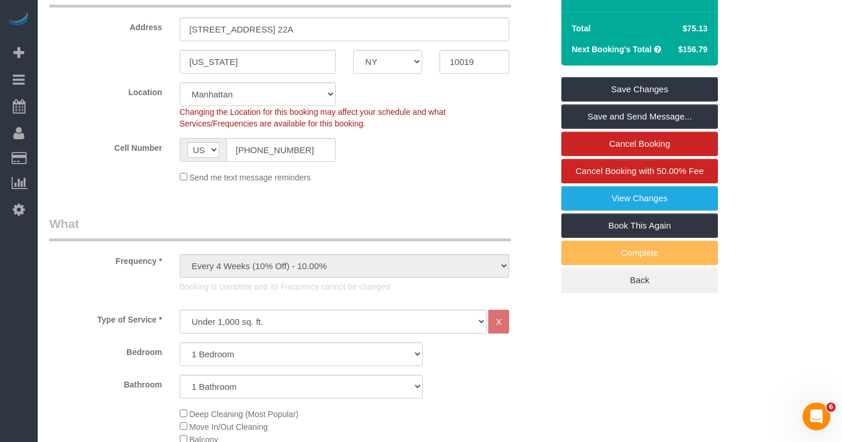
scroll to position [271, 0]
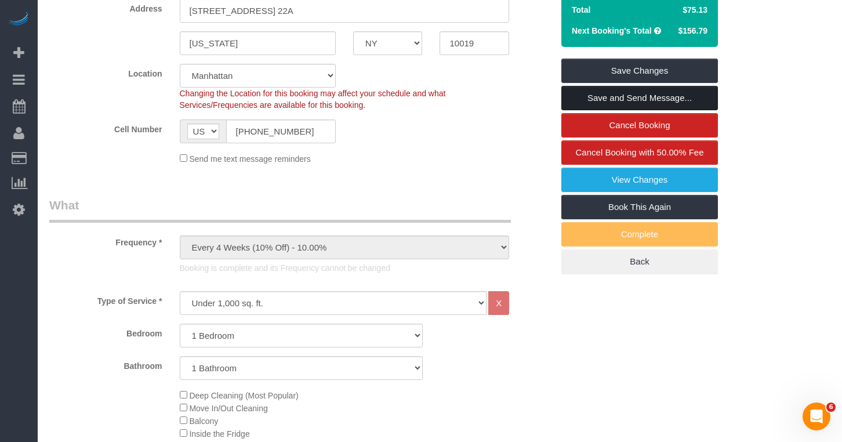
click at [602, 99] on link "Save and Send Message..." at bounding box center [639, 98] width 156 height 24
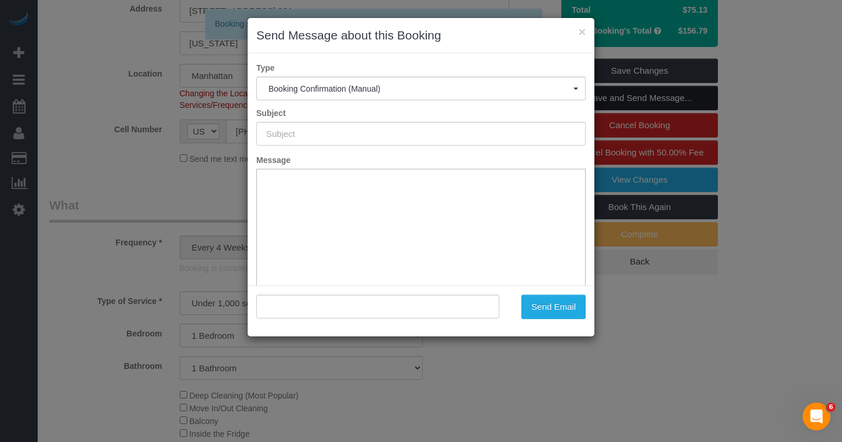
type input "Cleaning Confirmed for 10/10/2025 at 10:00am"
type input ""Darren Opland" <dopland@gmail.com>"
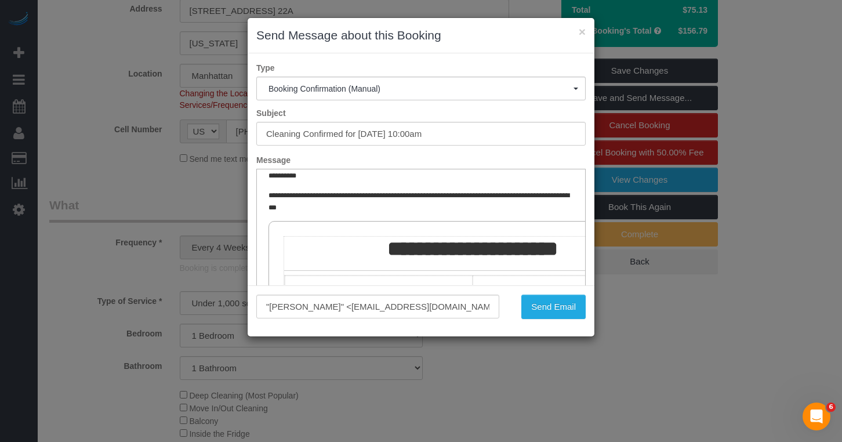
scroll to position [0, 0]
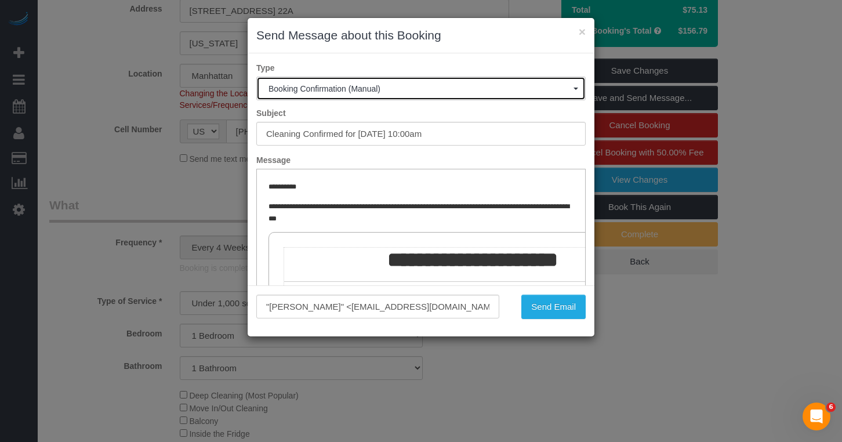
click at [354, 90] on span "Booking Confirmation (Manual)" at bounding box center [420, 88] width 305 height 9
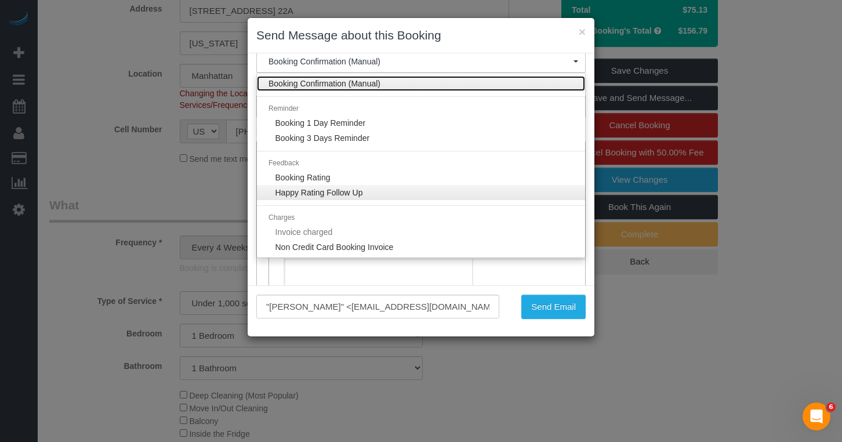
scroll to position [30, 0]
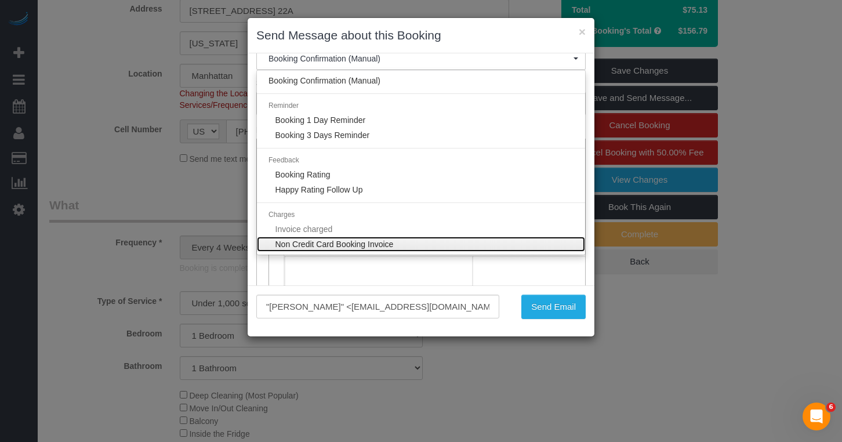
drag, startPoint x: 395, startPoint y: 238, endPoint x: 139, endPoint y: 37, distance: 325.8
click at [395, 238] on link "Non Credit Card Booking Invoice" at bounding box center [421, 243] width 328 height 15
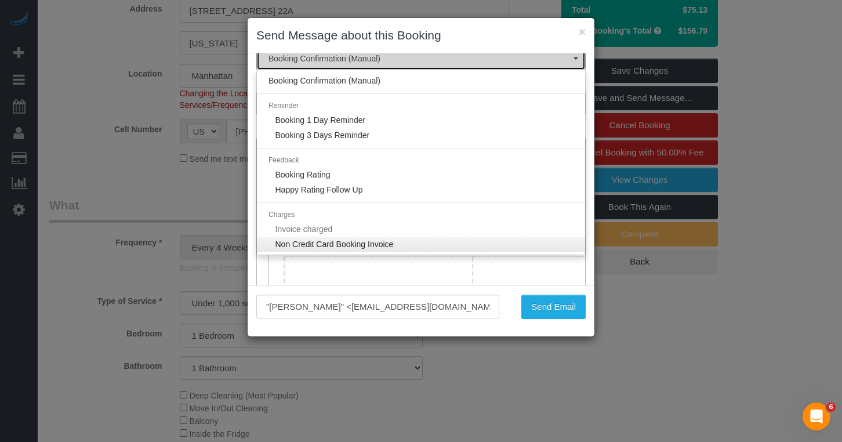
scroll to position [23, 0]
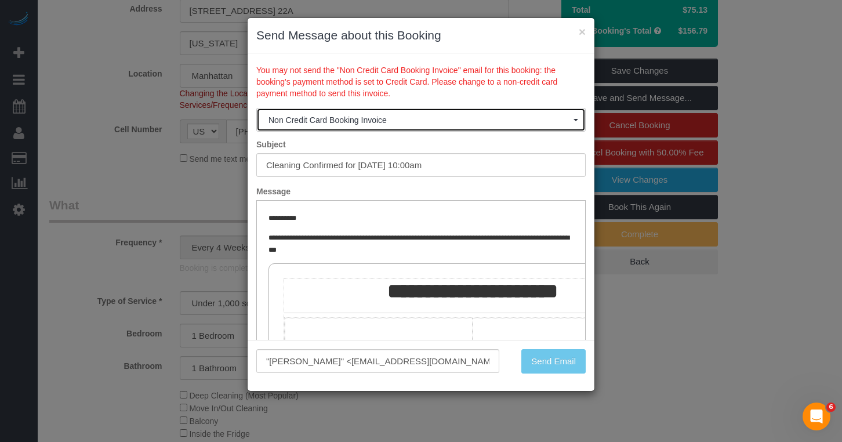
click at [357, 119] on span "Non Credit Card Booking Invoice" at bounding box center [327, 119] width 118 height 9
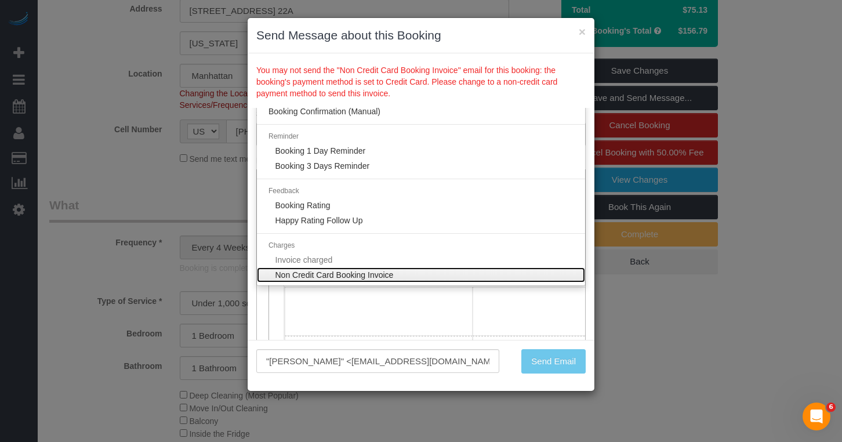
scroll to position [50, 0]
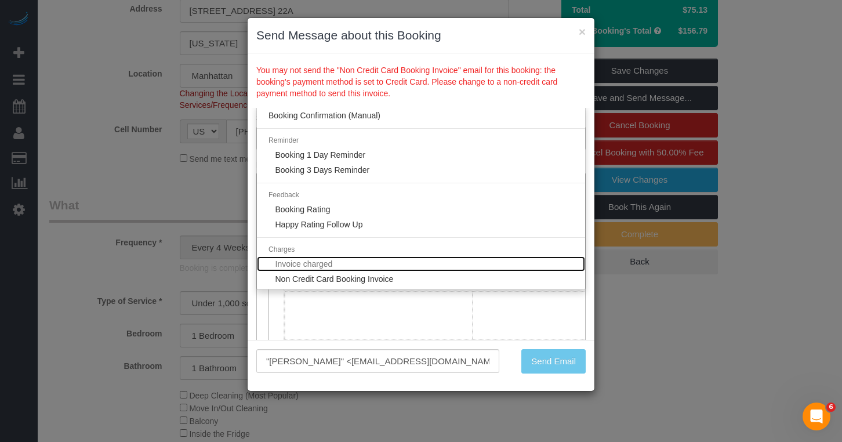
click at [322, 264] on span "Invoice charged" at bounding box center [303, 263] width 57 height 9
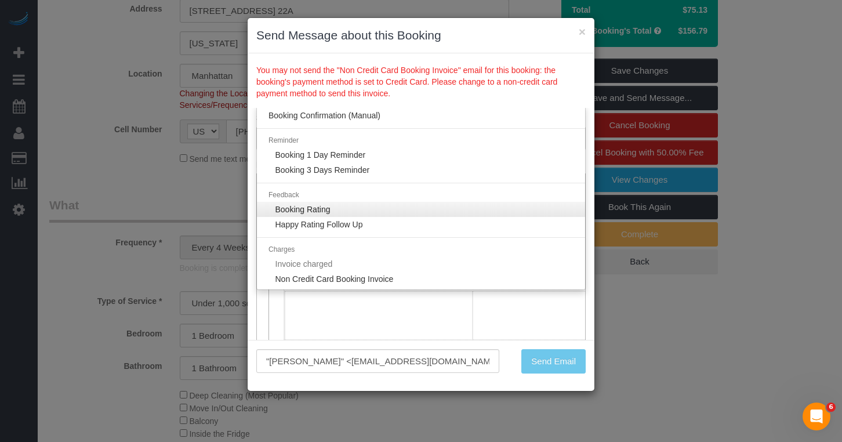
scroll to position [0, 0]
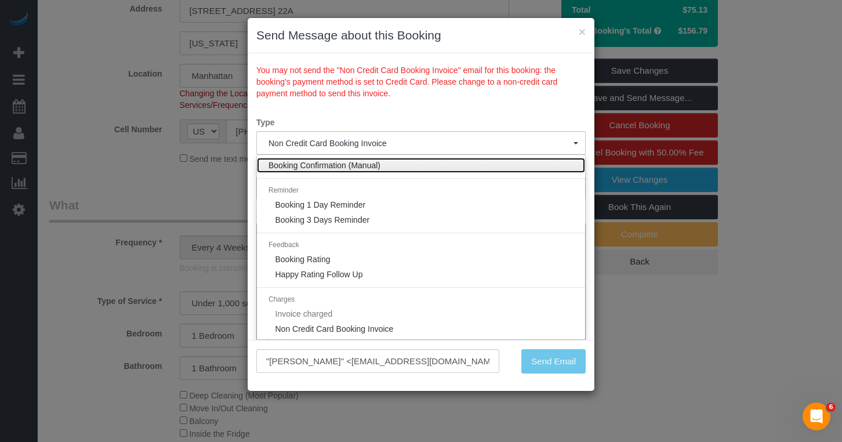
click at [368, 165] on span "Booking Confirmation (Manual)" at bounding box center [324, 165] width 112 height 12
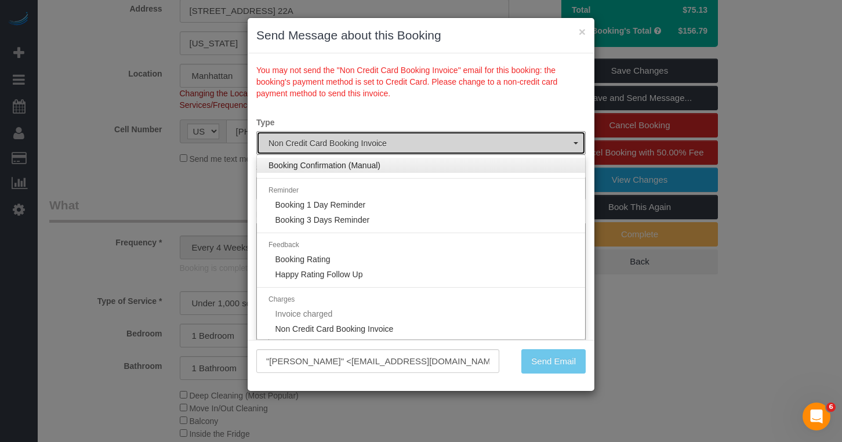
select select "30"
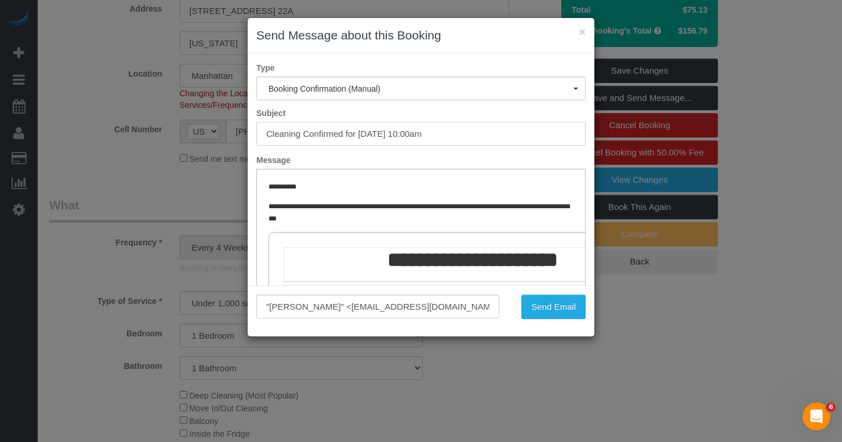
click at [318, 133] on input "Cleaning Confirmed for 10/10/2025 at 10:00am" at bounding box center [420, 134] width 329 height 24
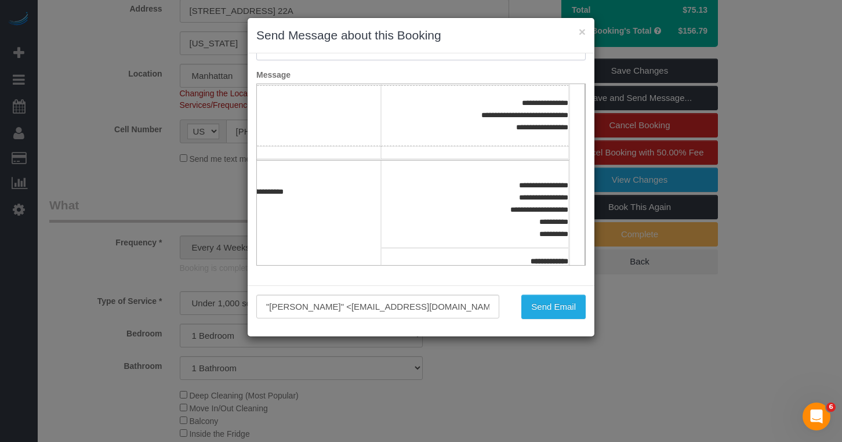
scroll to position [152, 92]
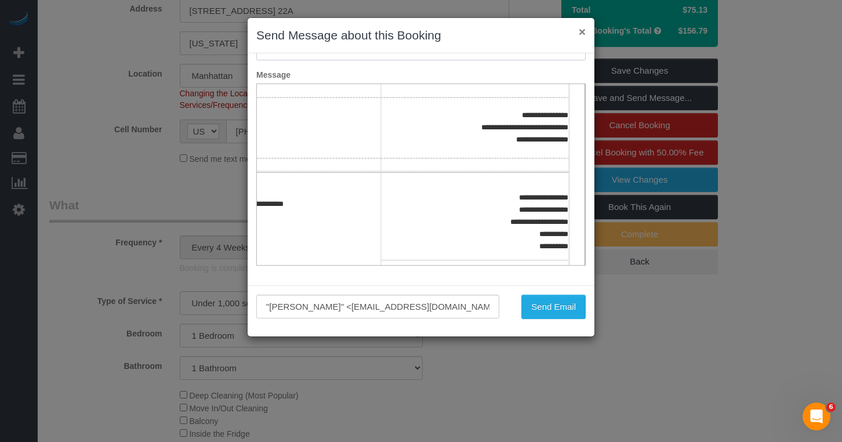
type input "Cleaning Service for 10/10/2025 at 10:00am"
drag, startPoint x: 582, startPoint y: 29, endPoint x: 181, endPoint y: 50, distance: 401.7
click at [582, 29] on button "×" at bounding box center [581, 32] width 7 height 12
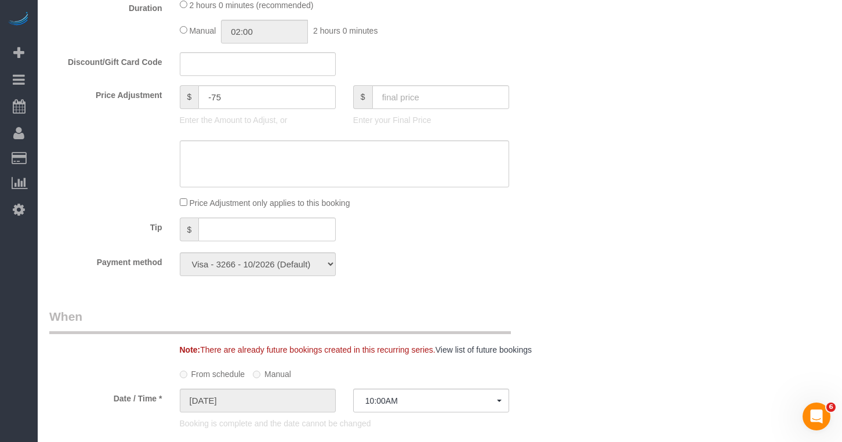
scroll to position [919, 0]
click at [280, 120] on sui-booking-price-adjustment "Price Adjustment $ -75 Enter the Amount to Adjust, or $ Enter your Final Price …" at bounding box center [300, 147] width 503 height 124
click at [246, 154] on textarea at bounding box center [345, 164] width 330 height 48
click at [249, 146] on textarea at bounding box center [345, 164] width 330 height 48
paste textarea "https://maidsailors.slack.com/archives/CS2CV1A6M/p1760288650468019"
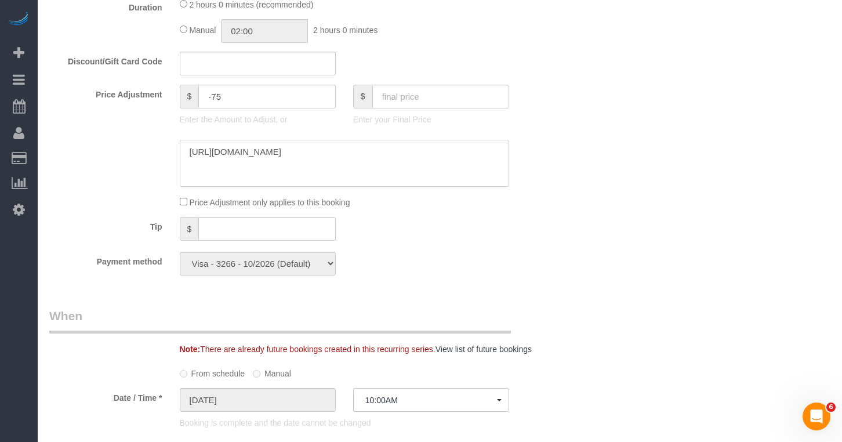
click at [190, 140] on textarea at bounding box center [345, 164] width 330 height 48
type textarea "Refund for broken flower vase https://maidsailors.slack.com/archives/CS2CV1A6M/…"
click at [608, 140] on div "Who Email dopland@gmail.com Name * Darren Opland No Chrisdarline Cineas No Porc…" at bounding box center [439, 148] width 781 height 2022
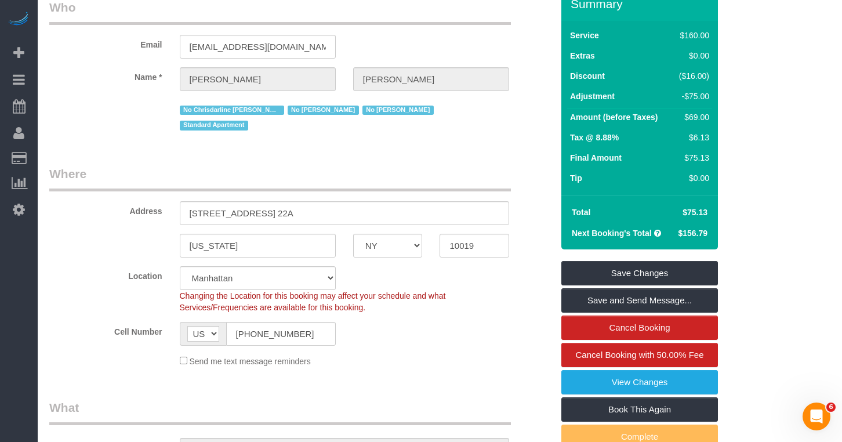
scroll to position [70, 0]
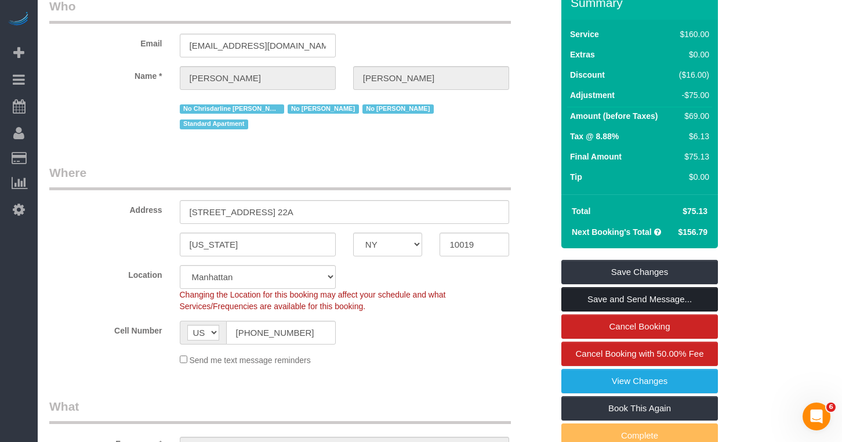
click at [592, 296] on link "Save and Send Message..." at bounding box center [639, 299] width 156 height 24
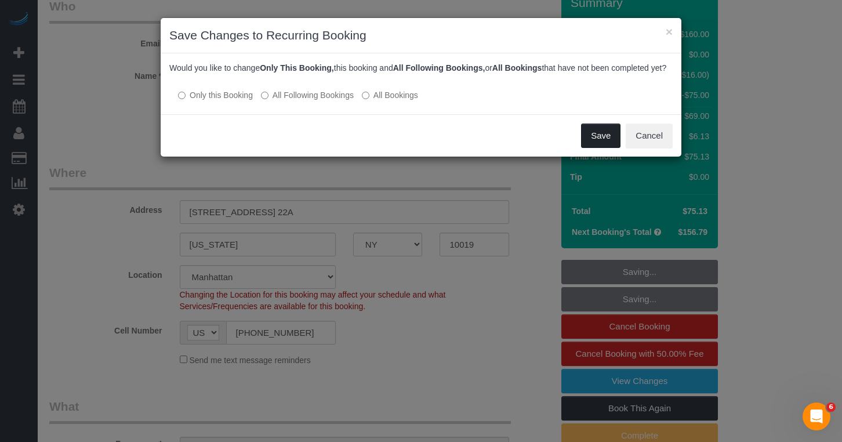
click at [588, 139] on button "Save" at bounding box center [600, 135] width 39 height 24
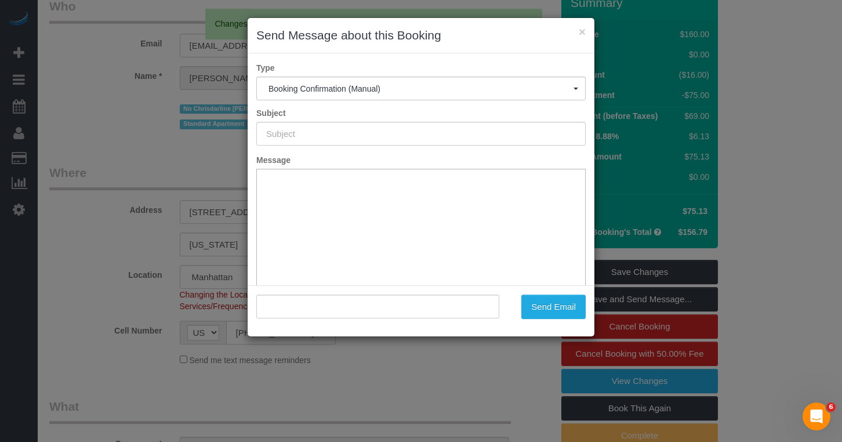
scroll to position [0, 0]
type input "Cleaning Confirmed for 10/10/2025 at 10:00am"
type input ""Darren Opland" <dopland@gmail.com>"
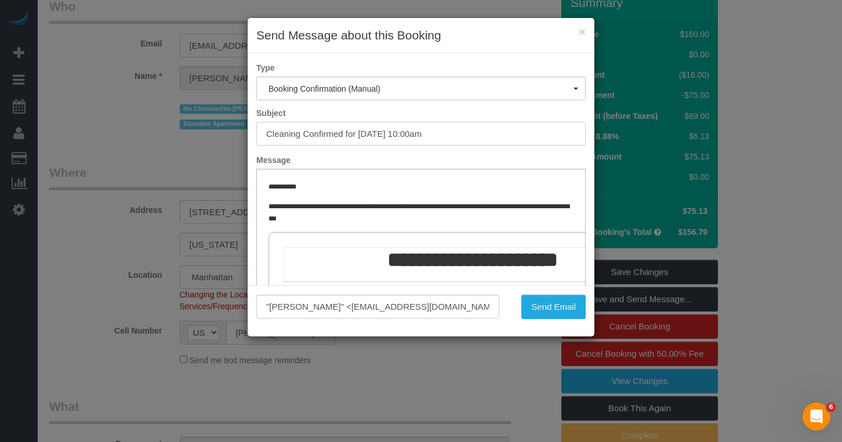
click at [329, 133] on input "Cleaning Confirmed for 10/10/2025 at 10:00am" at bounding box center [420, 134] width 329 height 24
click at [342, 136] on input "Cleaning Confirmed for 10/10/2025 at 10:00am" at bounding box center [420, 134] width 329 height 24
drag, startPoint x: 344, startPoint y: 136, endPoint x: 247, endPoint y: 134, distance: 97.4
click at [248, 134] on div "Cleaning Confirmed for 10/10/2025 at 10:00am" at bounding box center [421, 134] width 347 height 24
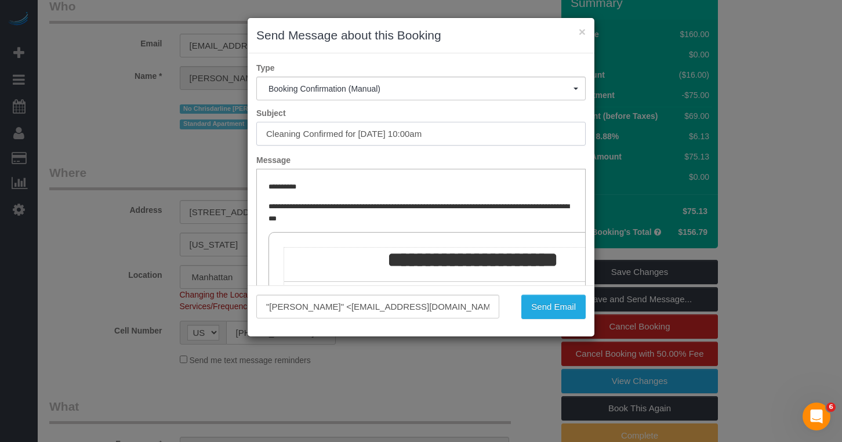
click at [318, 134] on input "Cleaning Confirmed for 10/10/2025 at 10:00am" at bounding box center [420, 134] width 329 height 24
type input "Cleaning Service details for 10/10/2025 at 10:00am"
click at [548, 300] on button "Send Email" at bounding box center [553, 306] width 64 height 24
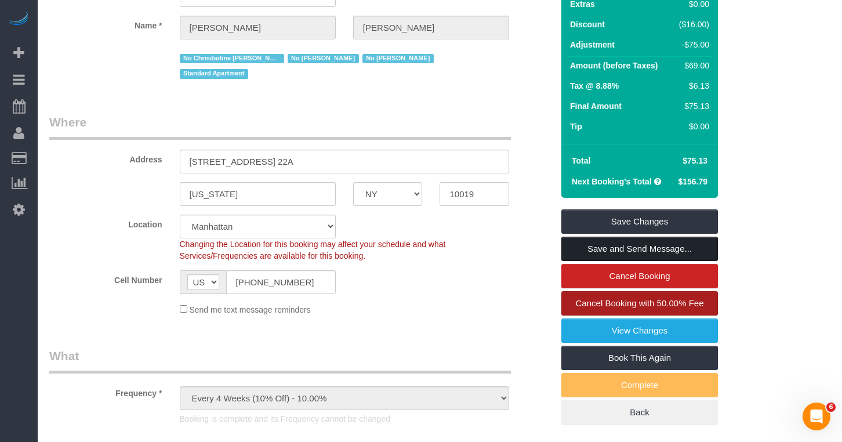
scroll to position [163, 0]
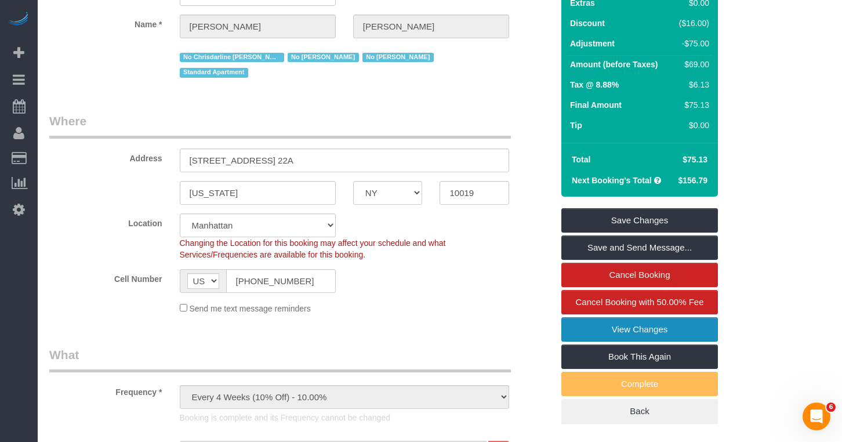
click at [594, 324] on link "View Changes" at bounding box center [639, 329] width 156 height 24
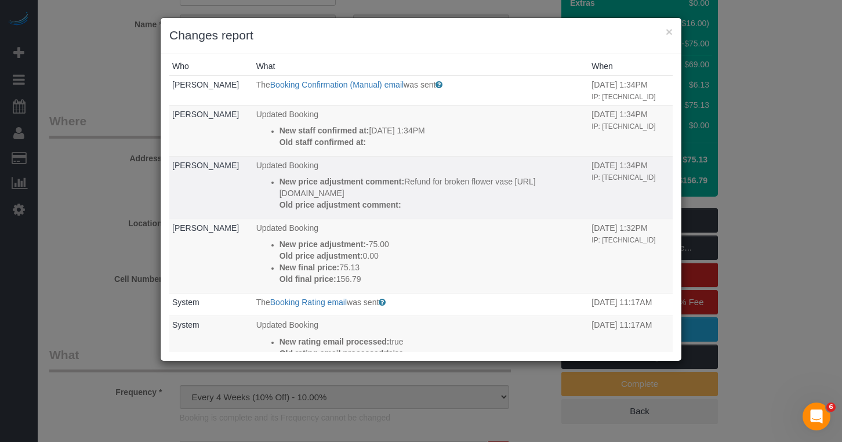
scroll to position [0, 0]
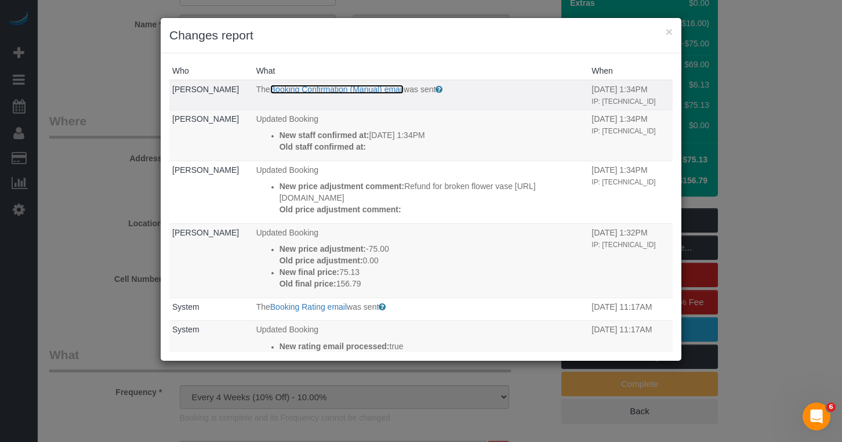
click at [342, 89] on link "Booking Confirmation (Manual) email" at bounding box center [336, 89] width 133 height 9
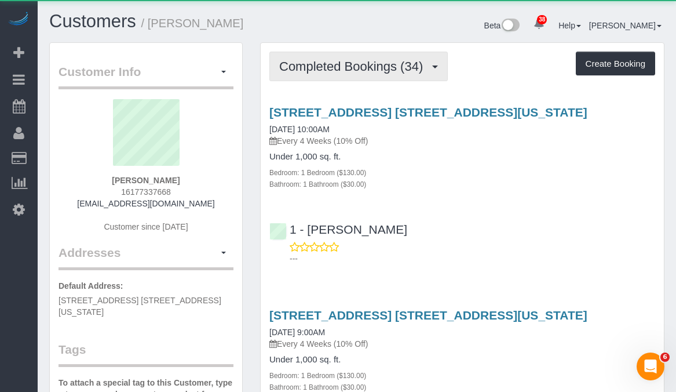
click at [332, 65] on span "Completed Bookings (34)" at bounding box center [354, 66] width 150 height 14
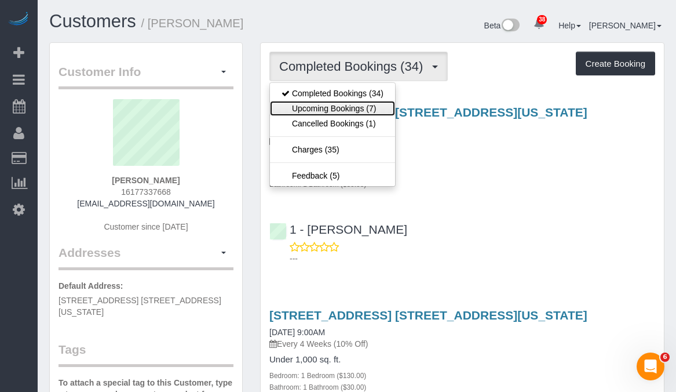
click at [348, 108] on link "Upcoming Bookings (7)" at bounding box center [332, 108] width 125 height 15
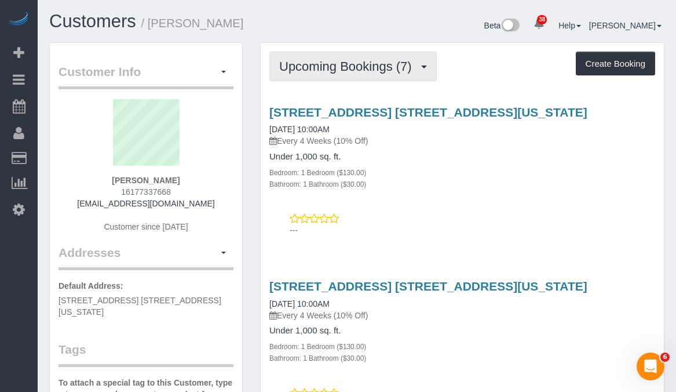
click at [329, 66] on span "Upcoming Bookings (7)" at bounding box center [348, 66] width 139 height 14
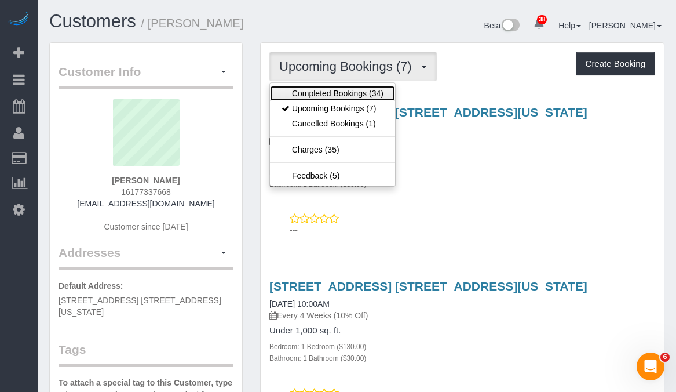
click at [333, 95] on link "Completed Bookings (34)" at bounding box center [332, 93] width 125 height 15
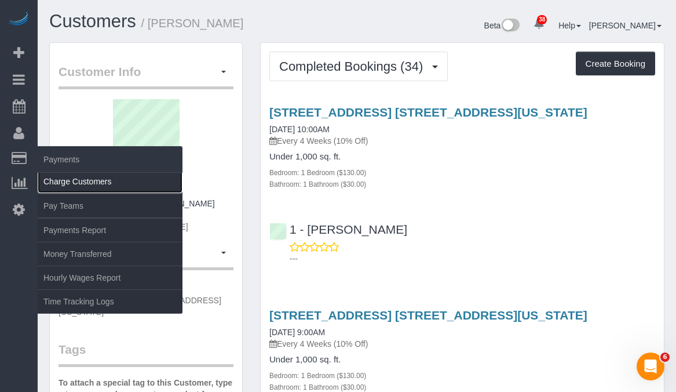
click at [53, 181] on link "Charge Customers" at bounding box center [110, 181] width 145 height 23
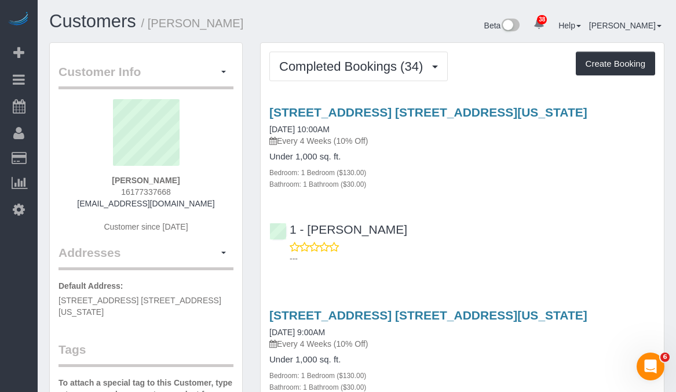
drag, startPoint x: 231, startPoint y: 21, endPoint x: 156, endPoint y: 25, distance: 75.4
click at [156, 25] on h1 "Customers / Darren Opland" at bounding box center [198, 22] width 299 height 20
copy small "Darren Opland"
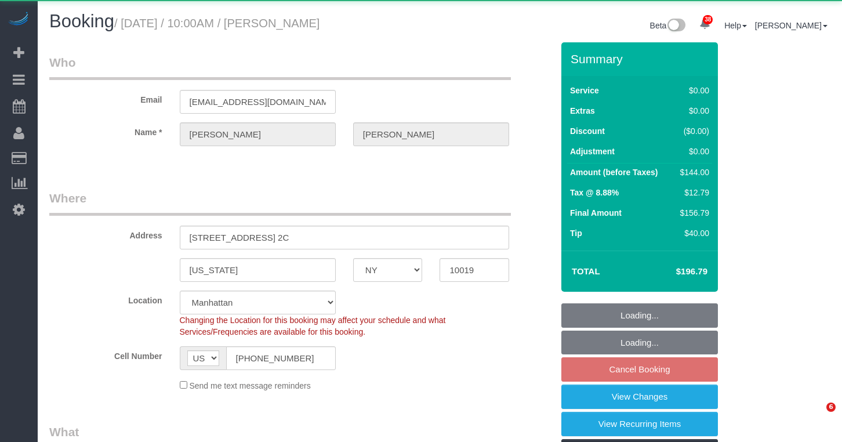
select select "NY"
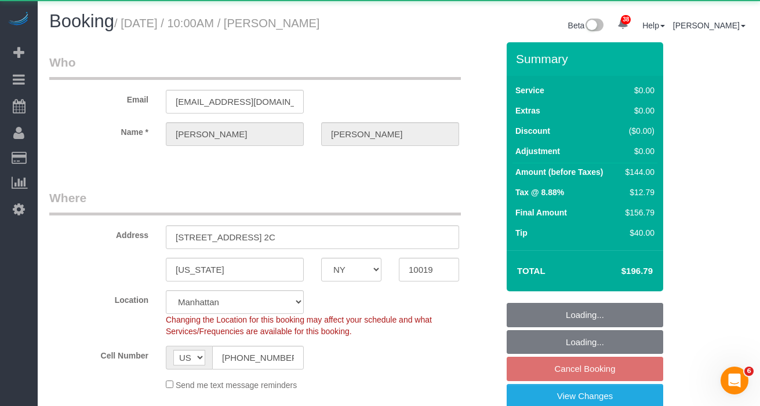
select select "object:955"
select select "string:stripe-pm_1OpNBC4VGloSiKo7oYgXmrH0"
select select "1"
select select "number:57"
select select "number:71"
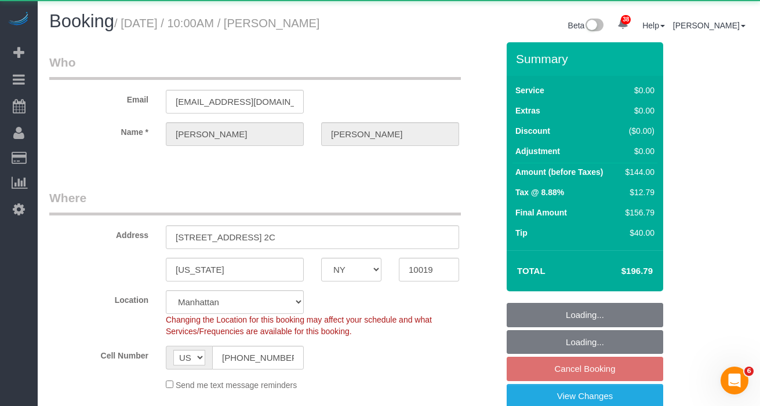
select select "number:15"
select select "number:5"
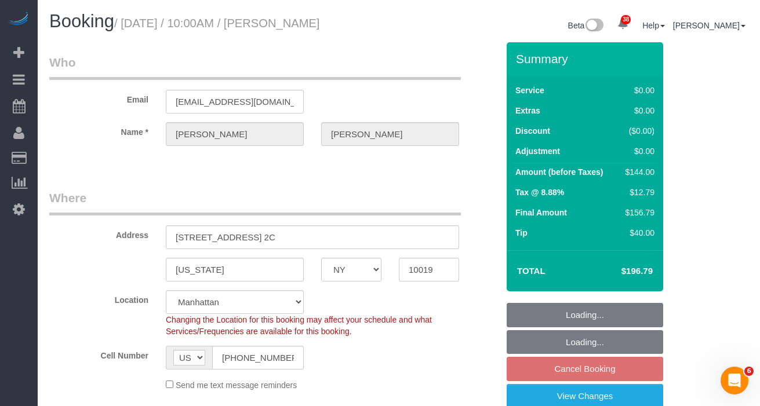
select select "object:1062"
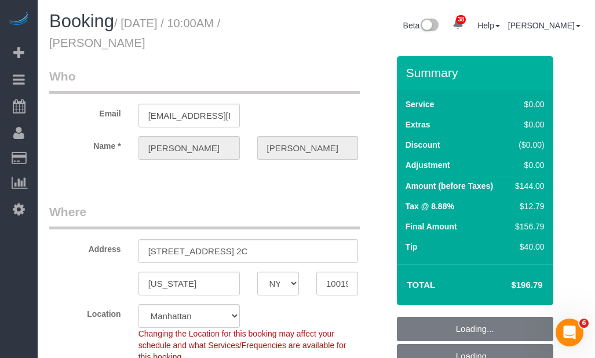
select select "spot3"
select select "1"
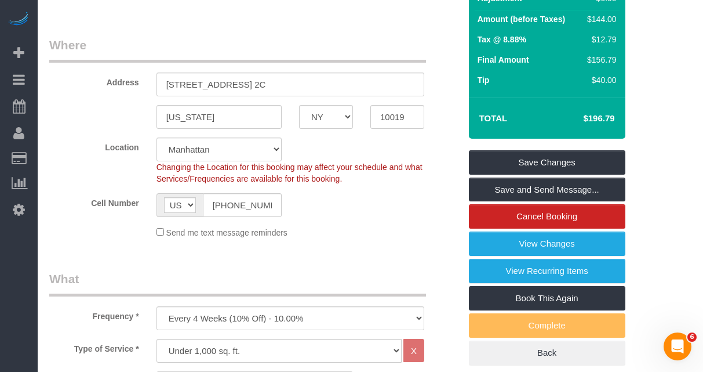
scroll to position [154, 0]
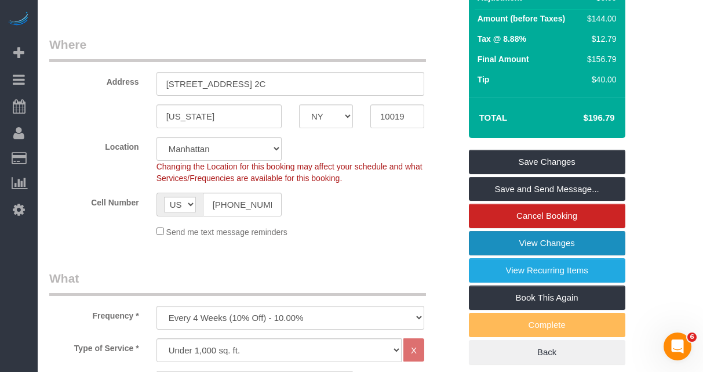
click at [561, 239] on link "View Changes" at bounding box center [547, 243] width 156 height 24
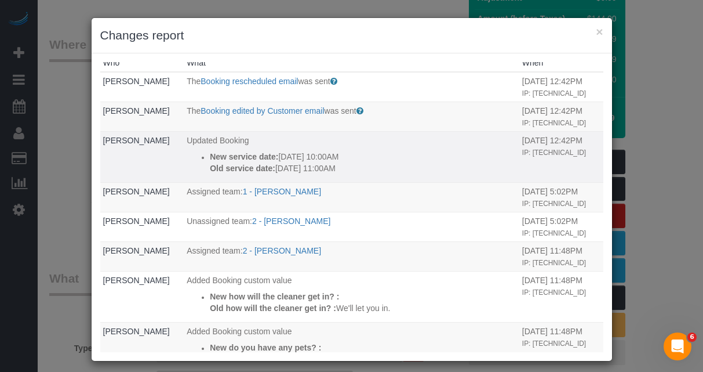
scroll to position [8, 0]
drag, startPoint x: 352, startPoint y: 190, endPoint x: 250, endPoint y: 188, distance: 102.0
click at [201, 174] on ul "New service date: 10/16/2025 10:00AM Old service date: 10/16/2025 11:00AM" at bounding box center [352, 162] width 330 height 23
copy div "New service date: 10/16/2025 10:00AM Old service date: 10/16/2025 11:00AM"
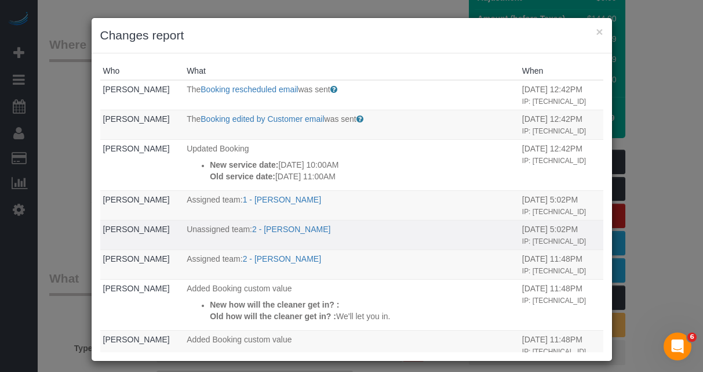
scroll to position [1, 0]
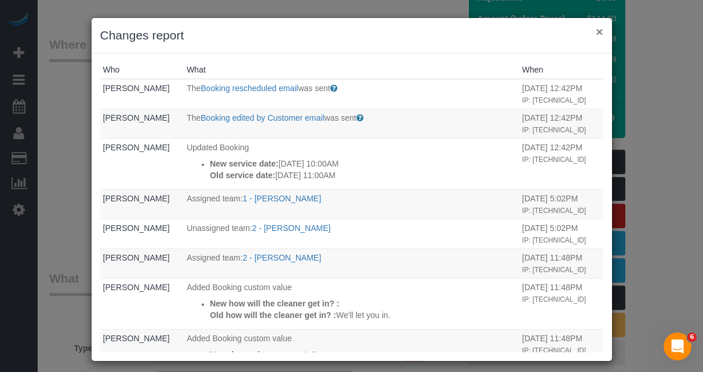
click at [599, 31] on button "×" at bounding box center [599, 32] width 7 height 12
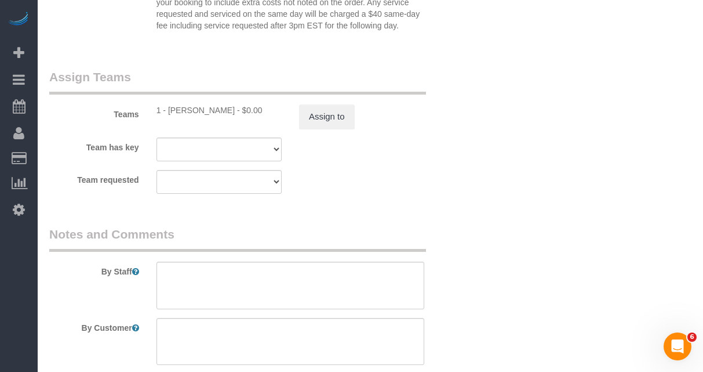
scroll to position [1385, 0]
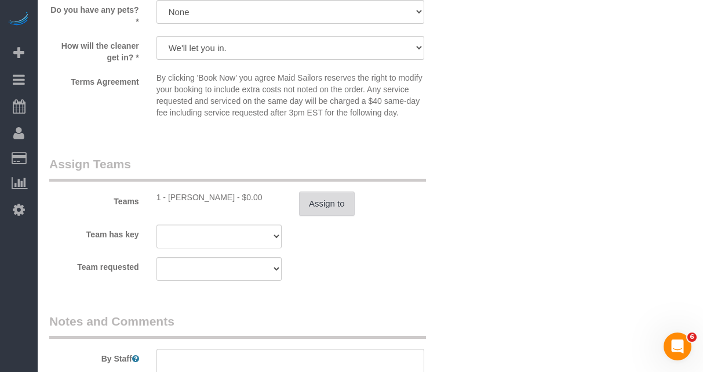
click at [305, 212] on button "Assign to" at bounding box center [327, 203] width 56 height 24
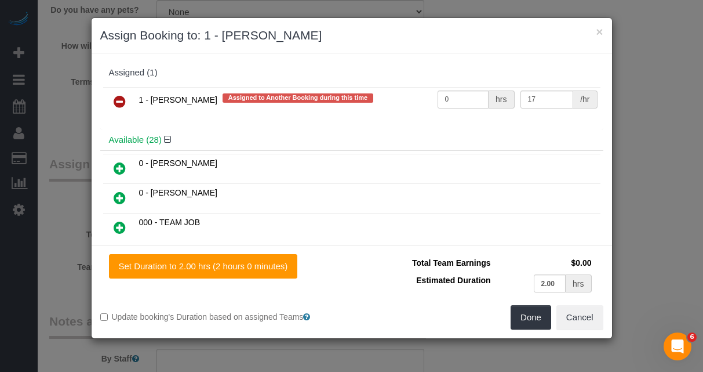
click at [122, 103] on icon at bounding box center [120, 101] width 12 height 14
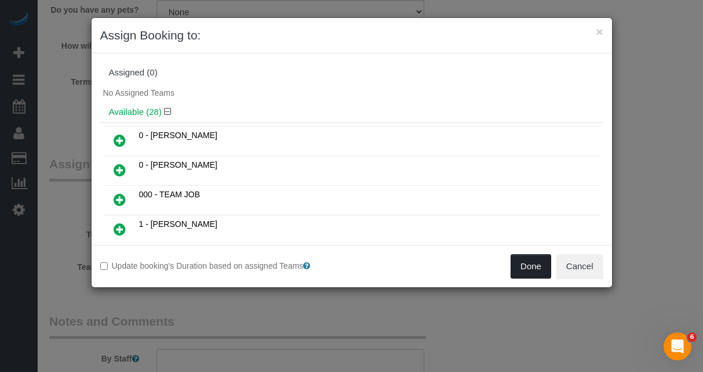
click at [525, 261] on button "Done" at bounding box center [531, 266] width 41 height 24
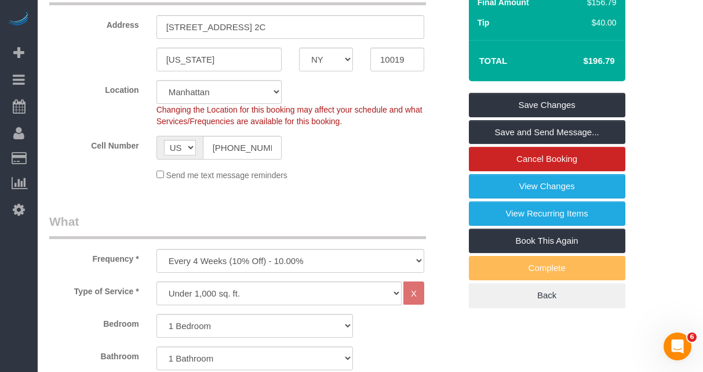
scroll to position [219, 0]
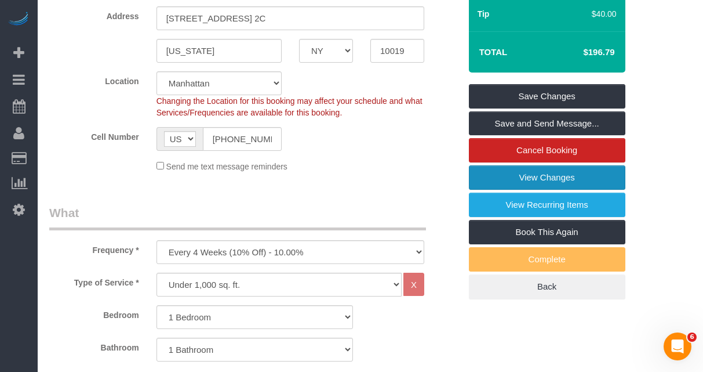
click at [522, 179] on link "View Changes" at bounding box center [547, 177] width 156 height 24
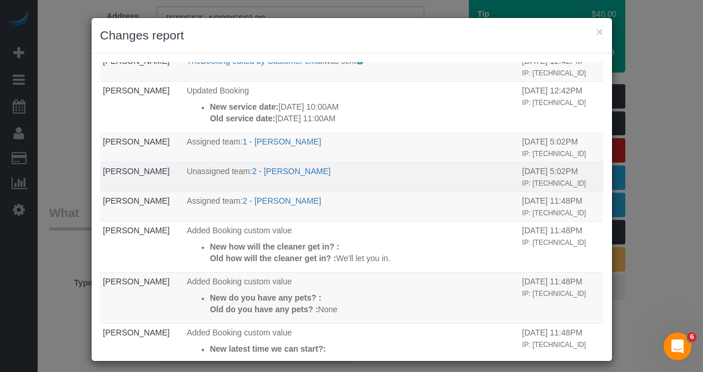
scroll to position [51, 0]
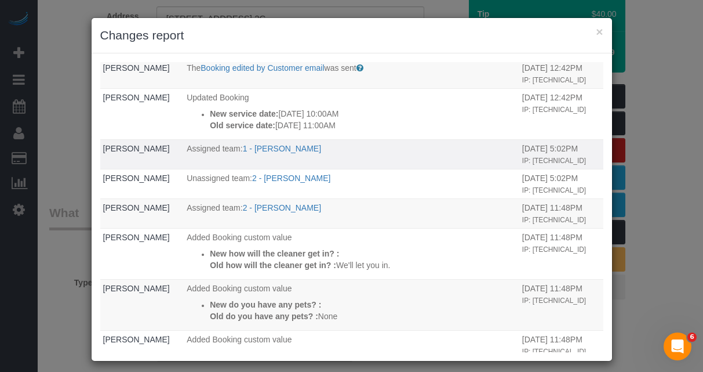
click at [336, 154] on p "Assigned team: 1 - Adiza Bangna" at bounding box center [352, 149] width 330 height 12
click at [602, 35] on button "×" at bounding box center [599, 32] width 7 height 12
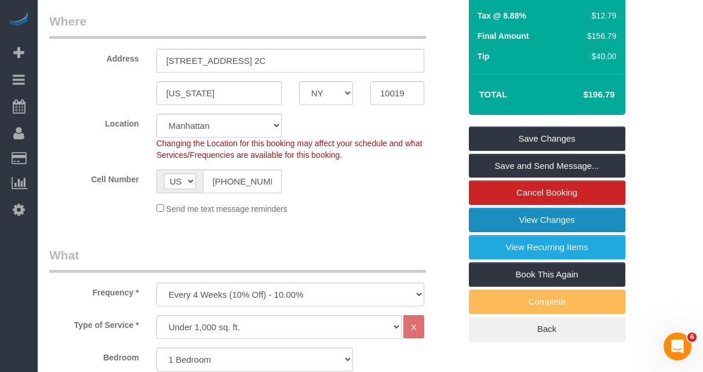
scroll to position [152, 0]
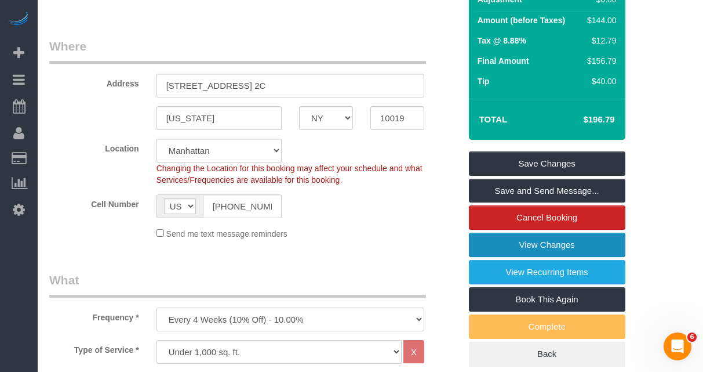
click at [513, 247] on link "View Changes" at bounding box center [547, 244] width 156 height 24
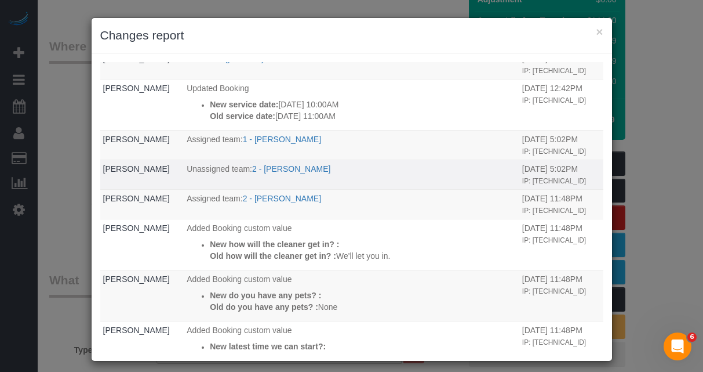
scroll to position [56, 0]
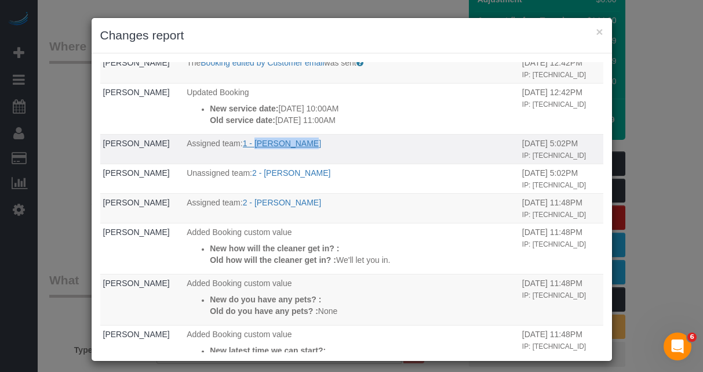
drag, startPoint x: 307, startPoint y: 165, endPoint x: 250, endPoint y: 168, distance: 56.9
click at [250, 149] on p "Assigned team: 1 - Adiza Bangna" at bounding box center [352, 143] width 330 height 12
copy link "Adiza Bangna"
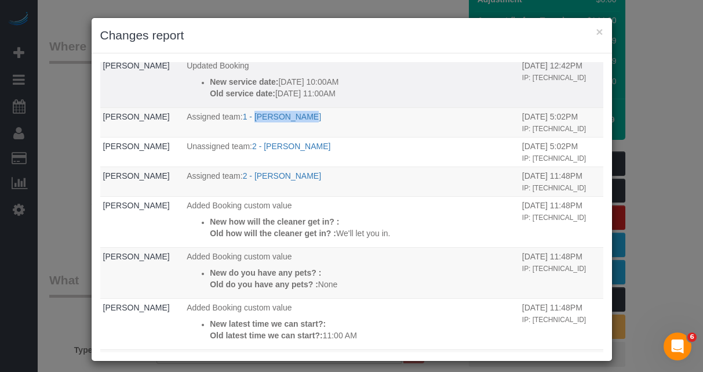
scroll to position [84, 0]
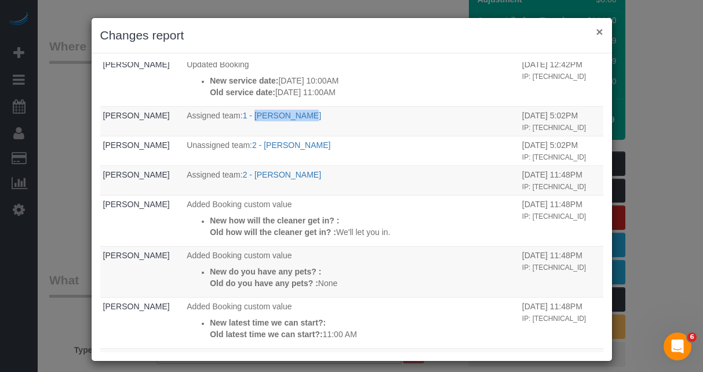
click at [599, 35] on button "×" at bounding box center [599, 32] width 7 height 12
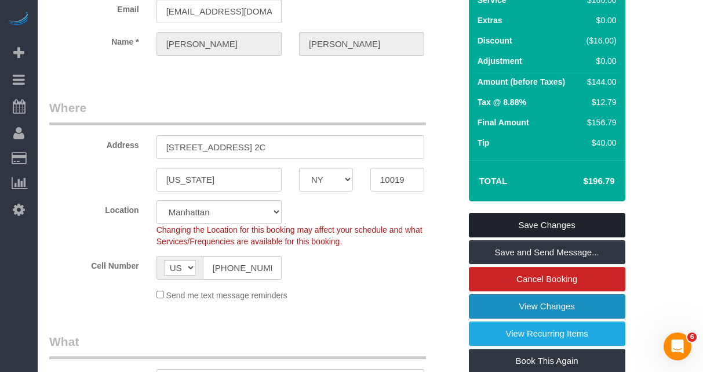
scroll to position [86, 0]
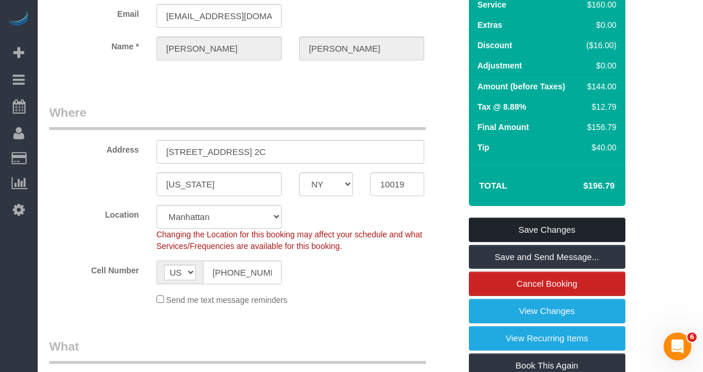
click at [500, 222] on link "Save Changes" at bounding box center [547, 229] width 156 height 24
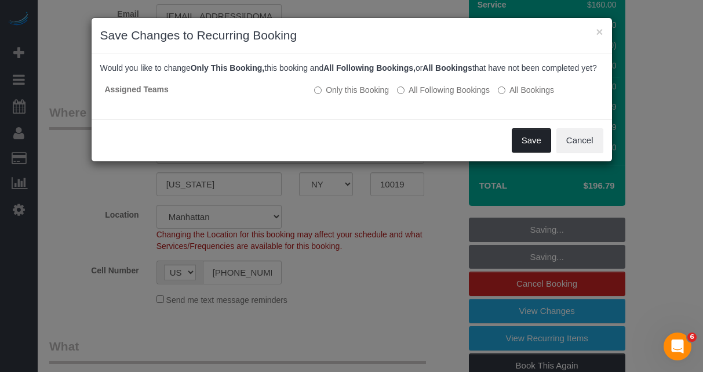
click at [527, 152] on button "Save" at bounding box center [531, 140] width 39 height 24
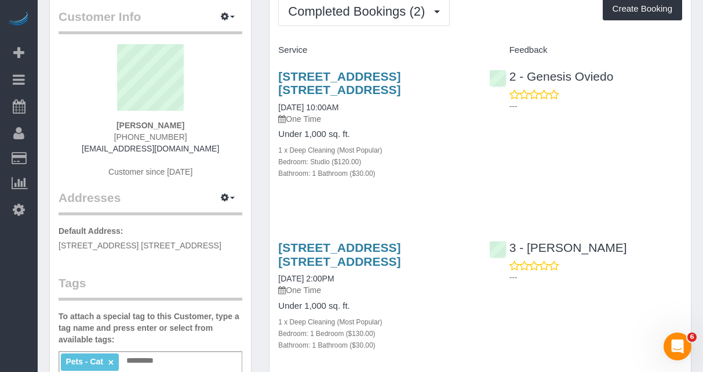
scroll to position [53, 0]
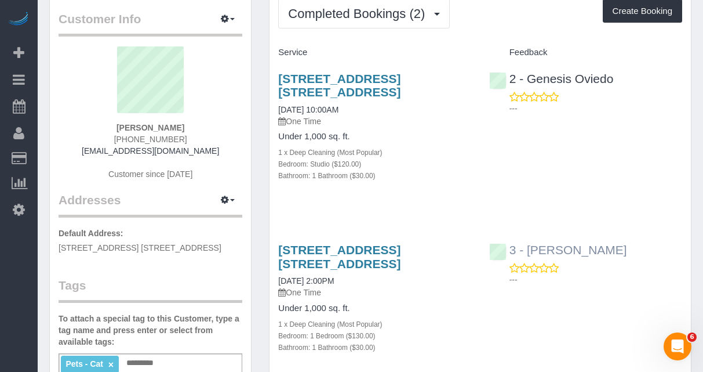
drag, startPoint x: 612, startPoint y: 252, endPoint x: 525, endPoint y: 253, distance: 86.4
click at [525, 253] on div "3 - [PERSON_NAME] ---" at bounding box center [586, 261] width 210 height 57
copy link "[PERSON_NAME]"
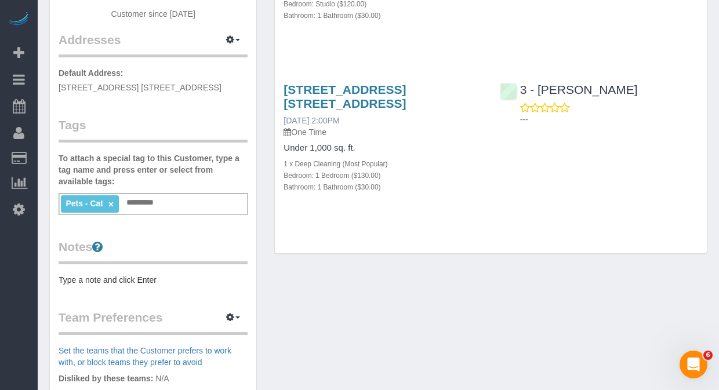
scroll to position [210, 0]
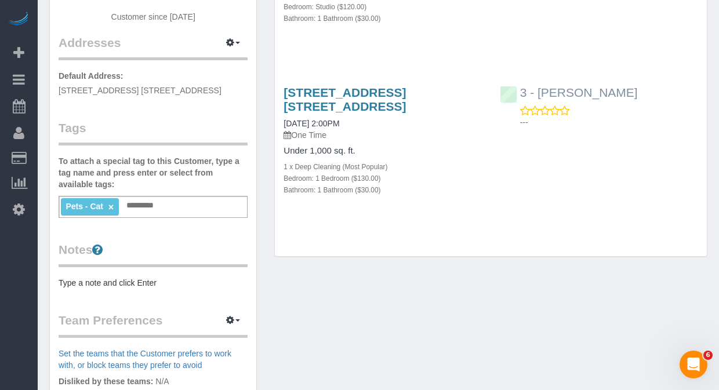
drag, startPoint x: 610, startPoint y: 95, endPoint x: 534, endPoint y: 96, distance: 75.9
click at [539, 94] on div "3 - Ana Araujo ---" at bounding box center [599, 104] width 216 height 57
copy link "Ana Araujo"
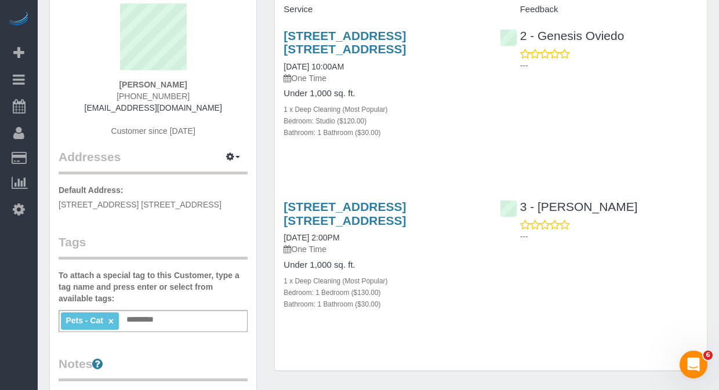
scroll to position [122, 0]
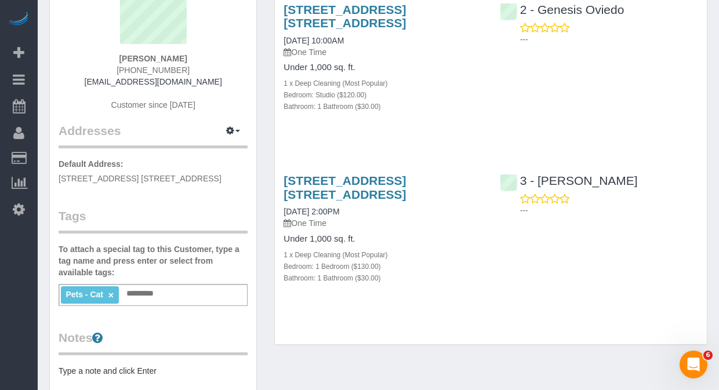
click at [149, 298] on input "text" at bounding box center [143, 293] width 40 height 15
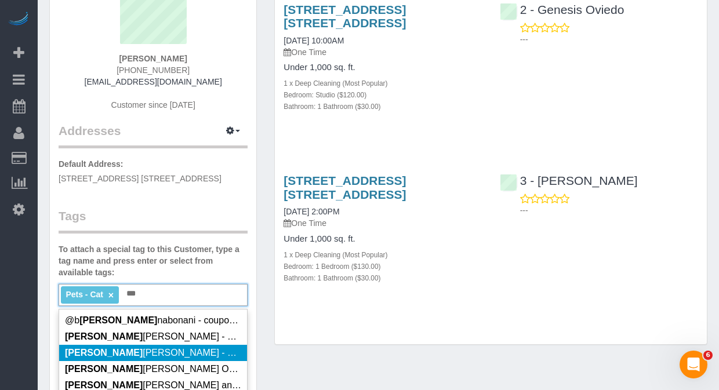
type input "***"
click at [150, 352] on span "Ana Araujo - Requested" at bounding box center [168, 353] width 207 height 10
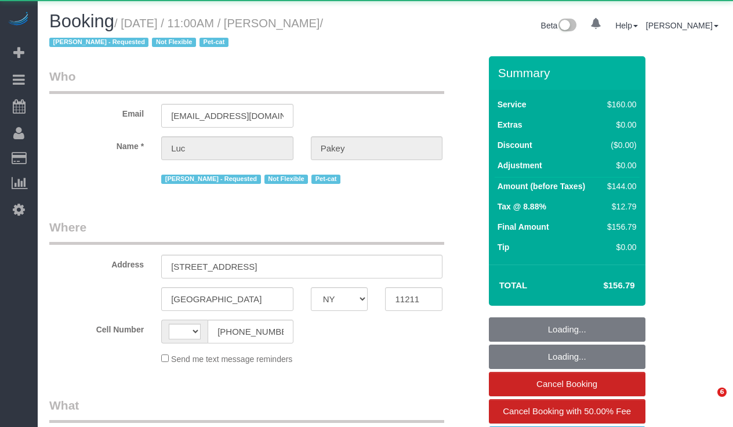
select select "NY"
select select "string:[GEOGRAPHIC_DATA]"
select select "number:89"
select select "number:90"
select select "number:14"
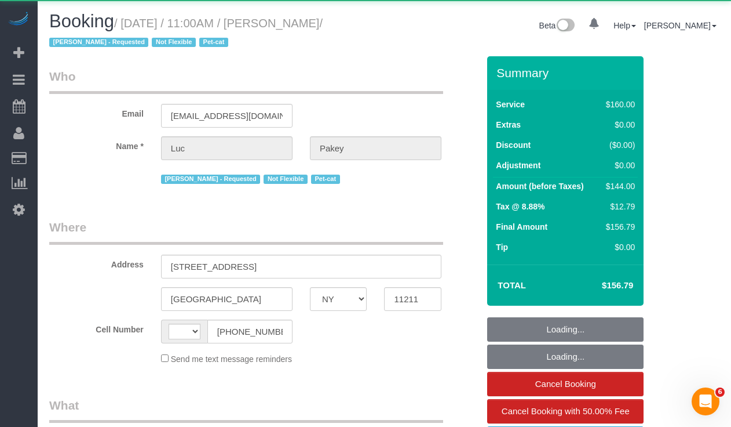
select select "number:5"
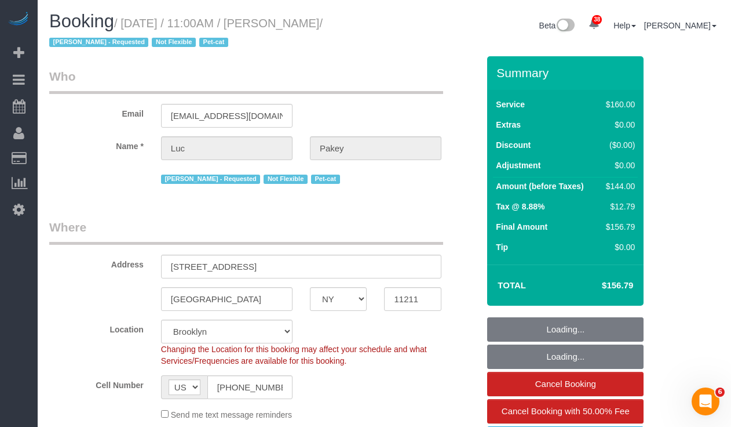
select select "object:1064"
select select "string:stripe-pm_1QAXYW4VGloSiKo7uBqwQ0lA"
select select "spot1"
drag, startPoint x: 341, startPoint y: 20, endPoint x: 282, endPoint y: 23, distance: 59.8
click at [282, 23] on small "/ [DATE] / 11:00AM / [PERSON_NAME] / [PERSON_NAME] - Requested Not Flexible Pet…" at bounding box center [186, 33] width 274 height 32
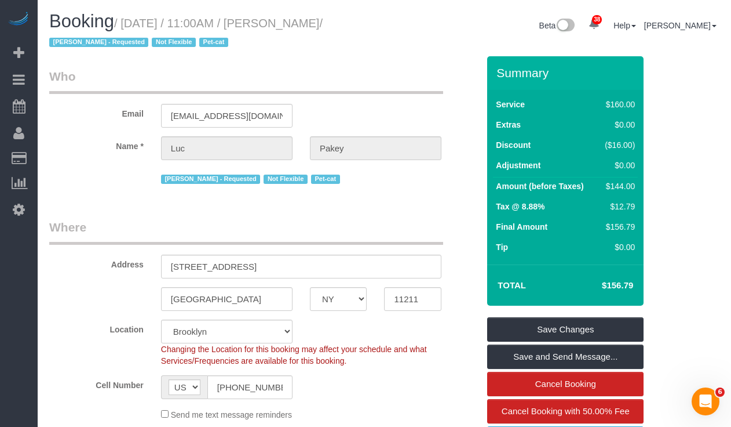
drag, startPoint x: 128, startPoint y: 22, endPoint x: 339, endPoint y: 24, distance: 211.0
click at [323, 24] on small "/ [DATE] / 11:00AM / [PERSON_NAME] / [PERSON_NAME] - Requested Not Flexible Pet…" at bounding box center [186, 33] width 274 height 32
click at [323, 17] on small "/ [DATE] / 11:00AM / [PERSON_NAME] / [PERSON_NAME] - Requested Not Flexible Pet…" at bounding box center [186, 33] width 274 height 32
drag, startPoint x: 344, startPoint y: 21, endPoint x: 132, endPoint y: 26, distance: 212.2
click at [130, 26] on small "/ [DATE] / 11:00AM / [PERSON_NAME] / [PERSON_NAME] - Requested Not Flexible Pet…" at bounding box center [186, 33] width 274 height 32
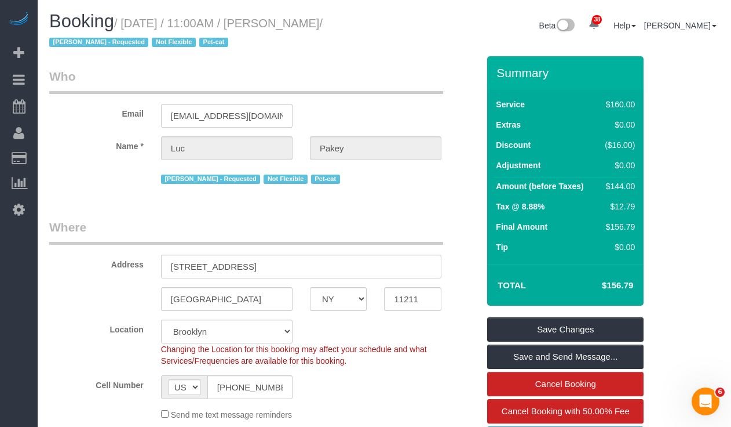
copy small "[DATE] / 11:00AM / [PERSON_NAME]"
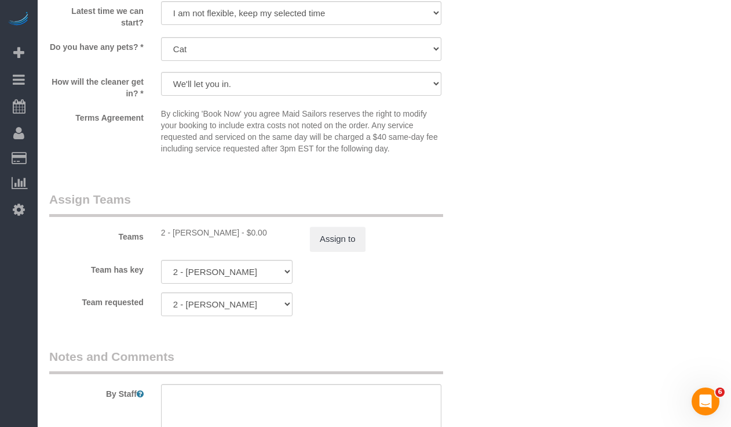
scroll to position [1183, 0]
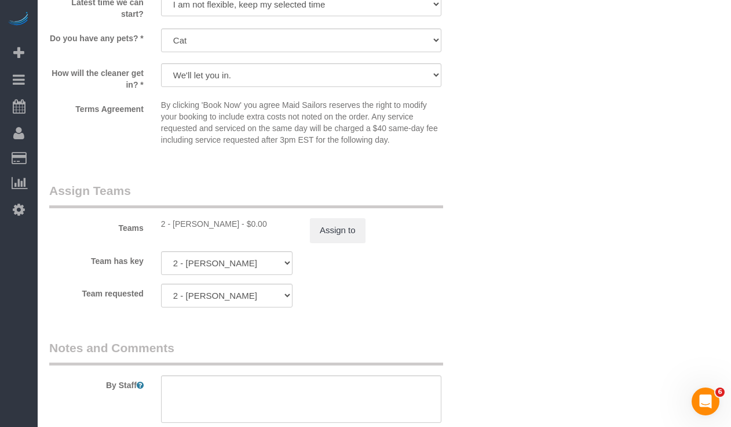
drag, startPoint x: 230, startPoint y: 226, endPoint x: 171, endPoint y: 227, distance: 58.6
click at [171, 227] on div "2 - [PERSON_NAME] - $0.00" at bounding box center [227, 224] width 132 height 12
copy div "[PERSON_NAME]"
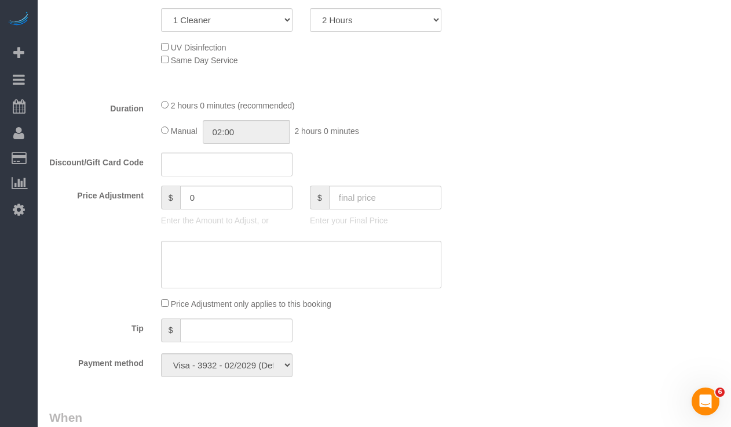
scroll to position [0, 0]
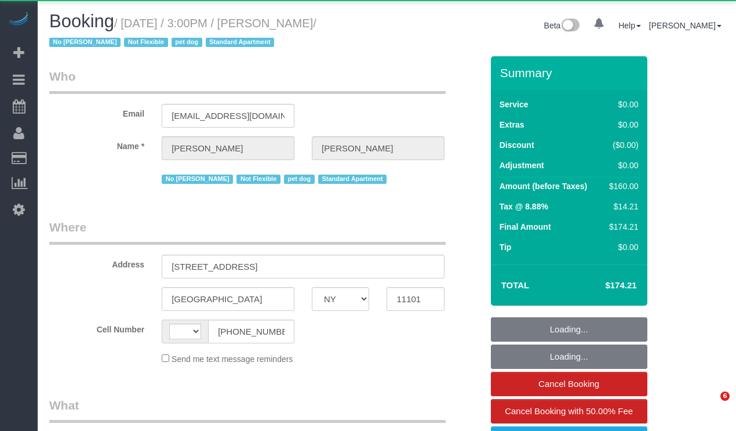
select select "NY"
select select "spot1"
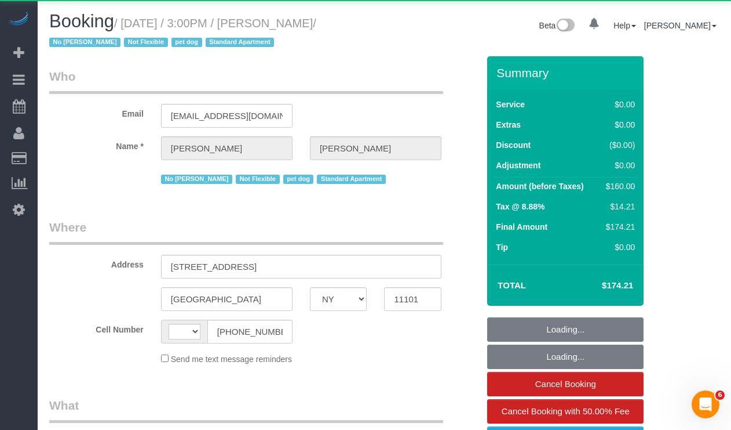
select select "string:[GEOGRAPHIC_DATA]"
select select "string:stripe-pm_1PRaTe4VGloSiKo70J2VwSuU"
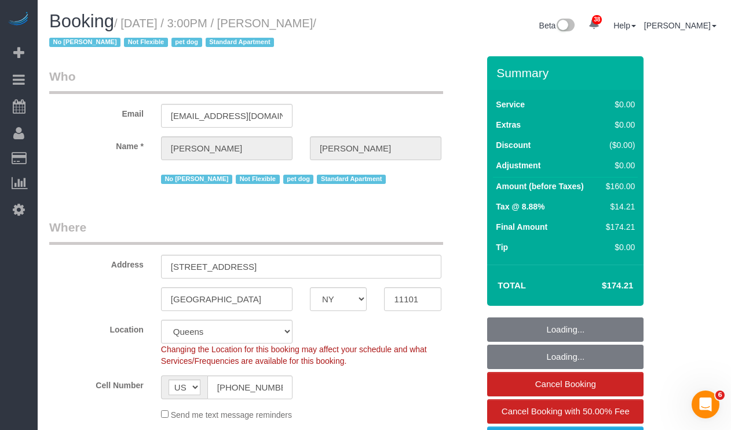
select select "object:1443"
select select "1"
select select "number:89"
select select "number:90"
select select "number:13"
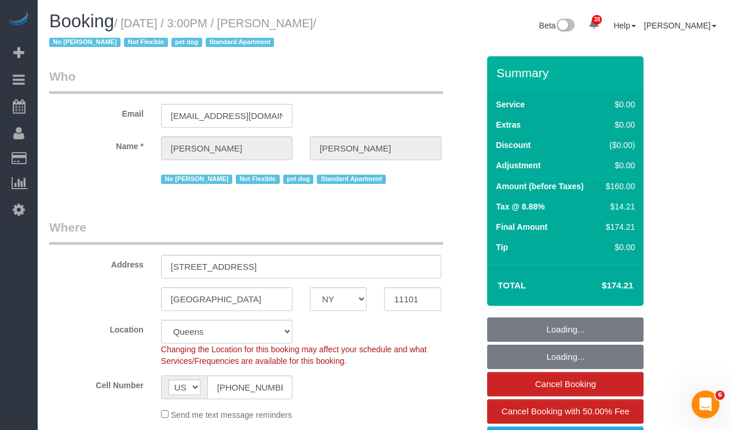
select select "number:5"
select select "spot39"
select select "1"
drag, startPoint x: 361, startPoint y: 22, endPoint x: 208, endPoint y: 1, distance: 154.5
click at [131, 20] on small "/ [DATE] / 3:00PM / [PERSON_NAME] / No [PERSON_NAME] Not Flexible pet dog Stand…" at bounding box center [182, 33] width 267 height 32
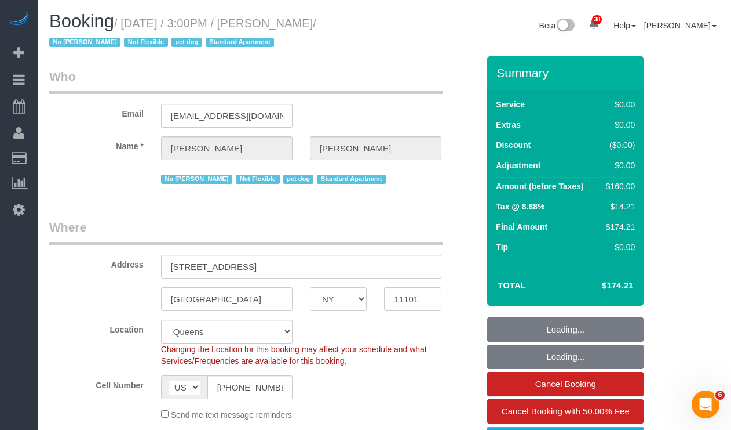
copy small "[DATE] / 3:00PM / [PERSON_NAME]"
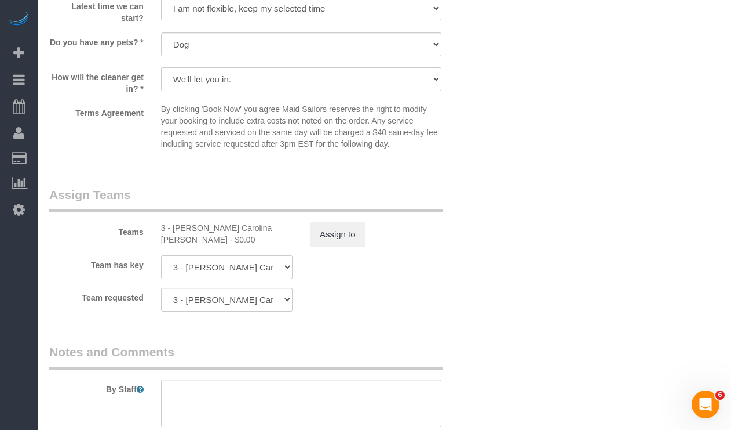
scroll to position [1406, 0]
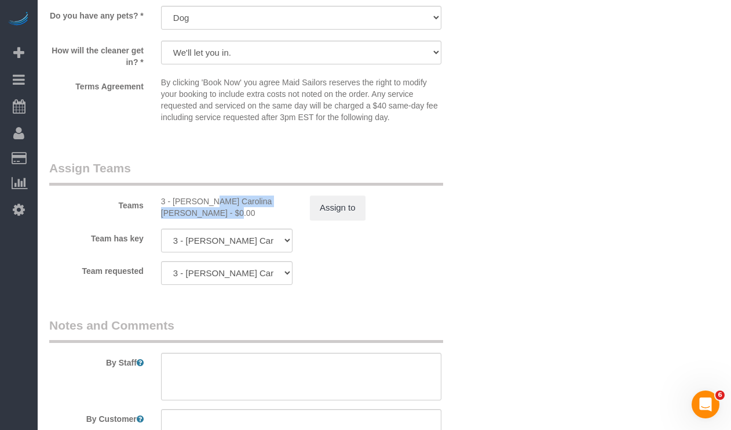
drag, startPoint x: 174, startPoint y: 206, endPoint x: 184, endPoint y: 217, distance: 14.8
click at [184, 217] on div "3 - [PERSON_NAME] Carolina [PERSON_NAME] - $0.00" at bounding box center [227, 206] width 132 height 23
copy div "[PERSON_NAME] Carolina [PERSON_NAME]"
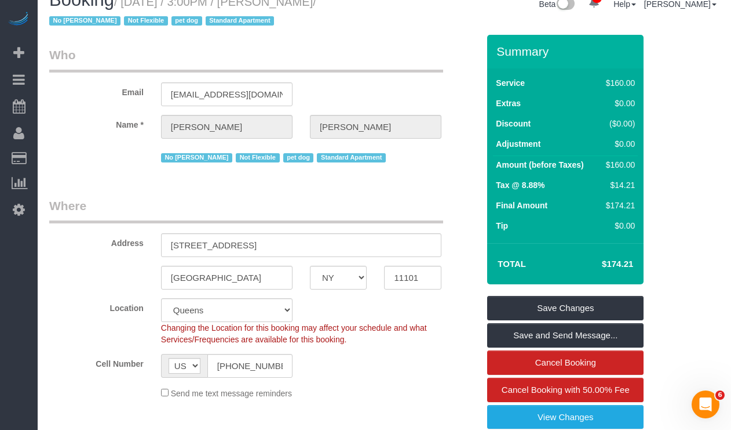
scroll to position [0, 0]
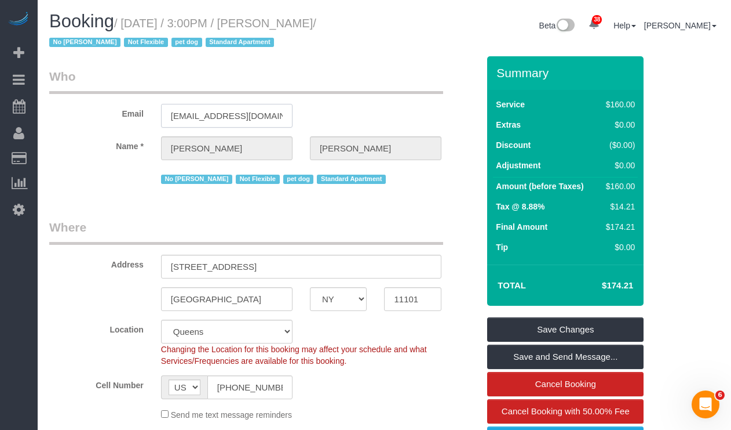
click at [225, 117] on input "[EMAIL_ADDRESS][DOMAIN_NAME]" at bounding box center [227, 116] width 132 height 24
click at [225, 117] on input "ashannk@gmail.com" at bounding box center [227, 116] width 132 height 24
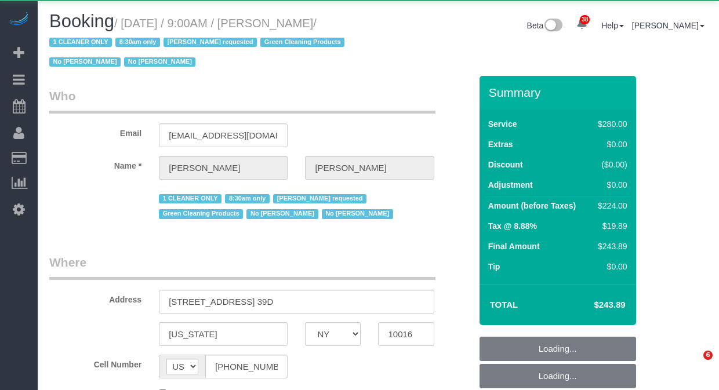
select select "NY"
select select "string:stripe-pm_1Pz1Rj4VGloSiKo7Opl5Xfd6"
select select "210"
select select "spot2"
select select "number:89"
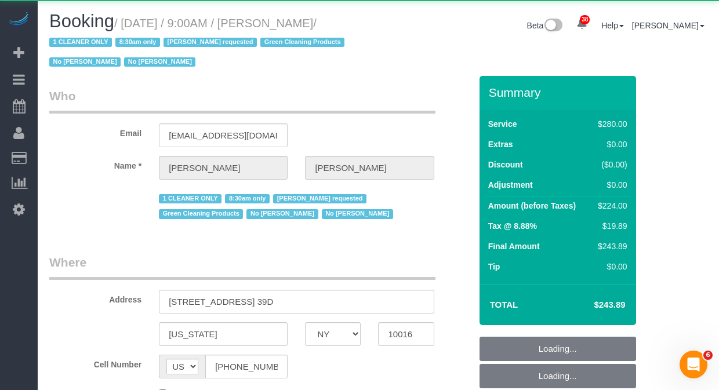
select select "number:90"
select select "number:15"
select select "number:5"
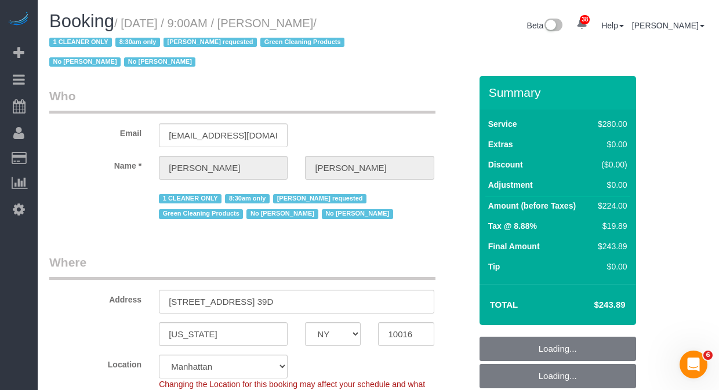
select select "spot60"
select select "object:1072"
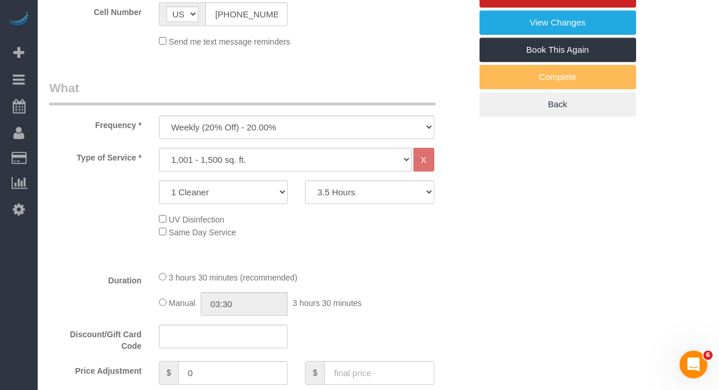
scroll to position [421, 0]
